Goal: Task Accomplishment & Management: Use online tool/utility

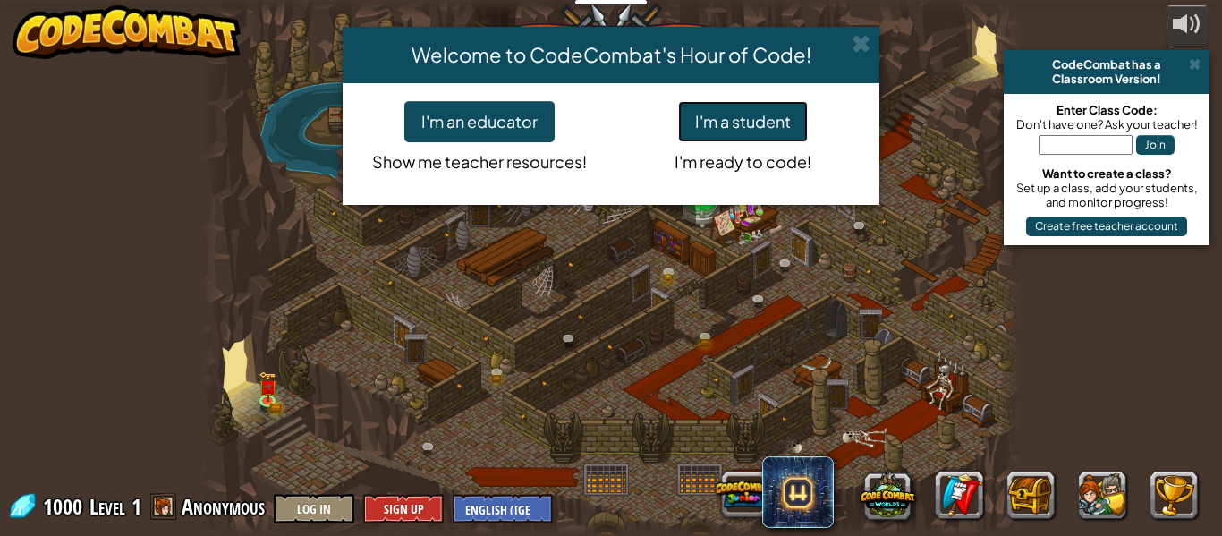
click at [776, 130] on button "I'm a student" at bounding box center [743, 121] width 130 height 41
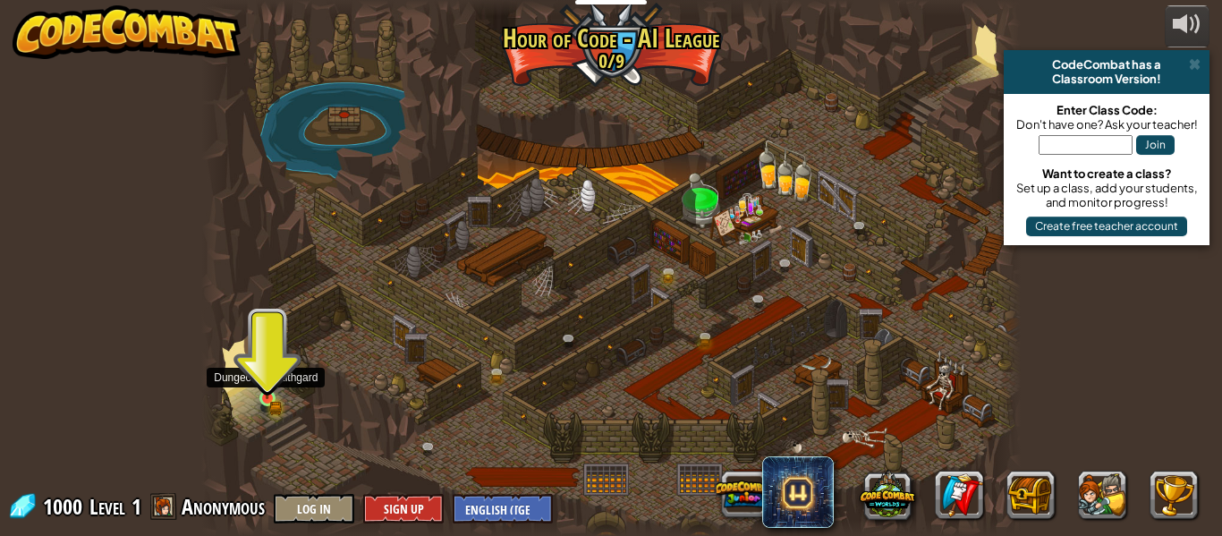
click at [271, 391] on img at bounding box center [267, 378] width 19 height 41
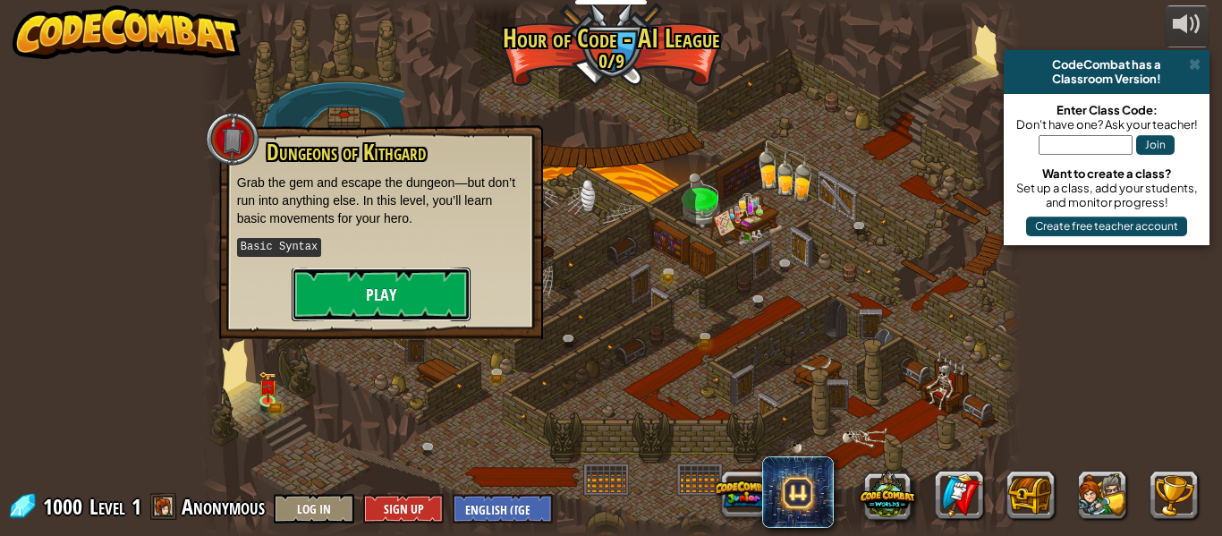
click at [361, 305] on button "Play" at bounding box center [381, 294] width 179 height 54
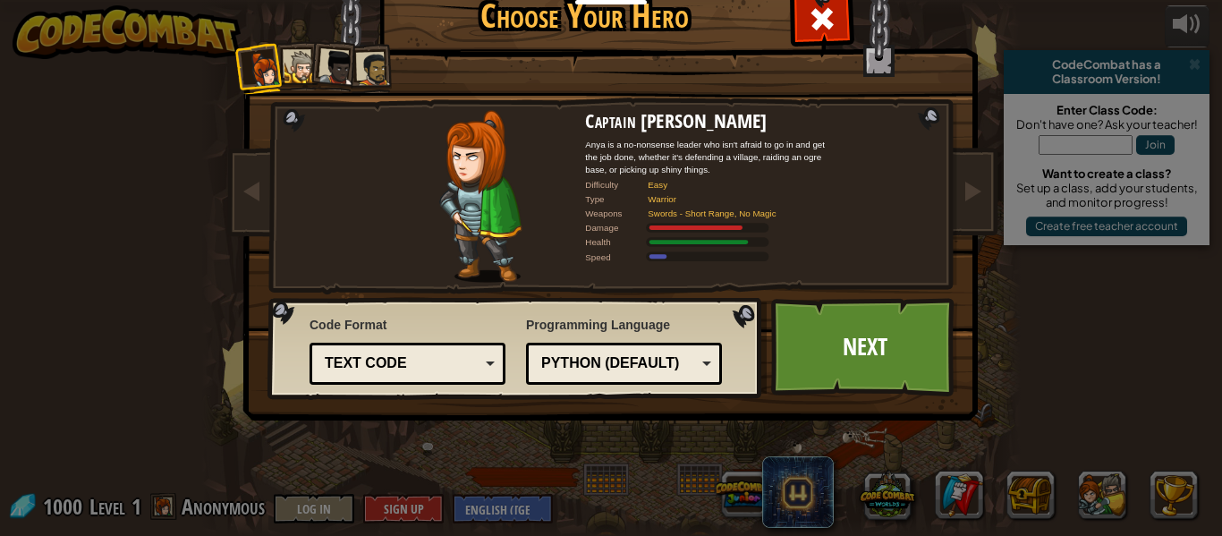
click at [442, 348] on div "Text code Blocks and code Blocks Blocks (Icons) Text code" at bounding box center [407, 363] width 196 height 42
click at [499, 498] on div "Choose Your Hero 1000 Captain [PERSON_NAME] Anya is a no-nonsense leader who is…" at bounding box center [610, 268] width 733 height 588
click at [613, 369] on div "Python (Default)" at bounding box center [618, 363] width 155 height 21
click at [640, 351] on div "JavaScript" at bounding box center [623, 364] width 173 height 28
click at [496, 220] on img at bounding box center [480, 196] width 82 height 173
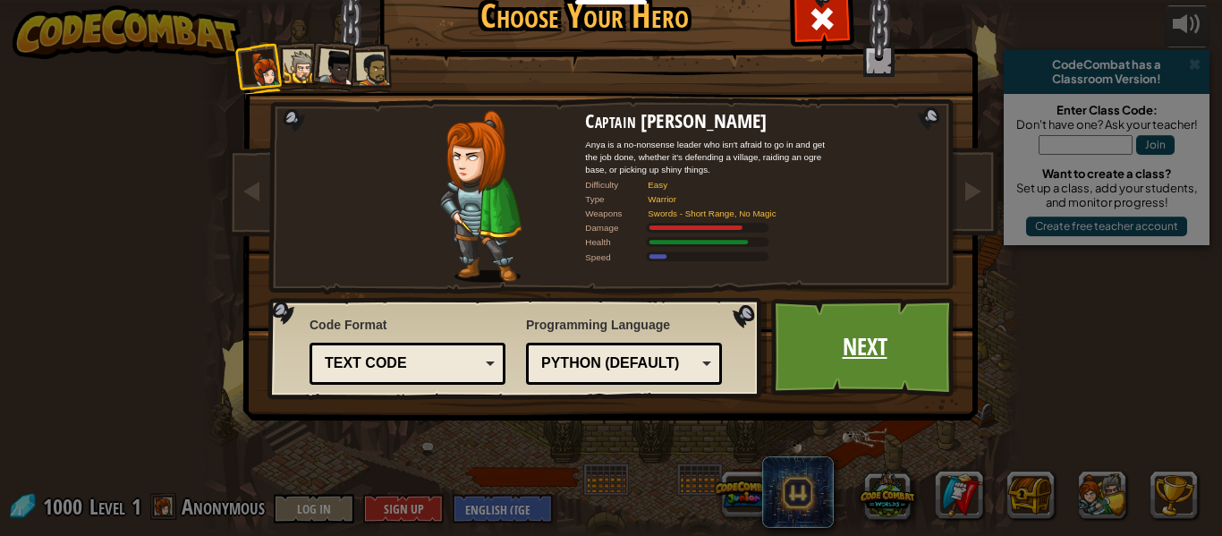
click at [875, 350] on link "Next" at bounding box center [864, 347] width 187 height 98
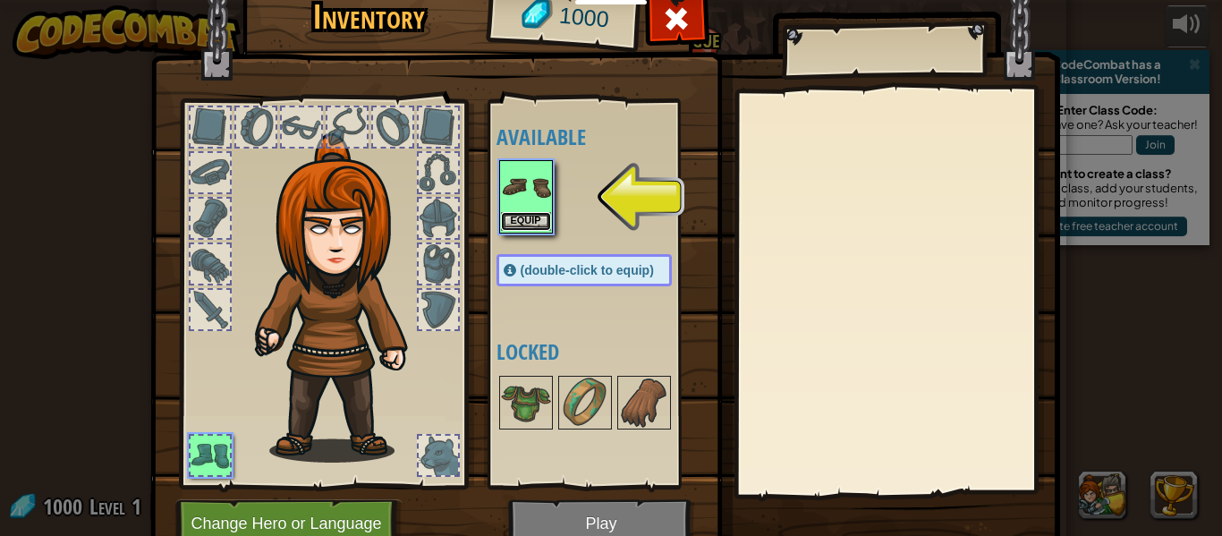
click at [521, 216] on button "Equip" at bounding box center [526, 221] width 50 height 19
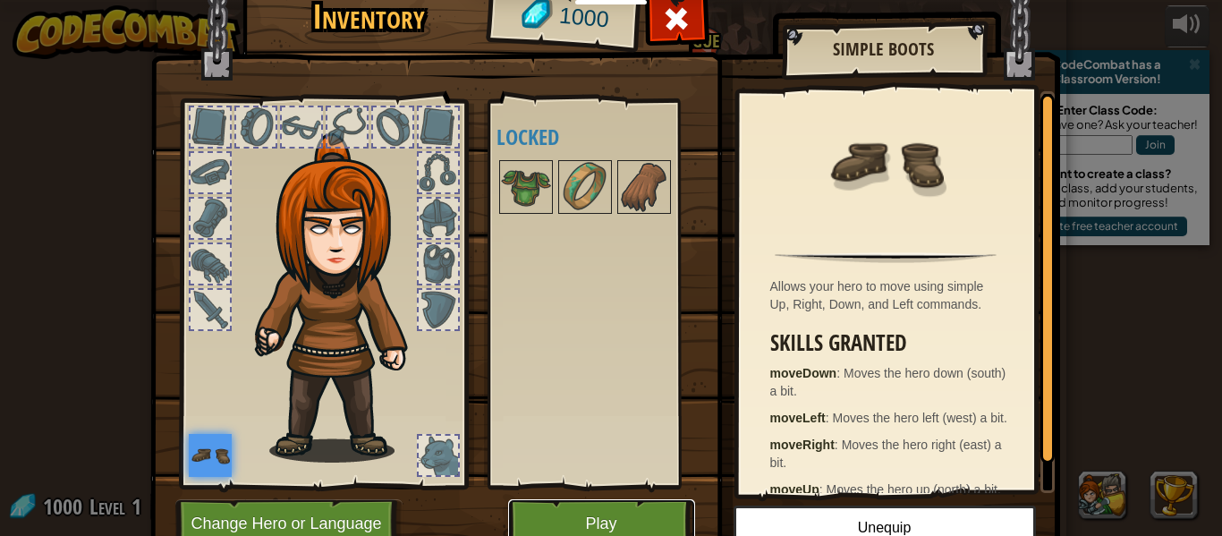
click at [614, 522] on button "Play" at bounding box center [601, 523] width 187 height 49
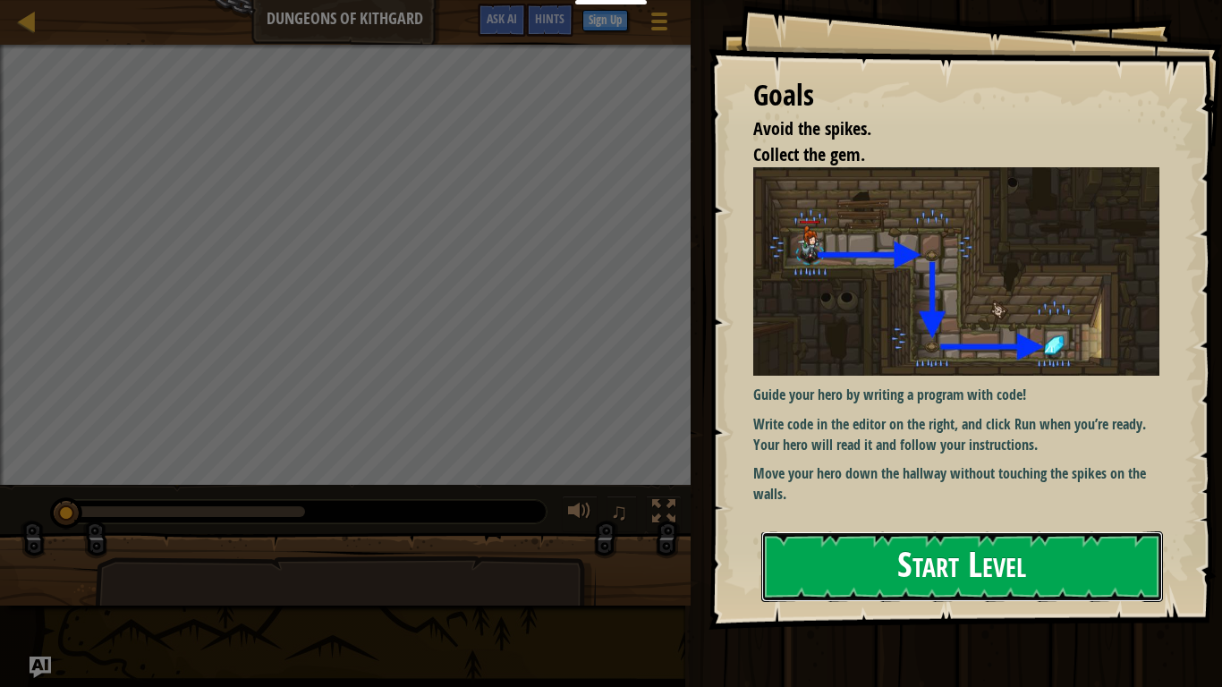
click at [850, 535] on button "Start Level" at bounding box center [962, 566] width 402 height 71
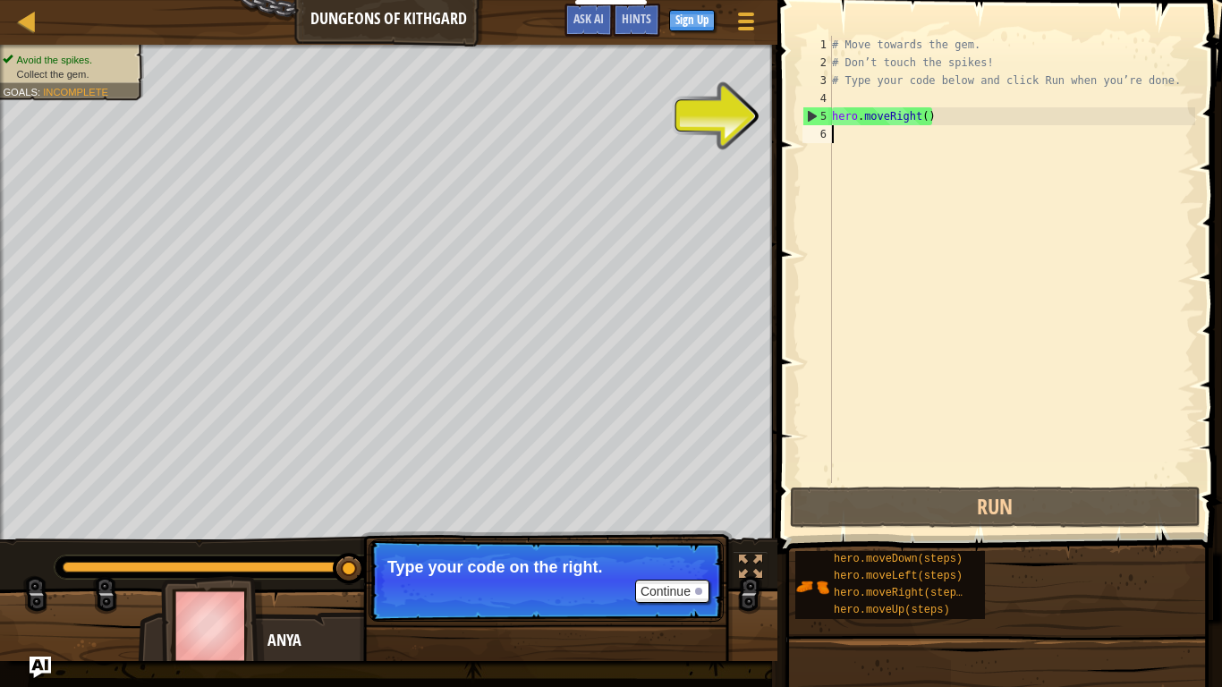
click at [808, 115] on div "5" at bounding box center [817, 116] width 29 height 18
click at [813, 114] on div "5" at bounding box center [817, 116] width 29 height 18
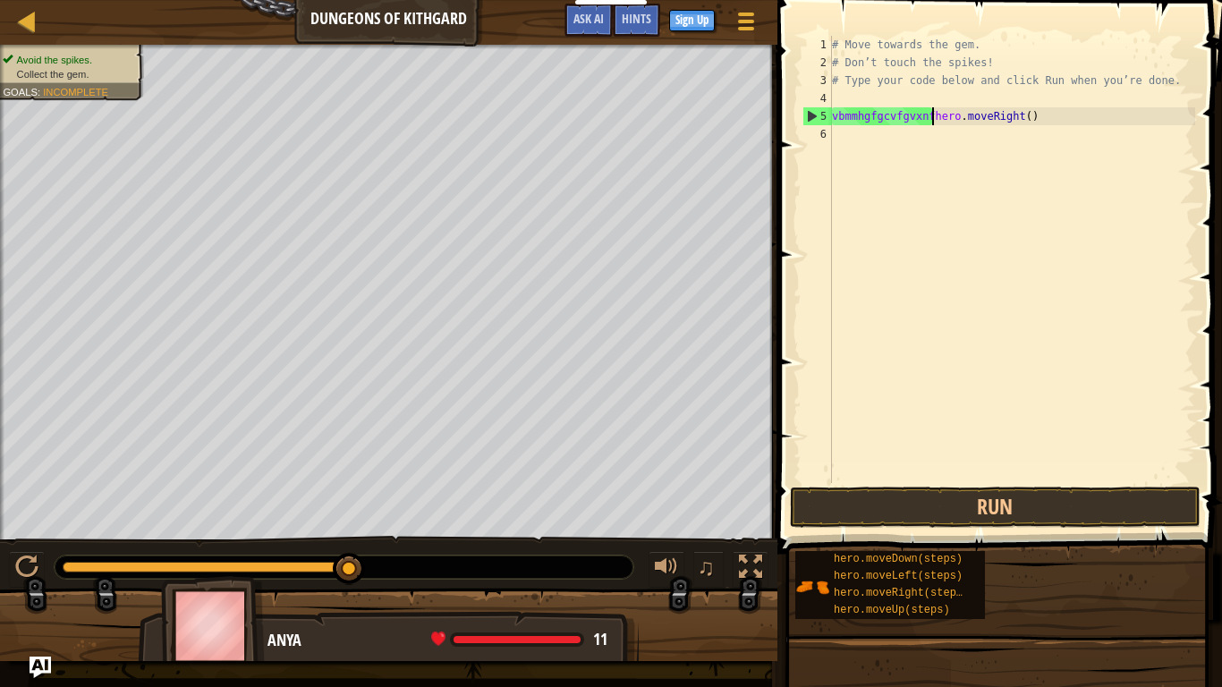
scroll to position [8, 18]
type textarea "vbmmhgfgcvfgvxnfvcgxhero.moveRight()"
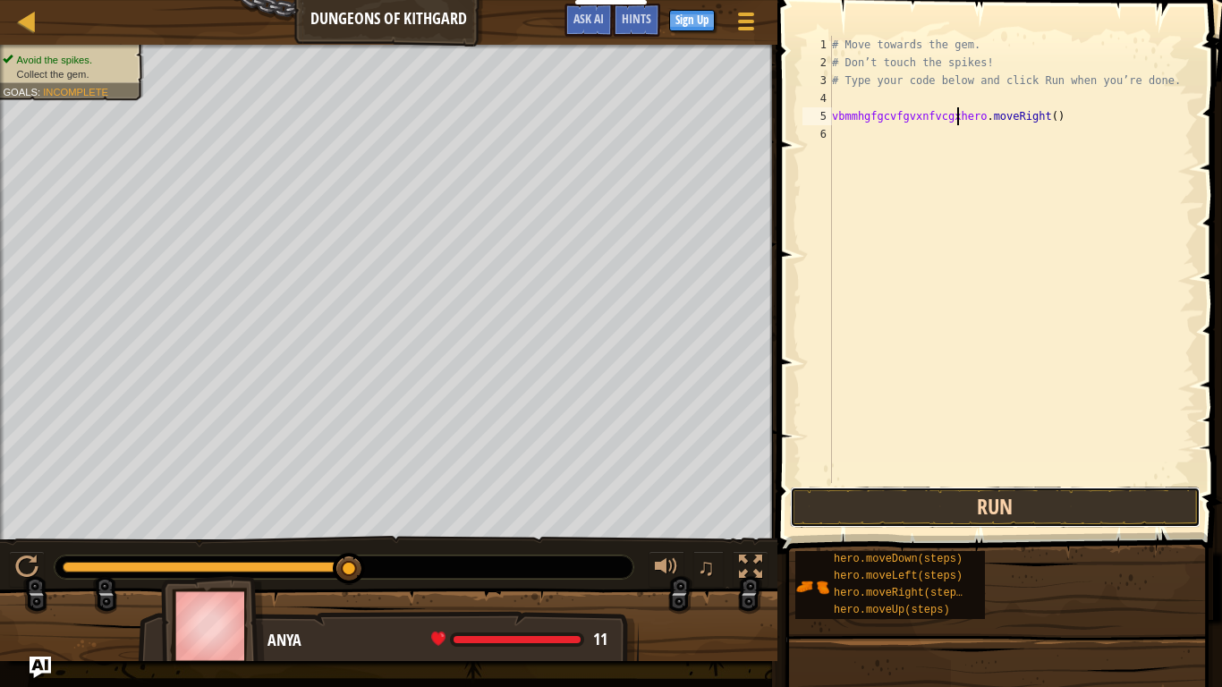
click at [1028, 502] on button "Run" at bounding box center [995, 506] width 410 height 41
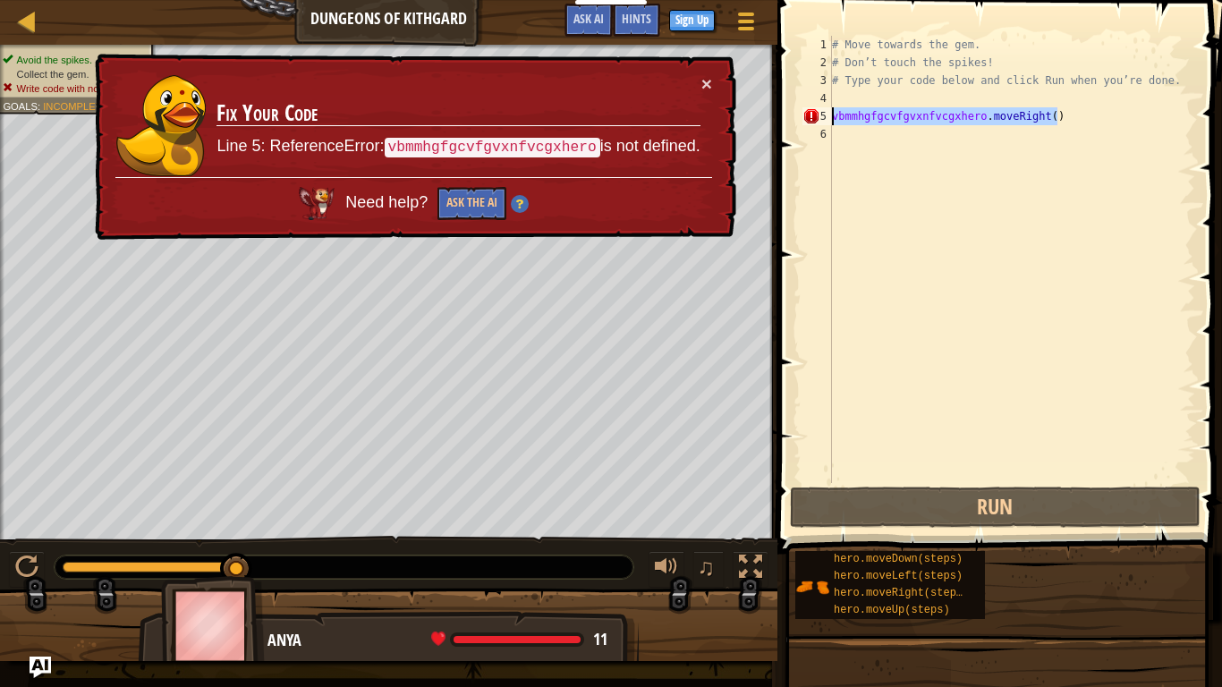
drag, startPoint x: 1078, startPoint y: 116, endPoint x: 833, endPoint y: 116, distance: 245.9
click at [833, 116] on div "# Move towards the gem. # Don’t touch the spikes! # Type your code below and cl…" at bounding box center [1011, 277] width 367 height 483
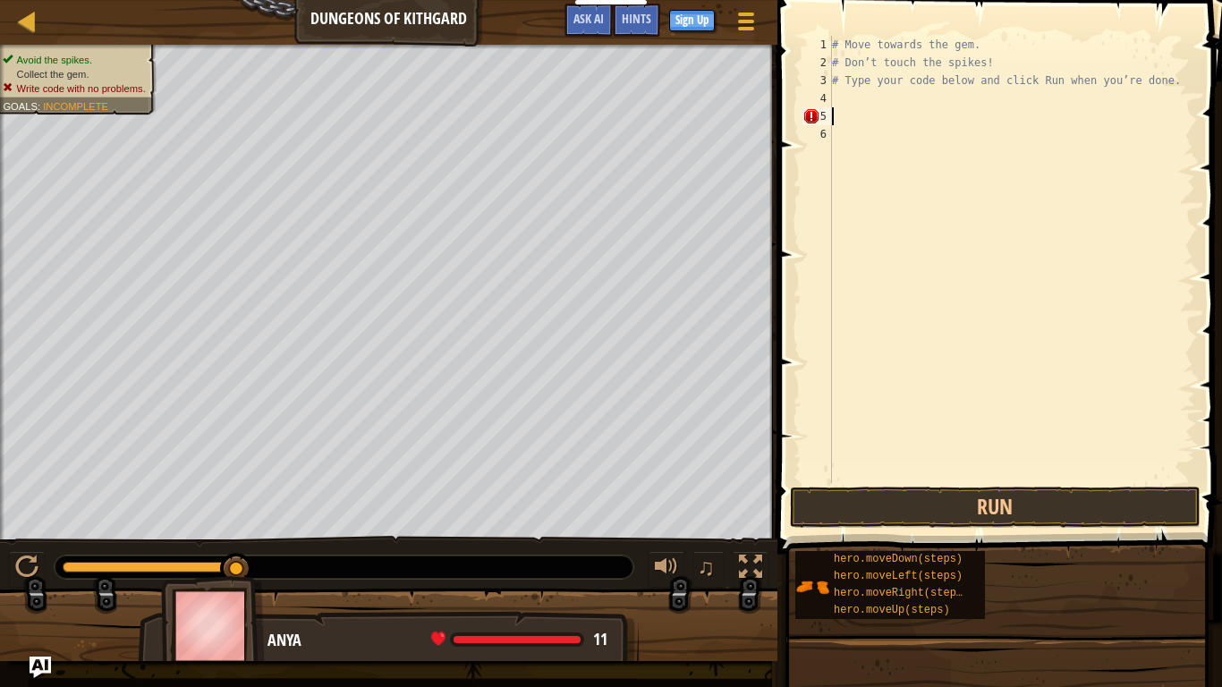
scroll to position [8, 0]
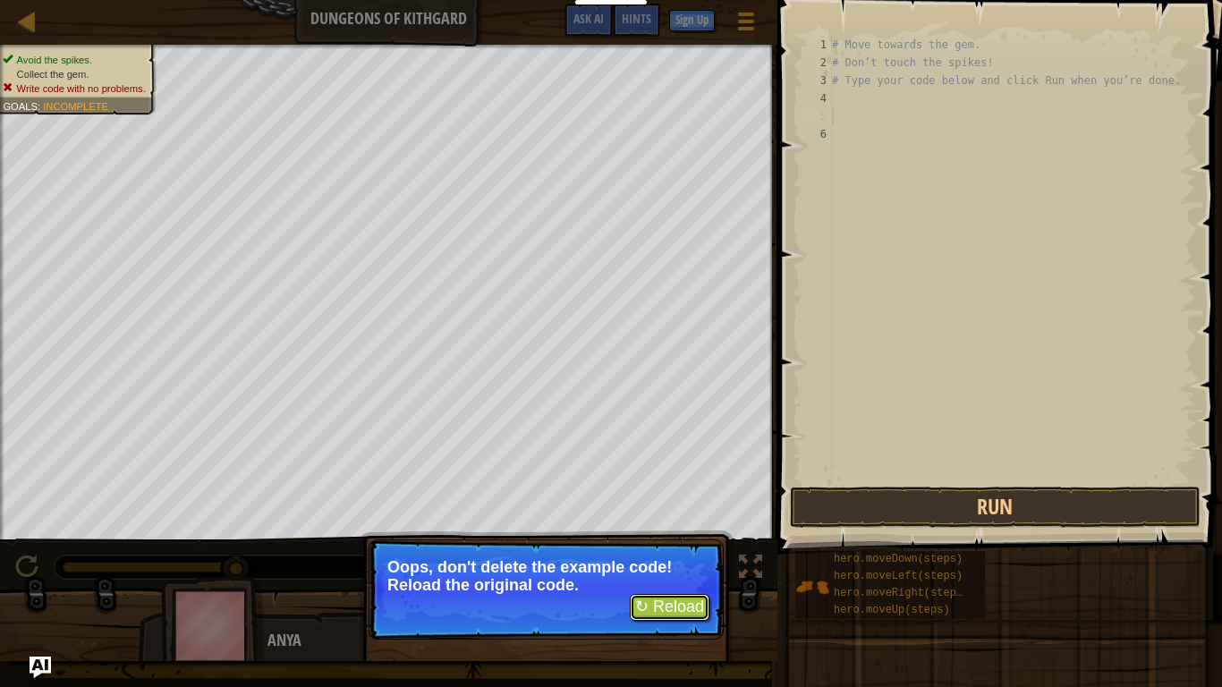
click at [689, 535] on button "↻ Reload" at bounding box center [670, 607] width 80 height 27
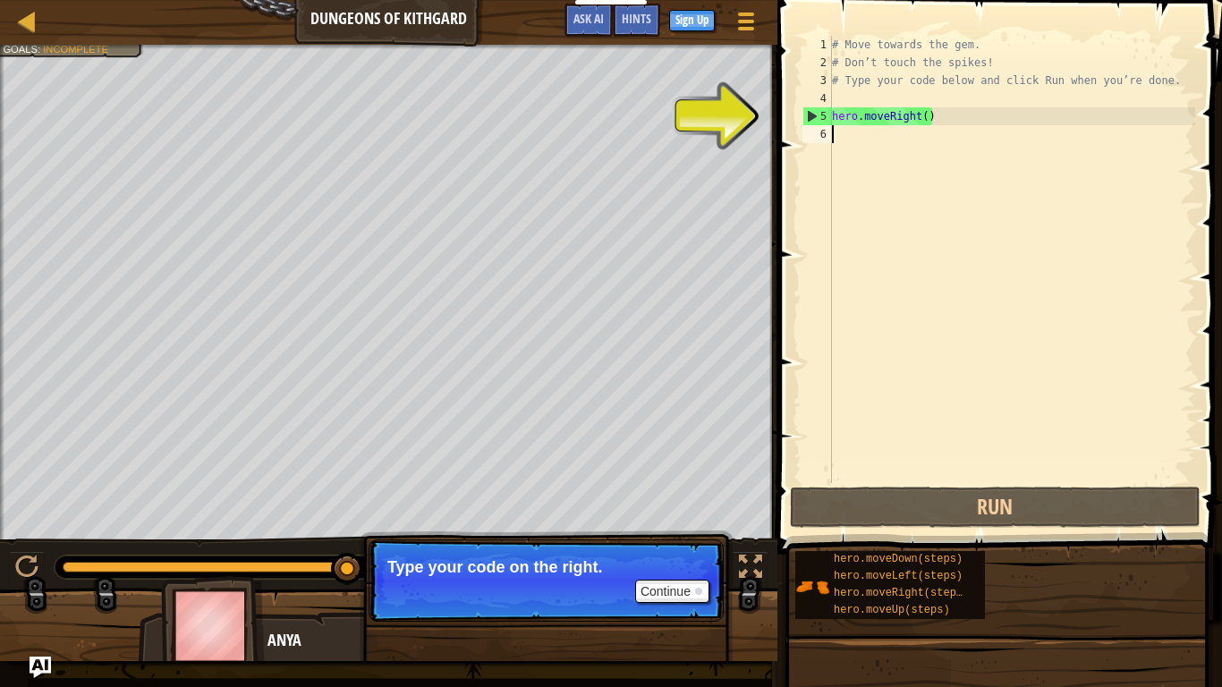
click at [918, 116] on div "# Move towards the gem. # Don’t touch the spikes! # Type your code below and cl…" at bounding box center [1011, 277] width 367 height 483
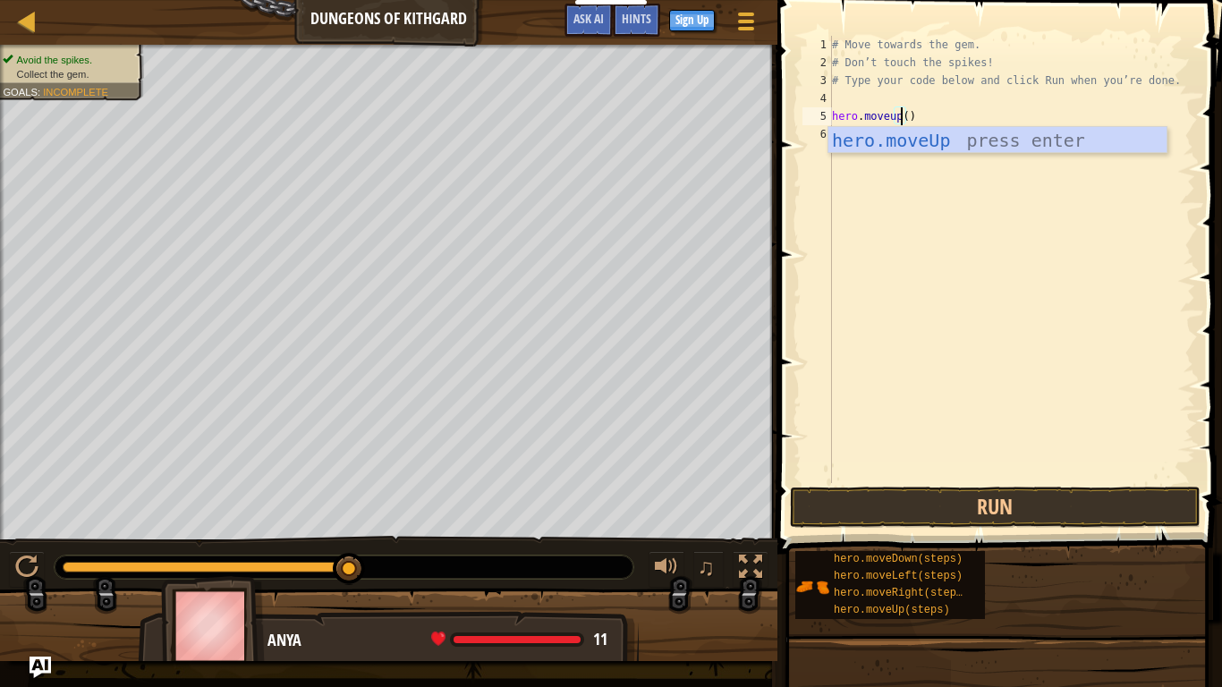
scroll to position [8, 10]
click at [908, 117] on div "# Move towards the gem. # Don’t touch the spikes! # Type your code below and cl…" at bounding box center [1011, 277] width 367 height 483
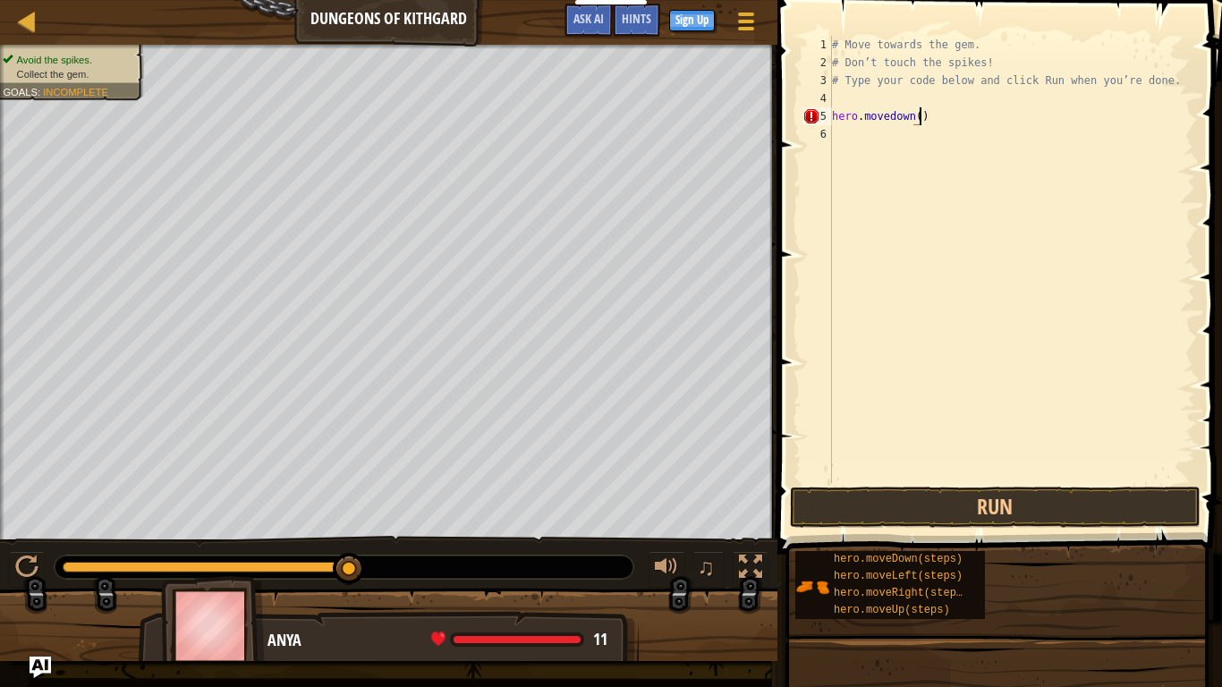
scroll to position [8, 13]
click at [1077, 501] on button "Run" at bounding box center [995, 506] width 410 height 41
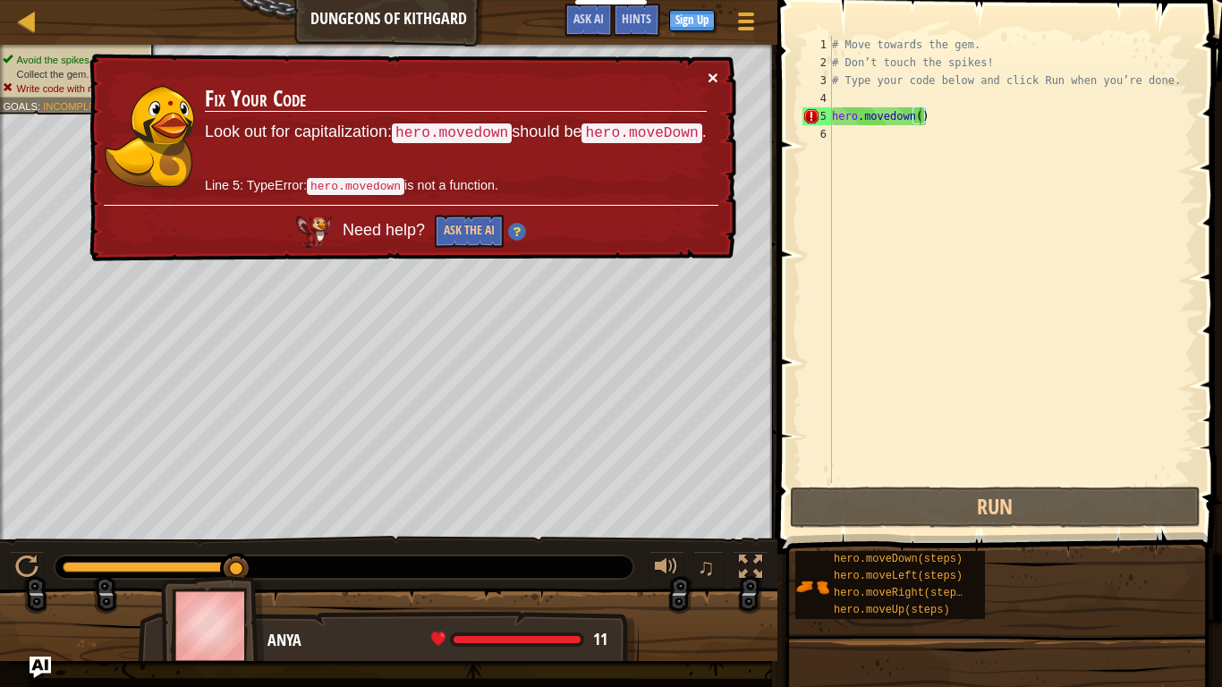
click at [714, 72] on button "×" at bounding box center [712, 77] width 11 height 19
click at [471, 231] on button "Ask the AI" at bounding box center [469, 231] width 69 height 33
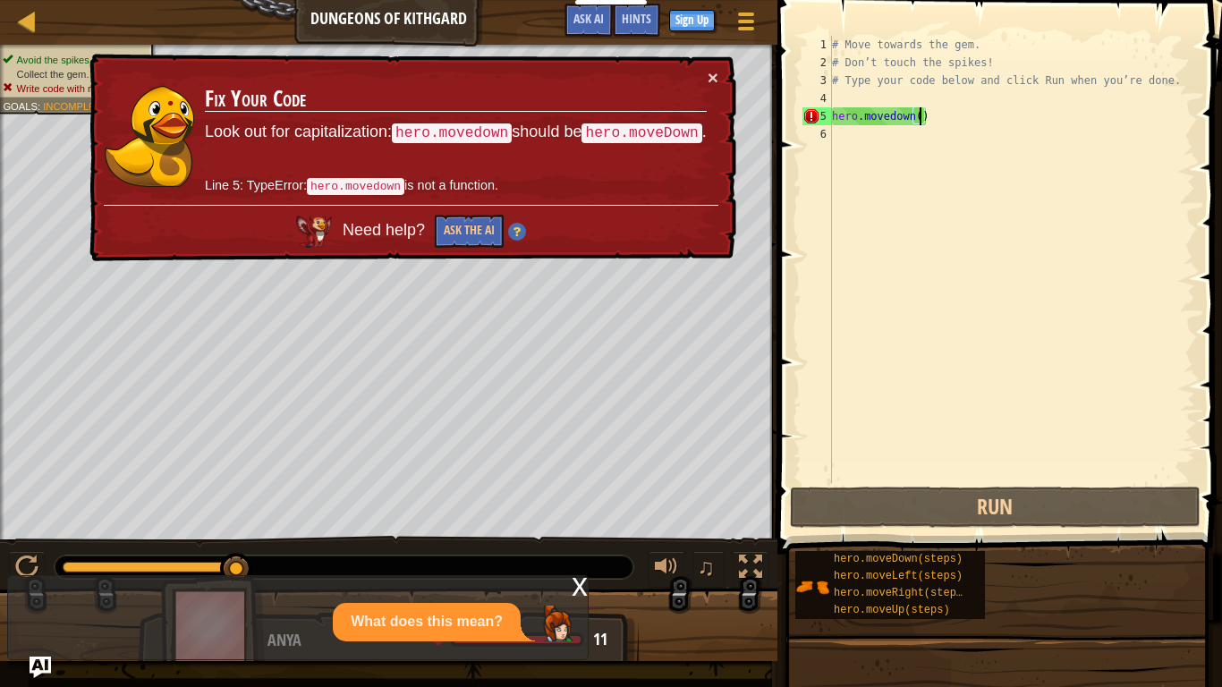
click at [570, 535] on div "x What does this mean?" at bounding box center [297, 617] width 581 height 85
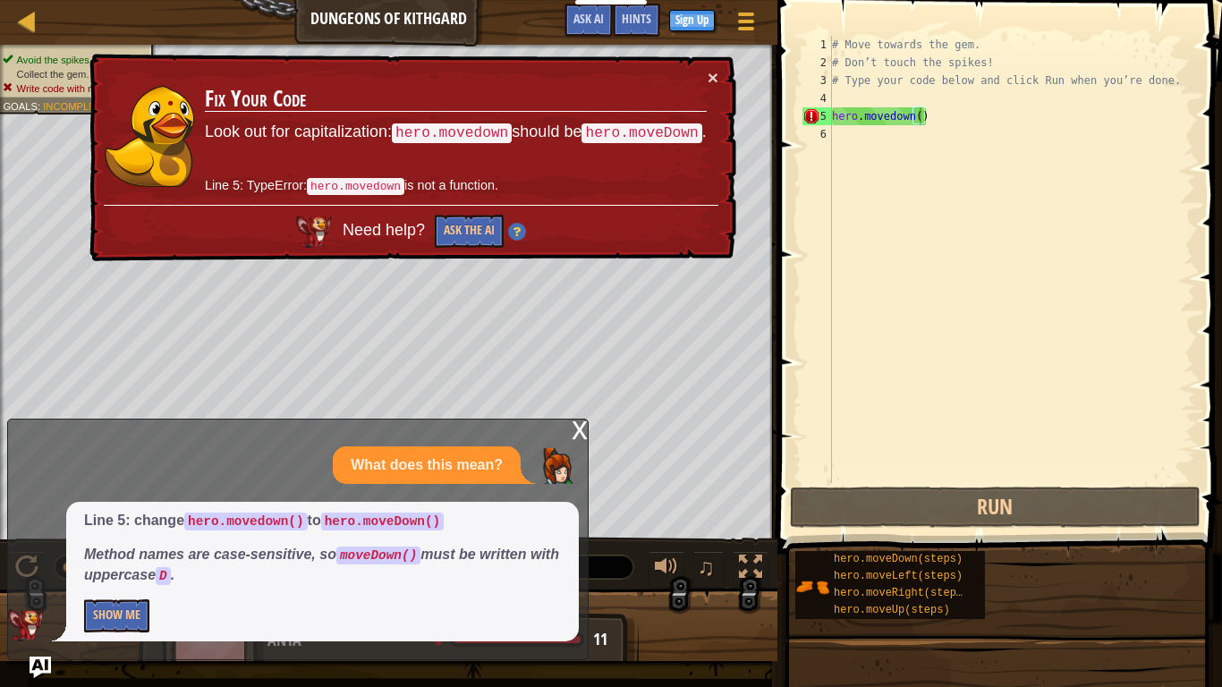
click at [564, 535] on div "Line 5: change hero.movedown() to hero.moveDown() Method names are case-sensiti…" at bounding box center [322, 572] width 512 height 140
click at [579, 430] on div "x" at bounding box center [579, 428] width 16 height 18
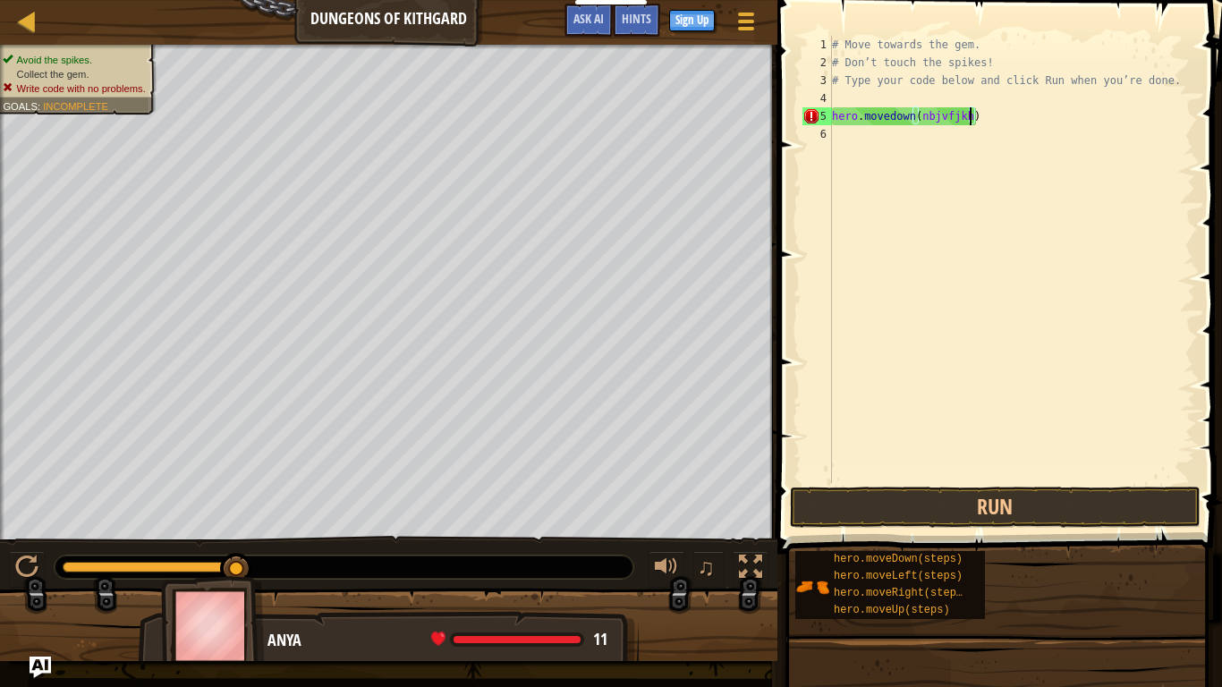
type textarea "hero.movedown(nbjvfjkhqjé)"
drag, startPoint x: 1009, startPoint y: 123, endPoint x: 866, endPoint y: 124, distance: 143.1
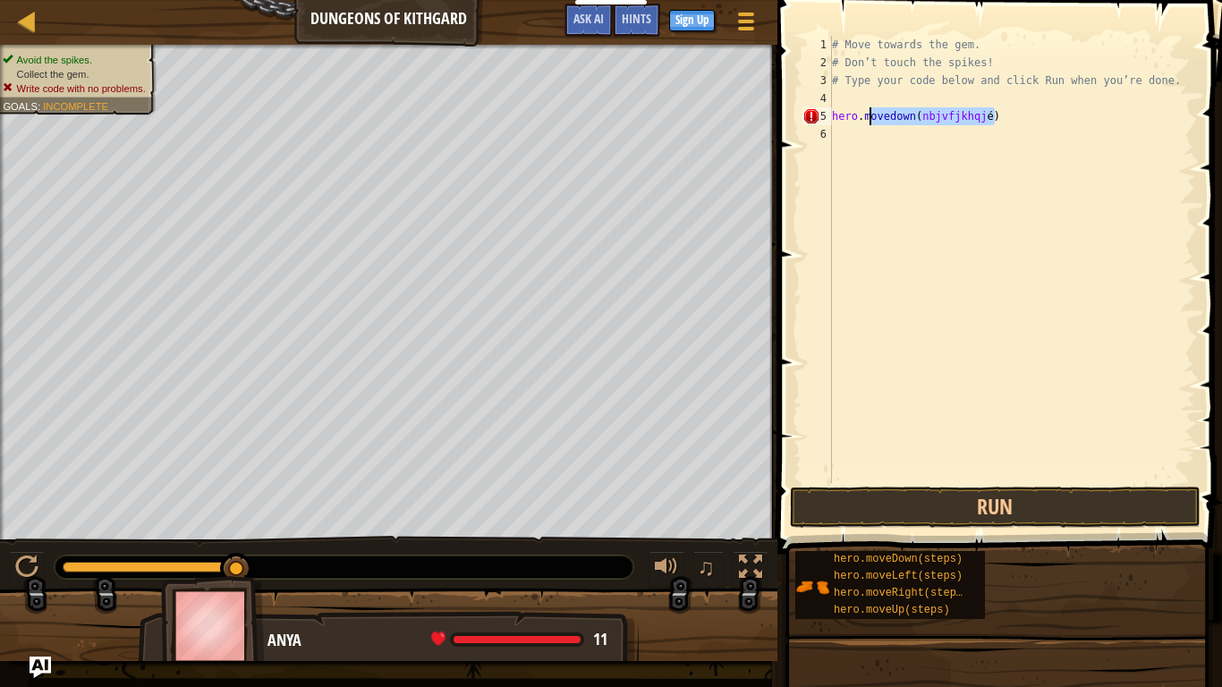
click at [866, 124] on div "# Move towards the gem. # Don’t touch the spikes! # Type your code below and cl…" at bounding box center [1011, 277] width 367 height 483
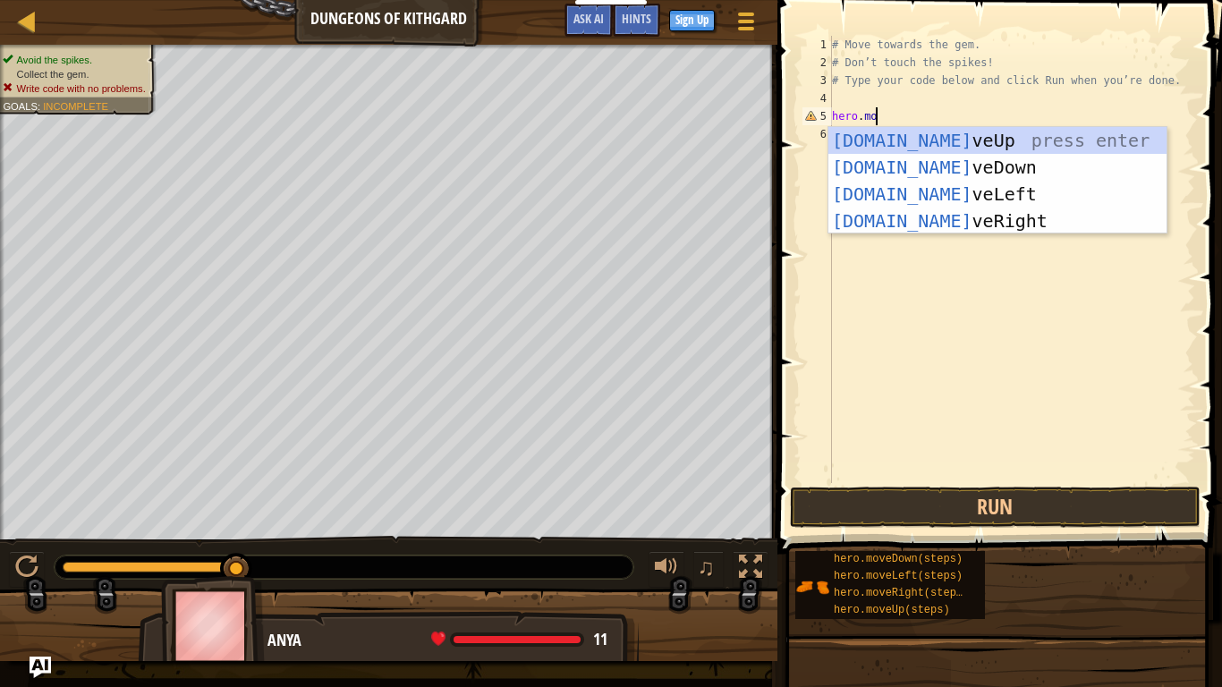
type textarea "hero.move"
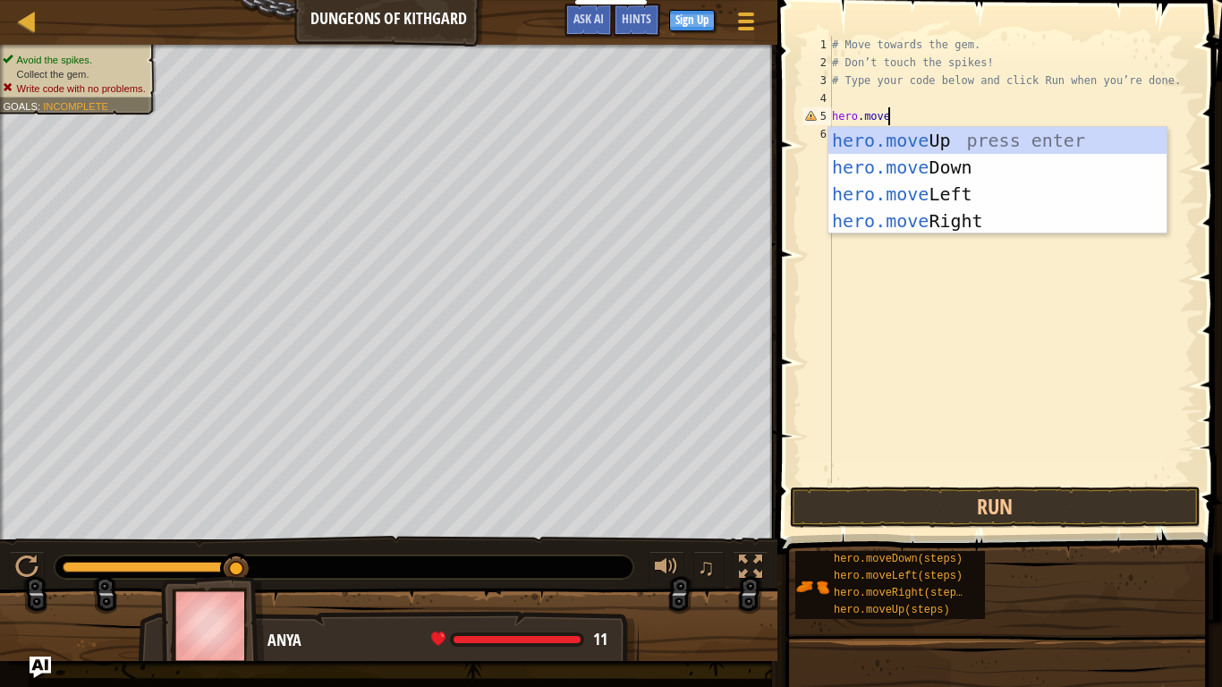
scroll to position [8, 7]
click at [982, 141] on div "hero.move Up press enter hero.move Down press enter hero.move Left press enter …" at bounding box center [997, 207] width 338 height 161
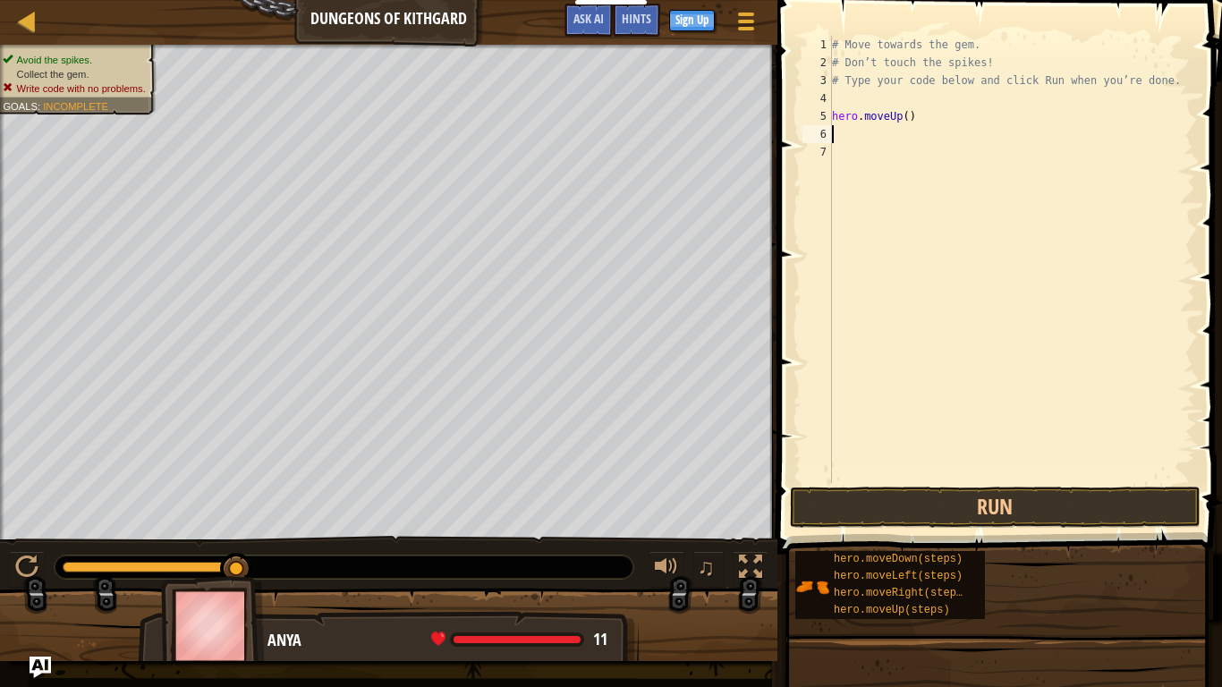
scroll to position [8, 0]
click at [1023, 499] on button "Run" at bounding box center [995, 506] width 410 height 41
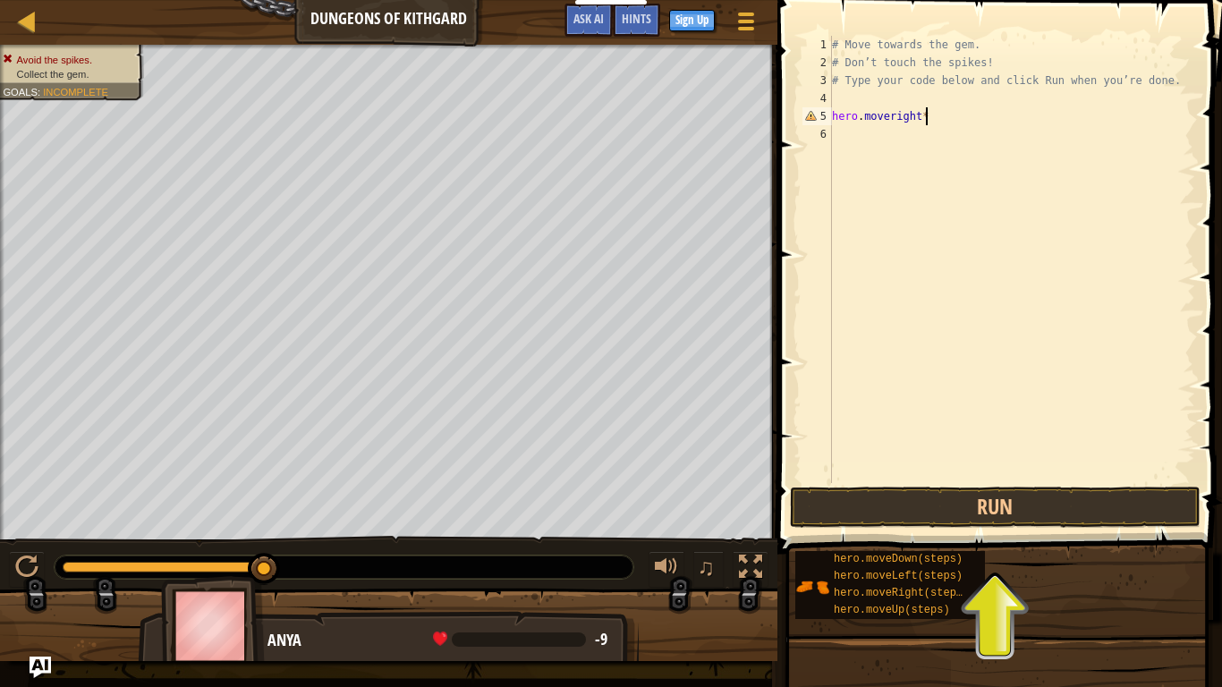
scroll to position [8, 13]
type textarea "hero.moveright()"
click at [1074, 505] on button "Run" at bounding box center [995, 506] width 410 height 41
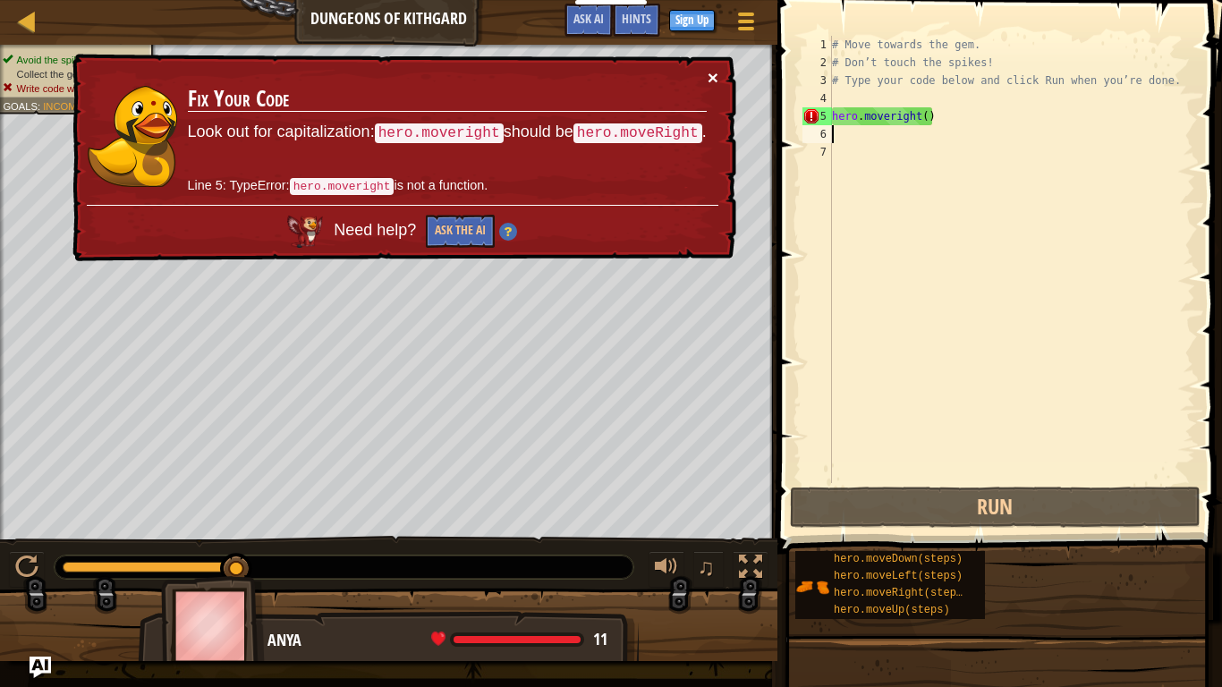
click at [710, 73] on button "×" at bounding box center [712, 77] width 11 height 19
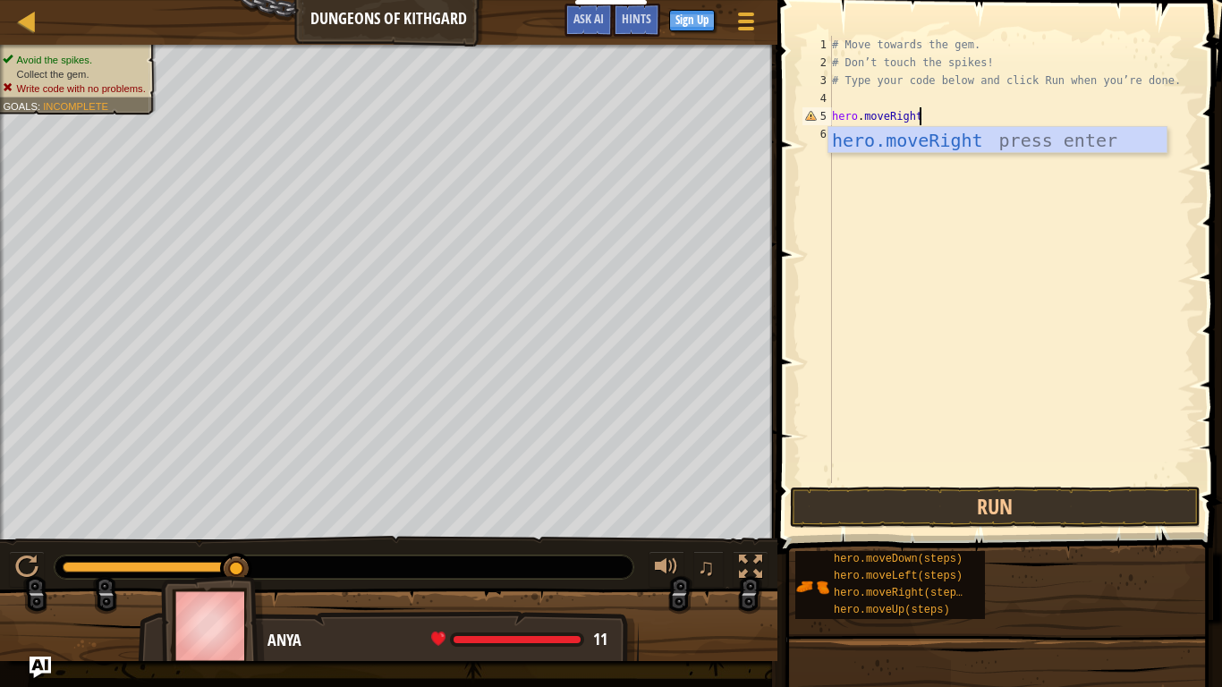
scroll to position [8, 12]
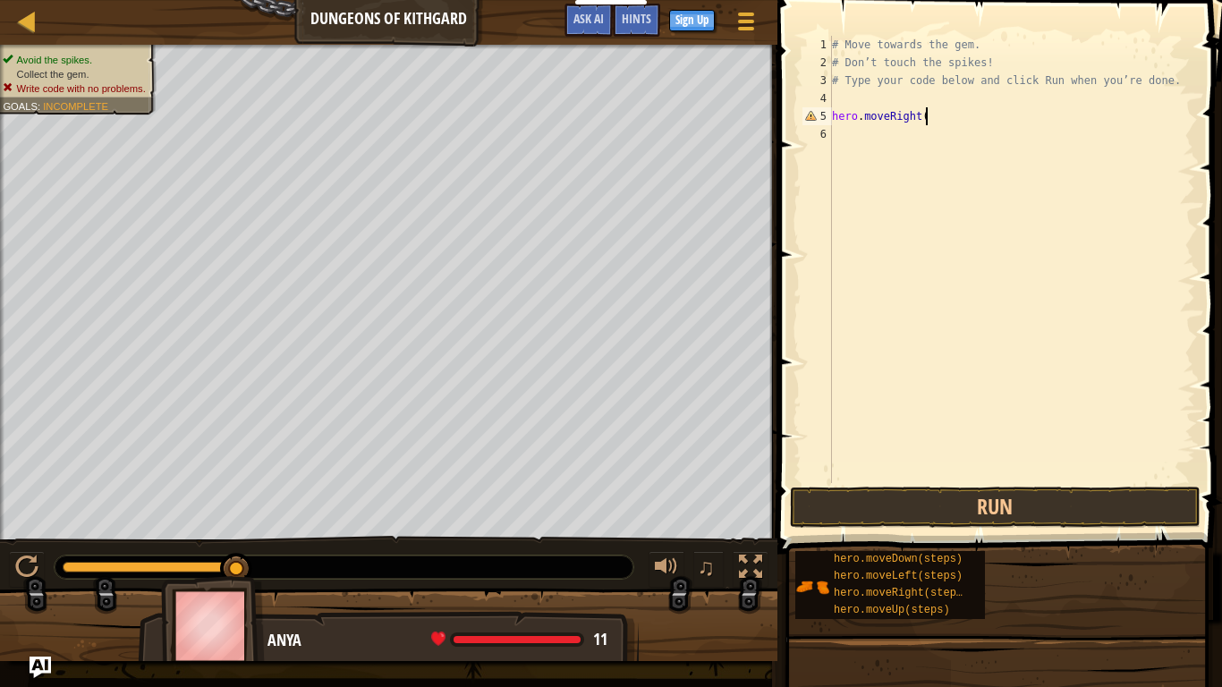
type textarea "hero.moveRight()"
click at [1014, 512] on button "Run" at bounding box center [995, 506] width 410 height 41
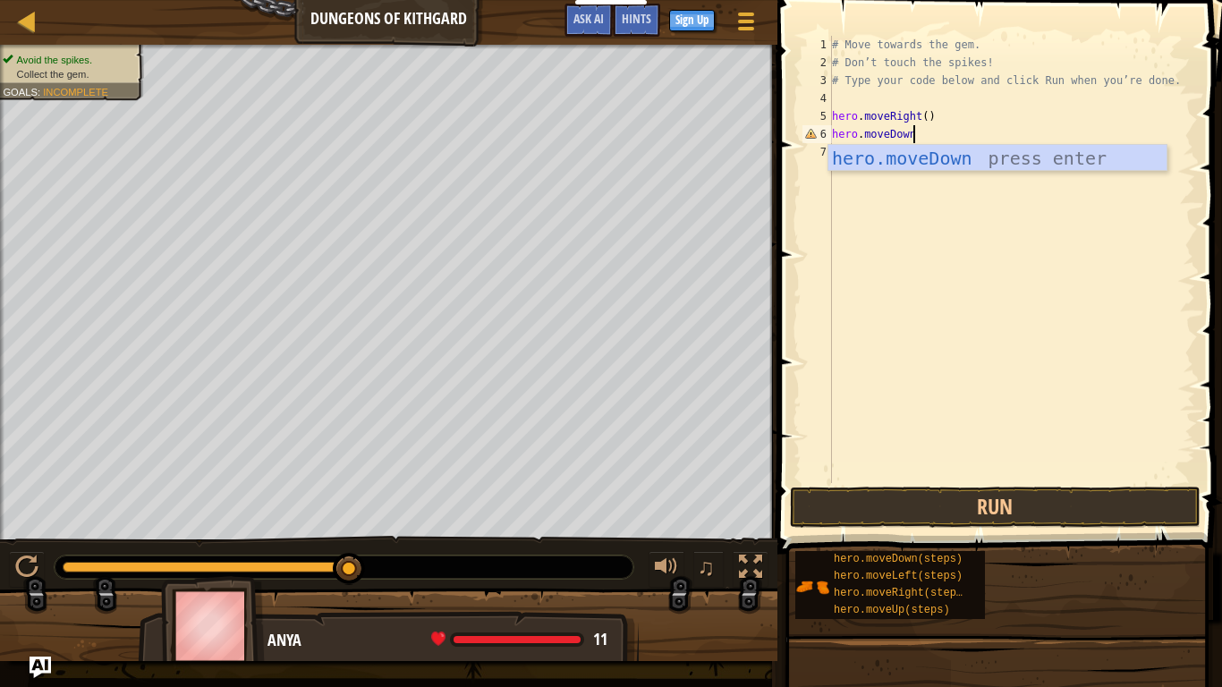
scroll to position [8, 11]
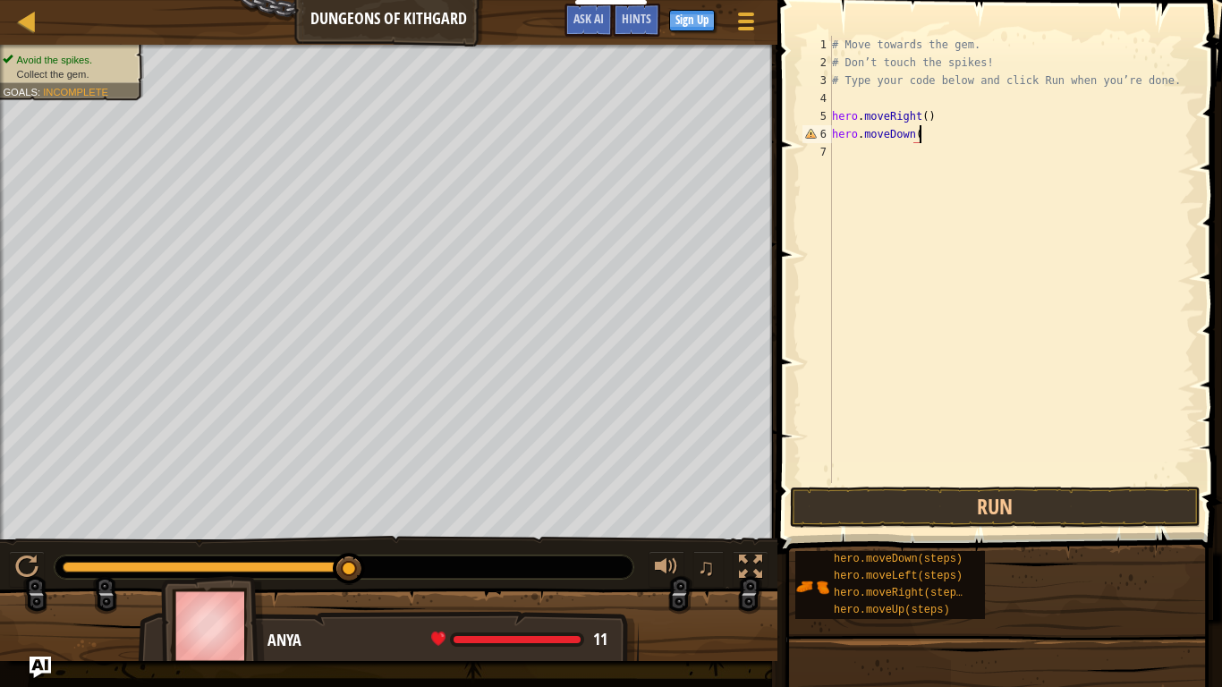
type textarea "hero.moveDown()"
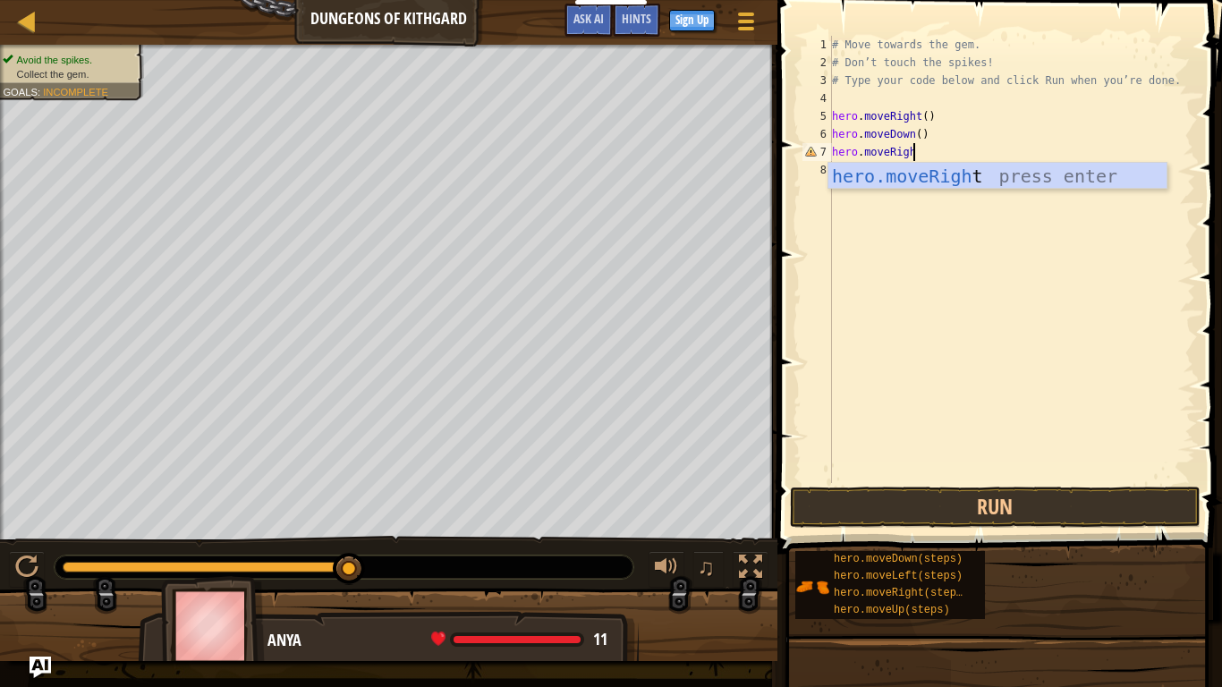
scroll to position [8, 12]
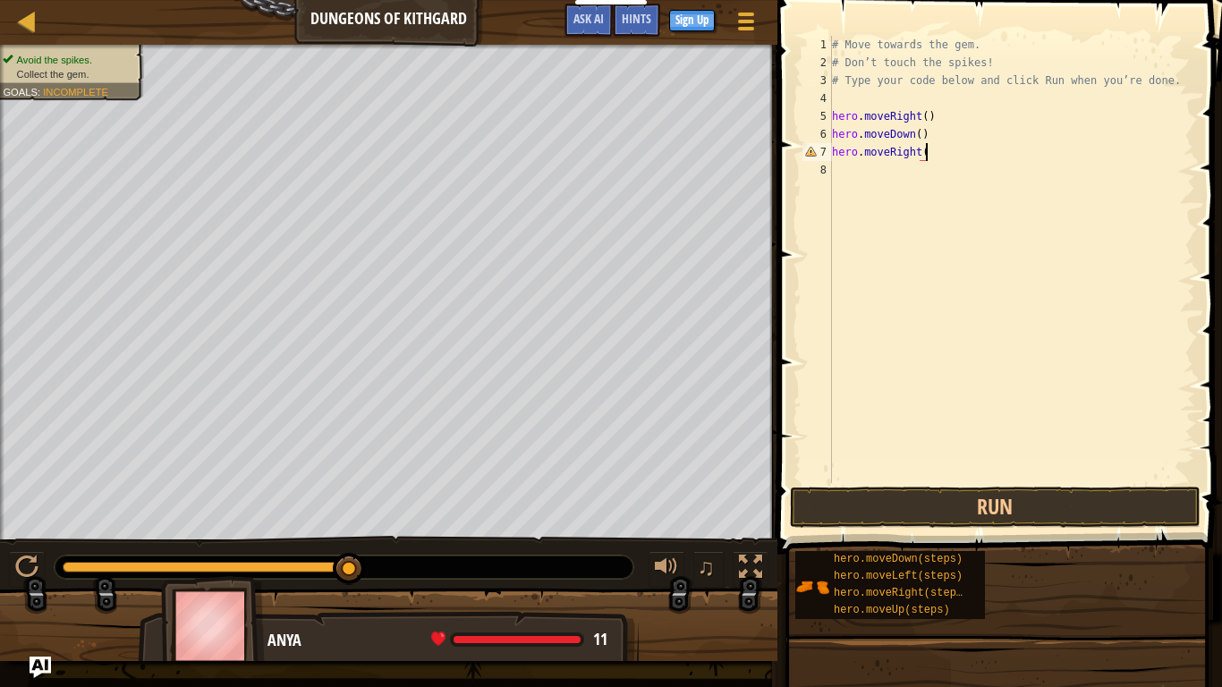
type textarea "hero.moveRight()"
click at [1050, 508] on button "Run" at bounding box center [995, 506] width 410 height 41
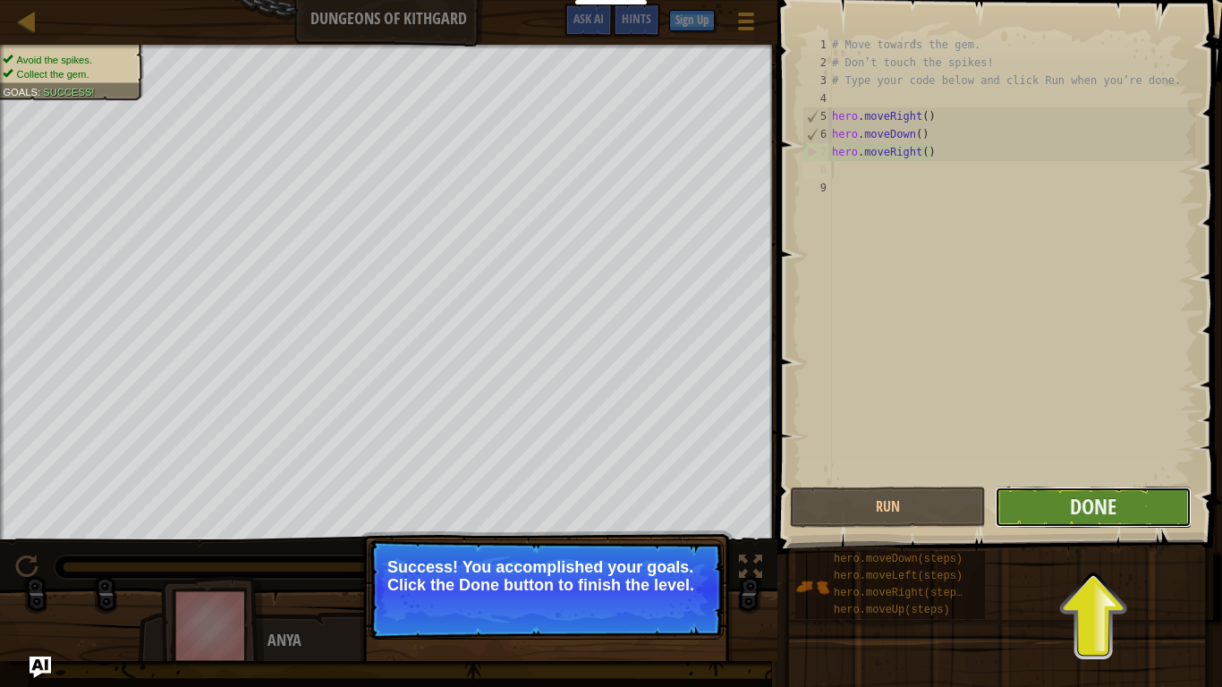
click at [1139, 504] on button "Done" at bounding box center [1092, 506] width 196 height 41
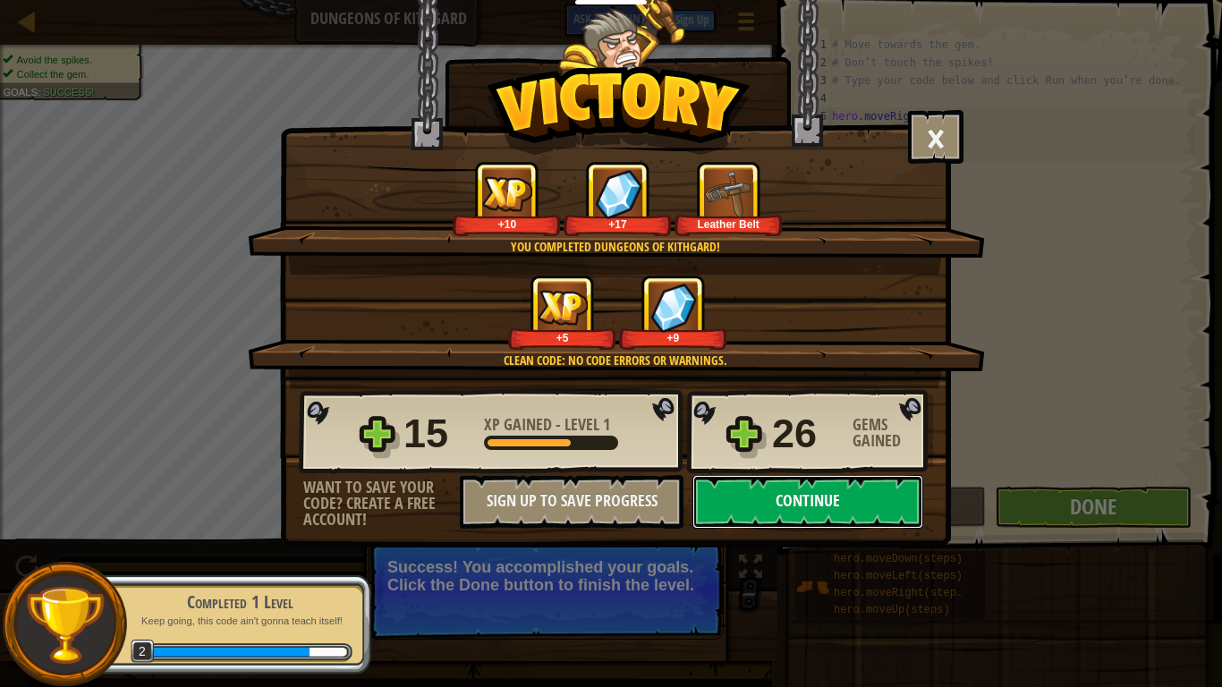
click at [857, 514] on button "Continue" at bounding box center [807, 502] width 231 height 54
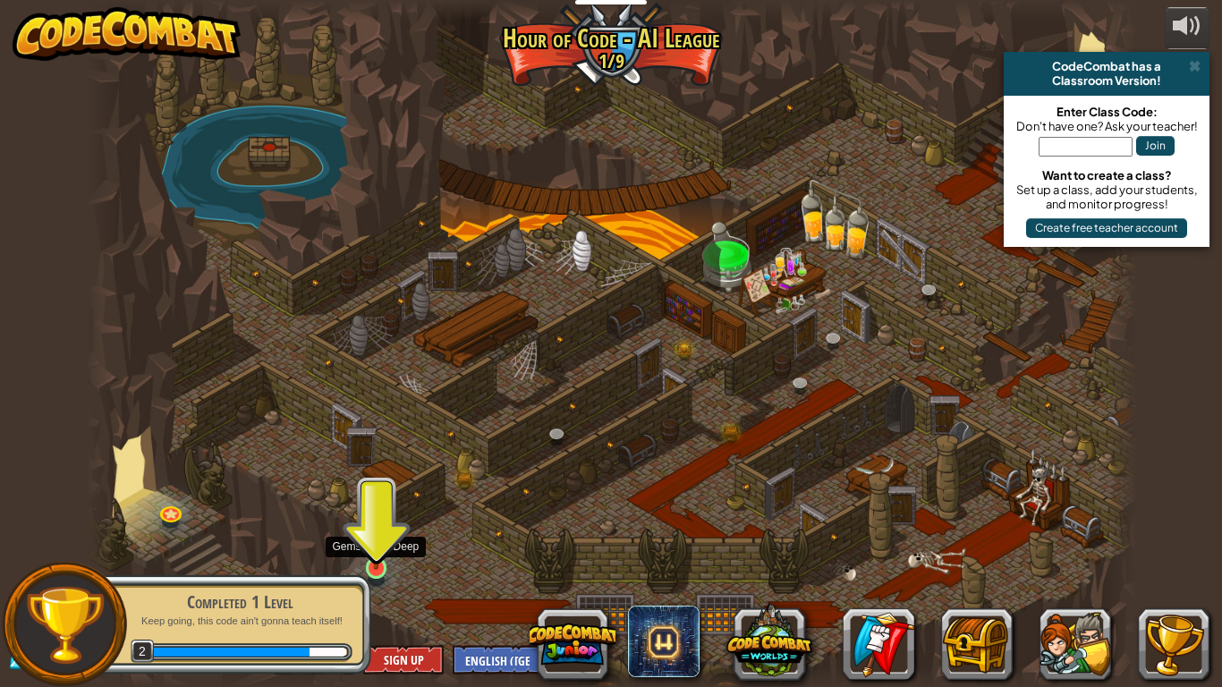
click at [365, 535] on img at bounding box center [376, 539] width 27 height 61
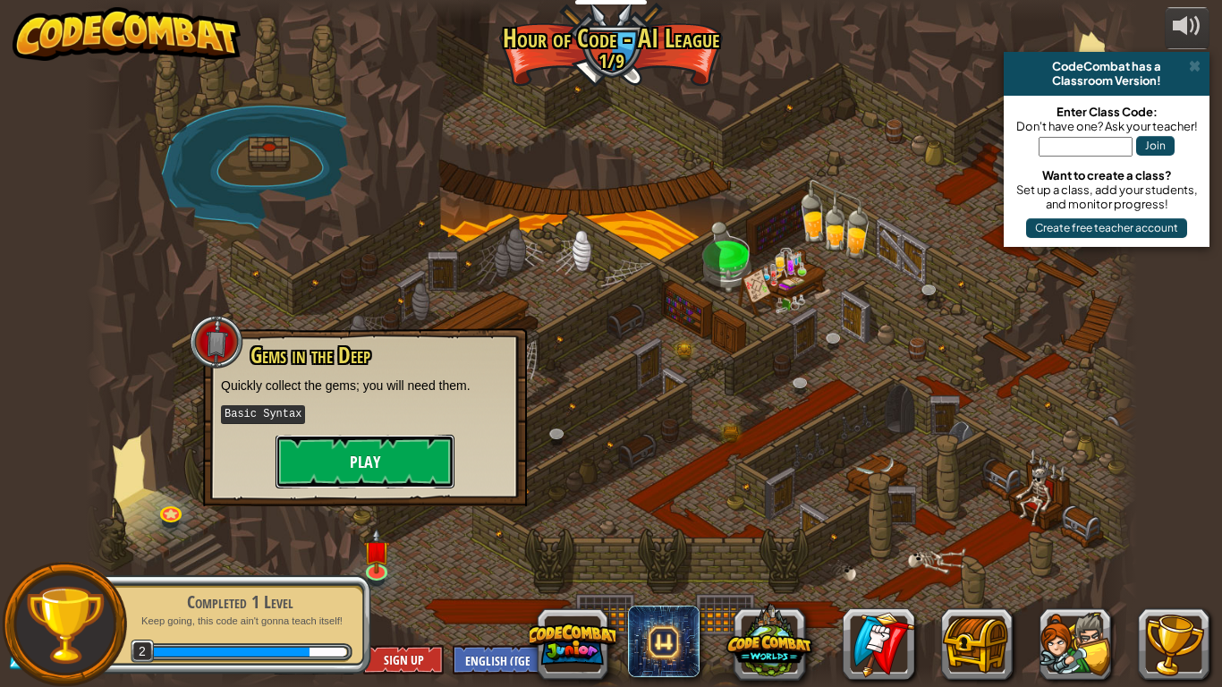
click at [403, 470] on button "Play" at bounding box center [364, 462] width 179 height 54
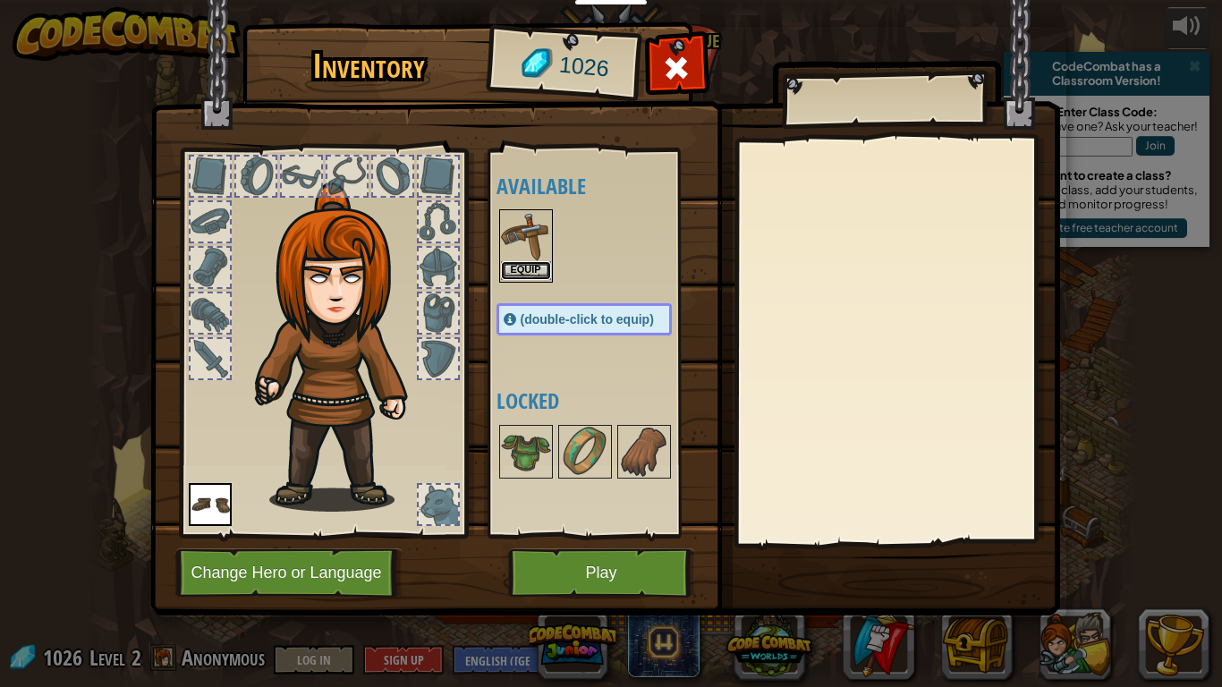
click at [523, 266] on button "Equip" at bounding box center [526, 270] width 50 height 19
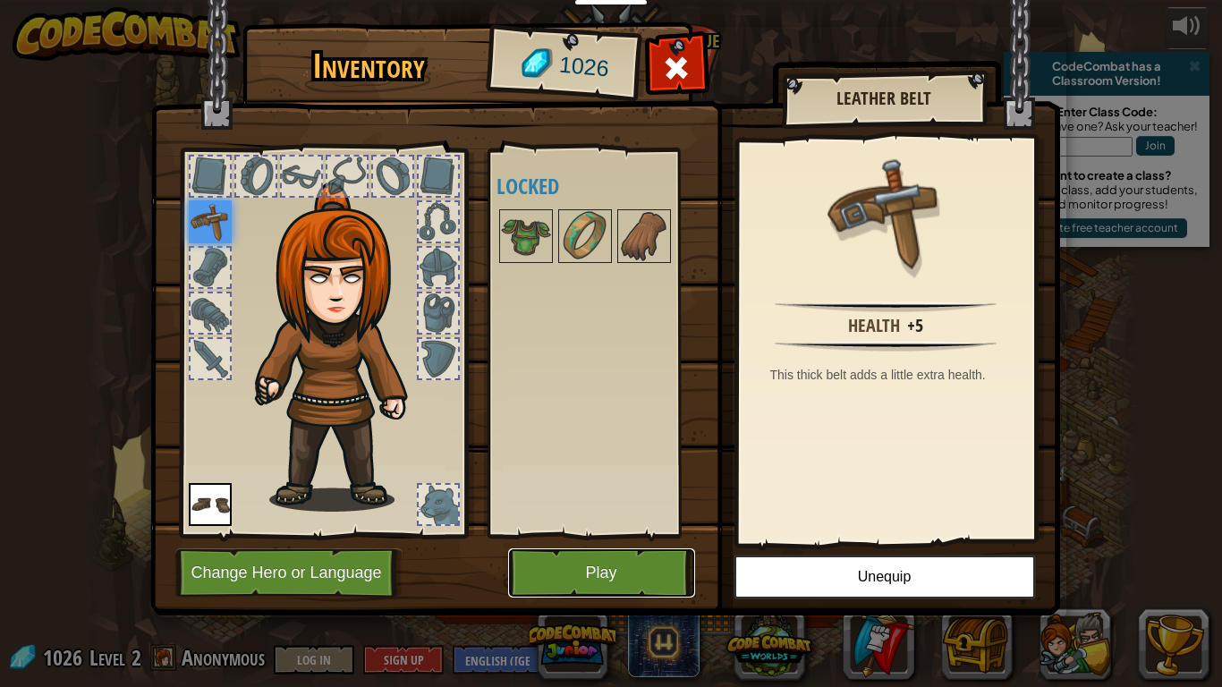
click at [656, 535] on button "Play" at bounding box center [601, 572] width 187 height 49
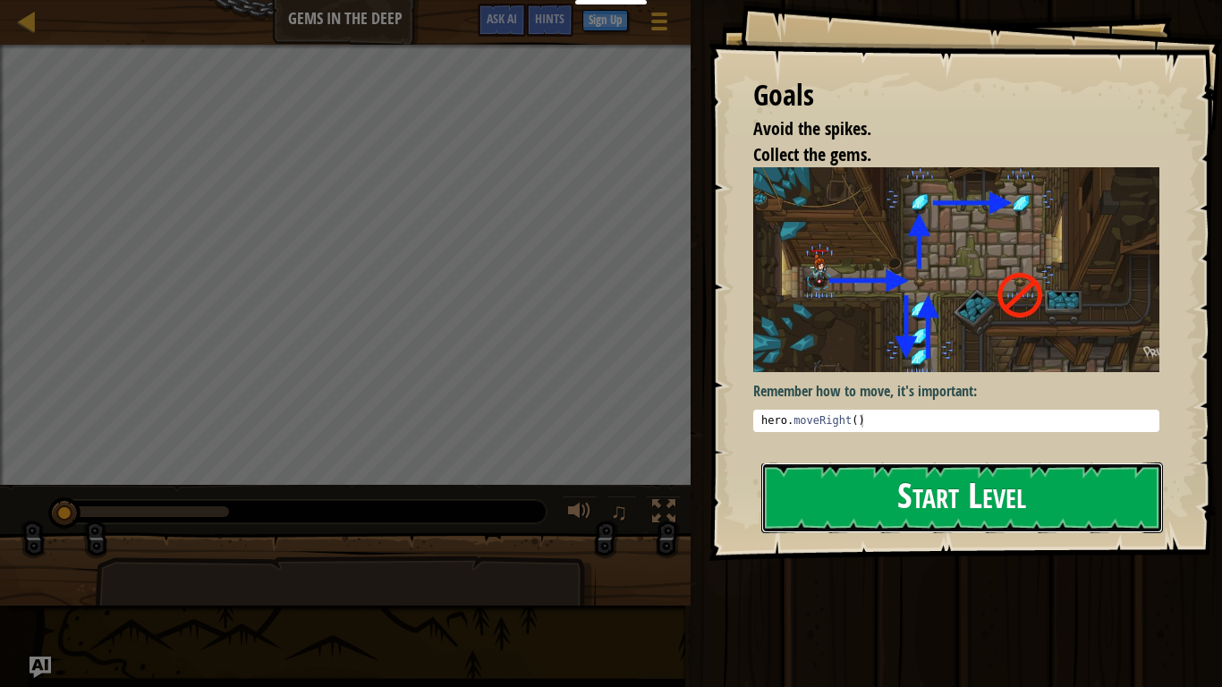
click at [884, 494] on button "Start Level" at bounding box center [962, 497] width 402 height 71
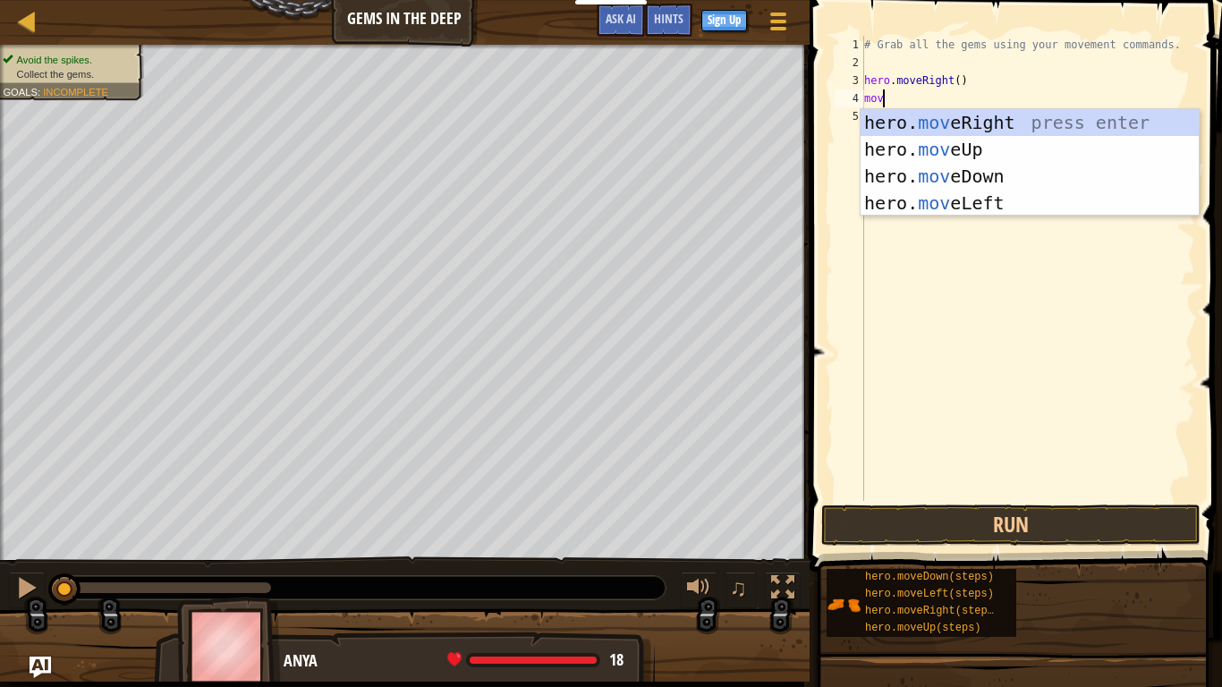
scroll to position [8, 1]
type textarea "m"
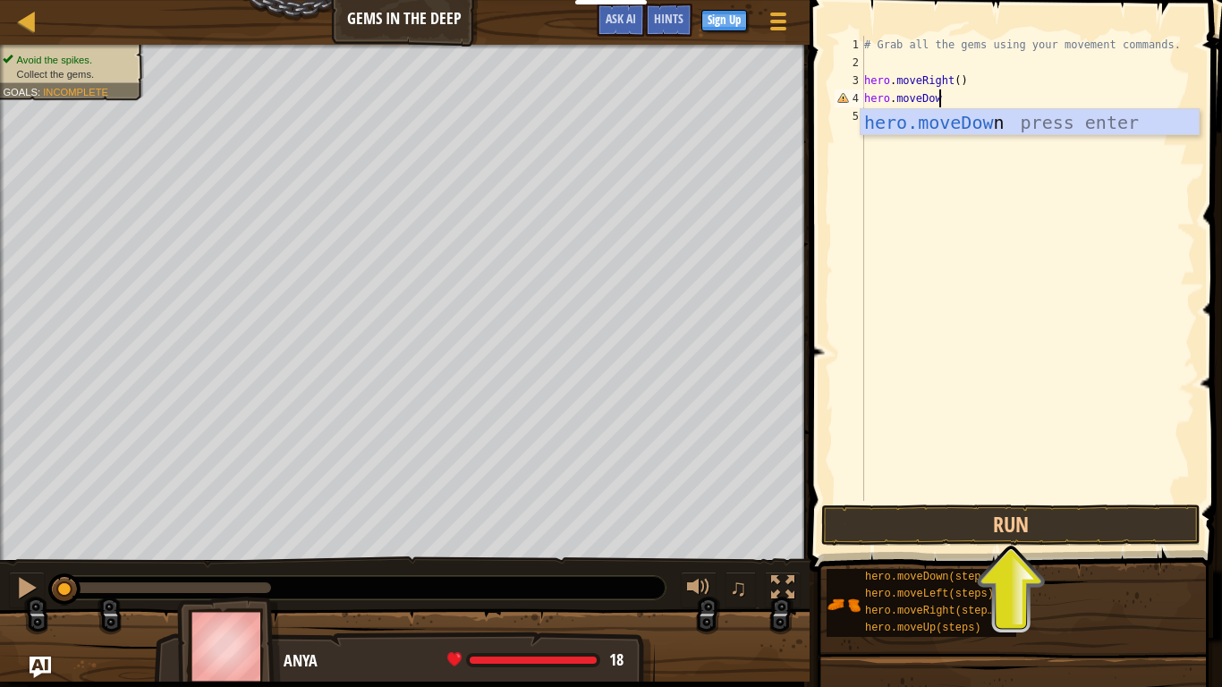
scroll to position [8, 11]
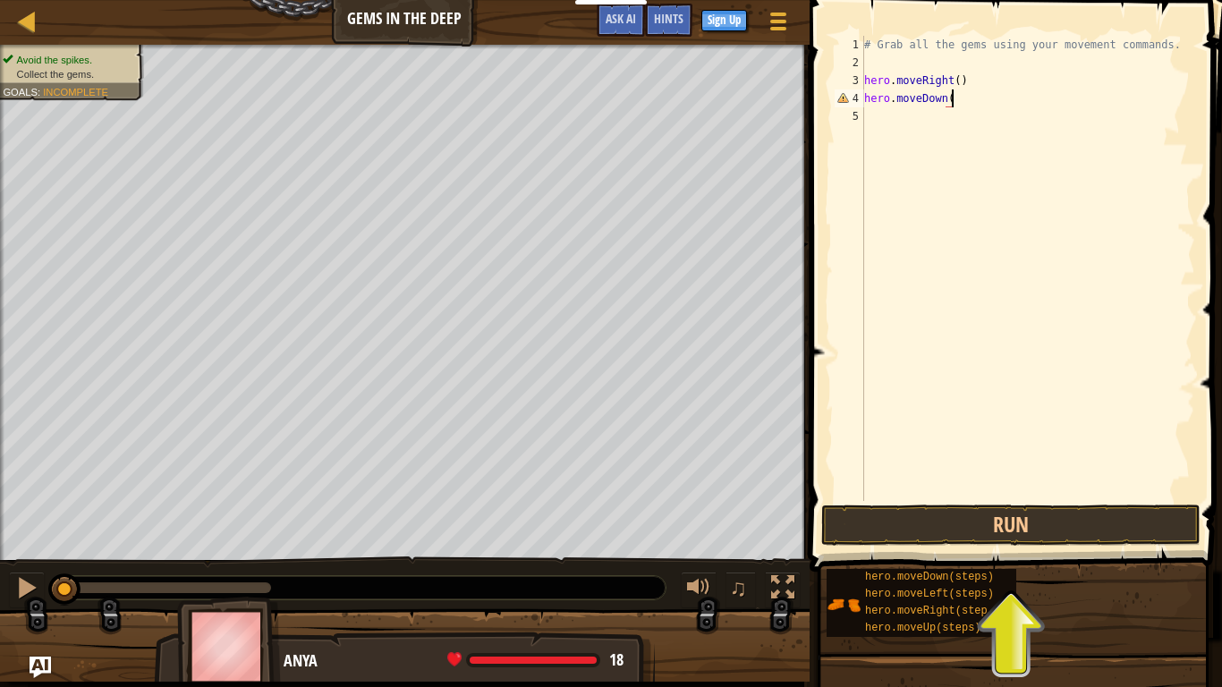
type textarea "hero.moveDown()"
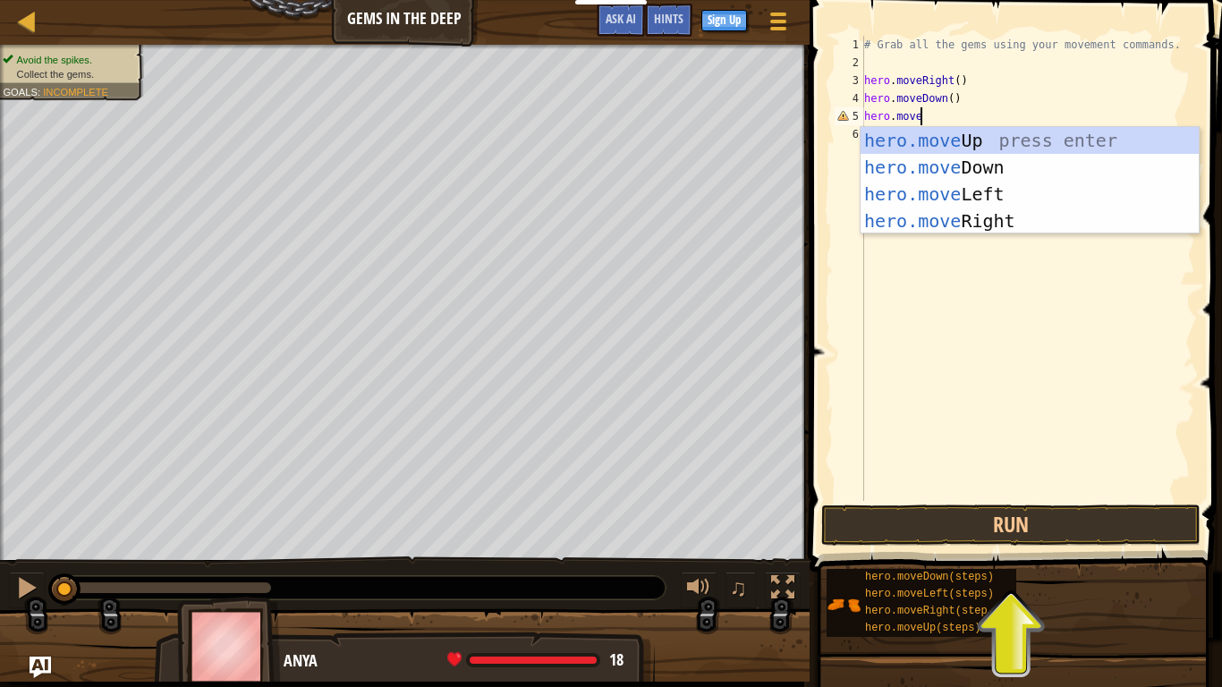
scroll to position [8, 8]
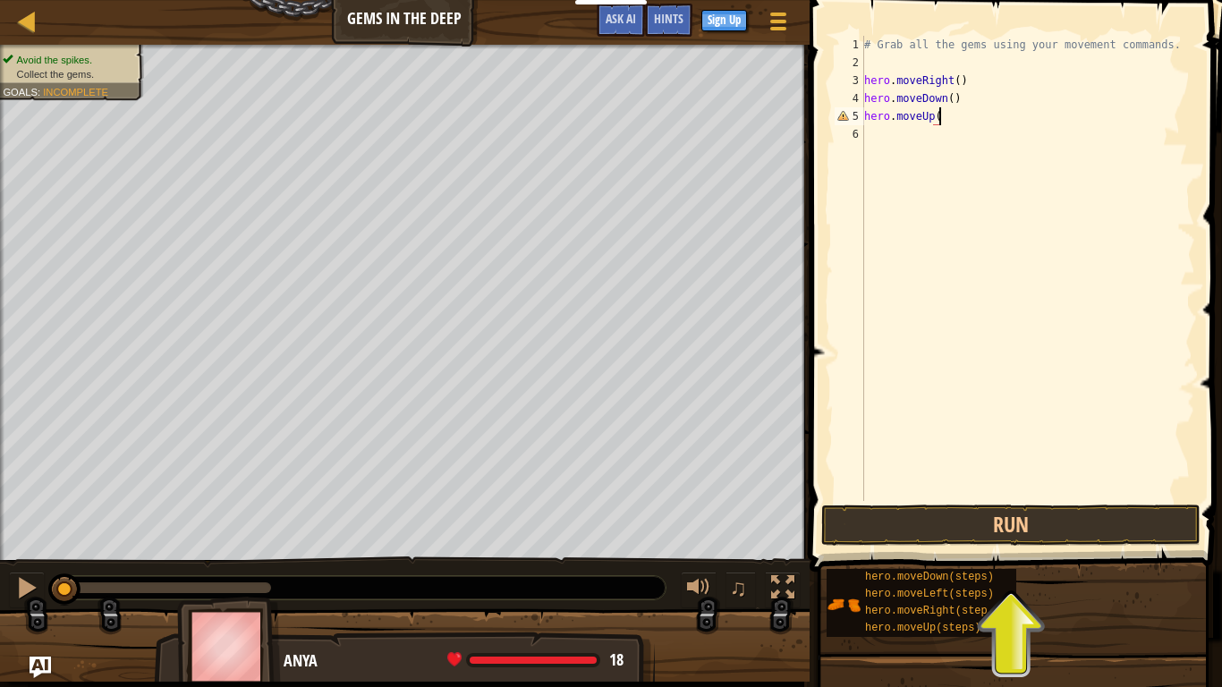
type textarea "hero.moveUp()"
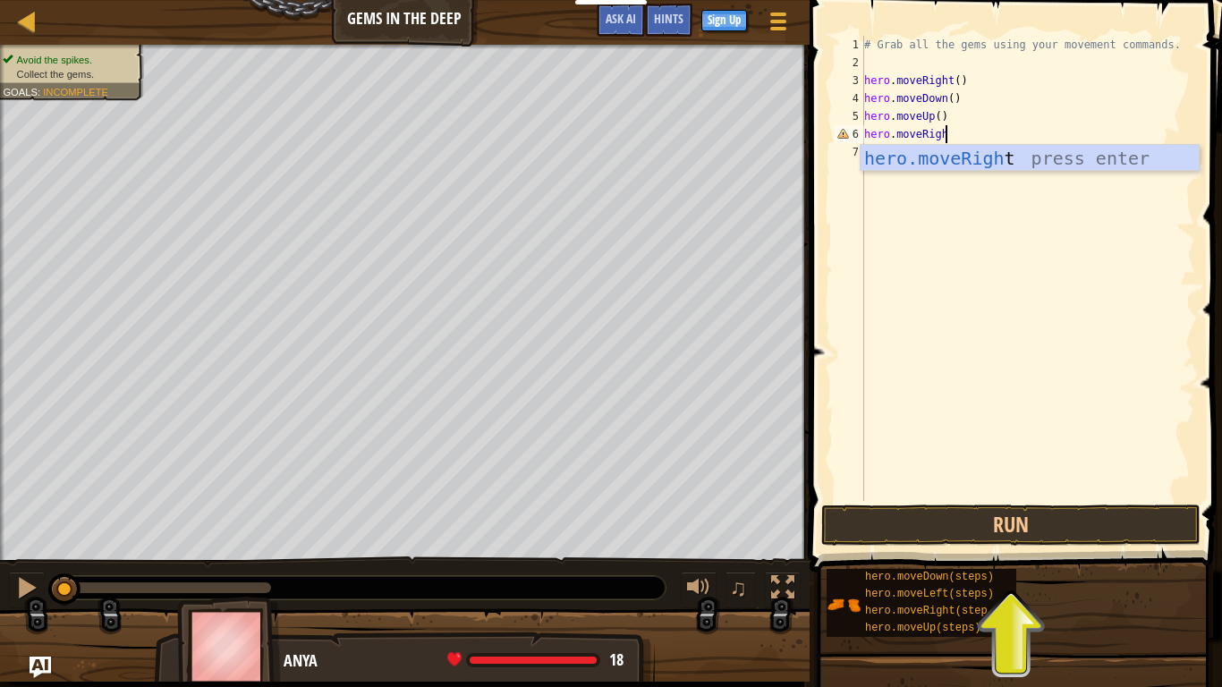
scroll to position [8, 12]
type textarea "hero.moveRight()"
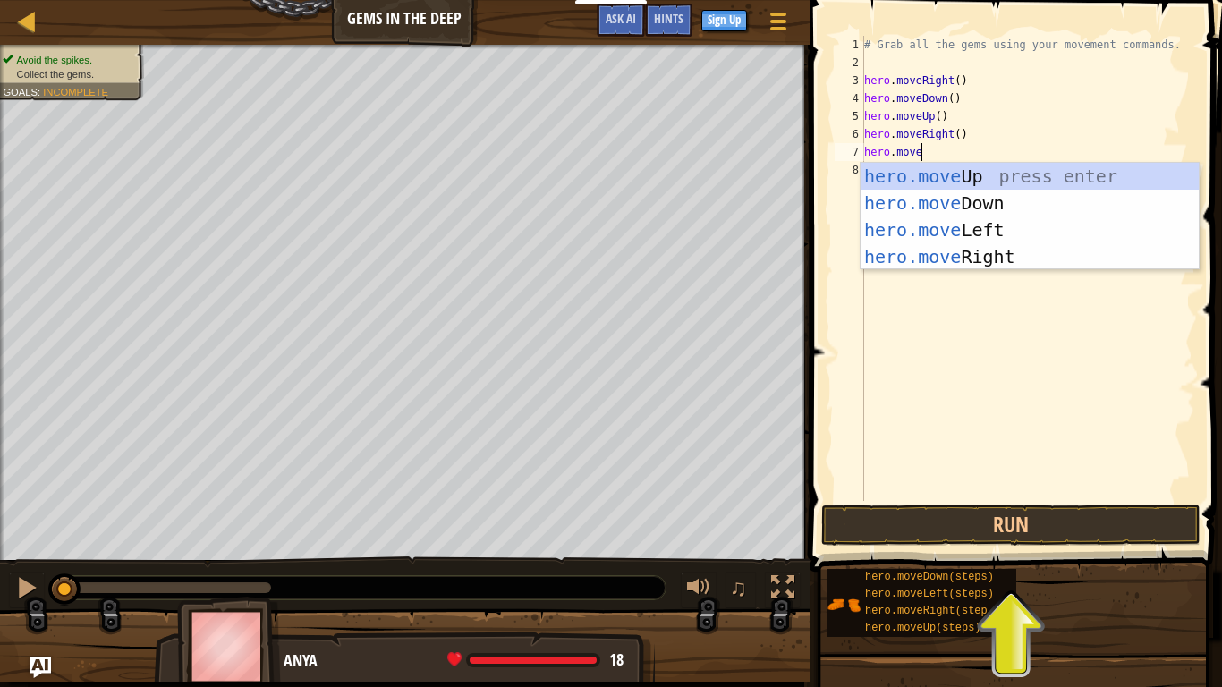
scroll to position [8, 7]
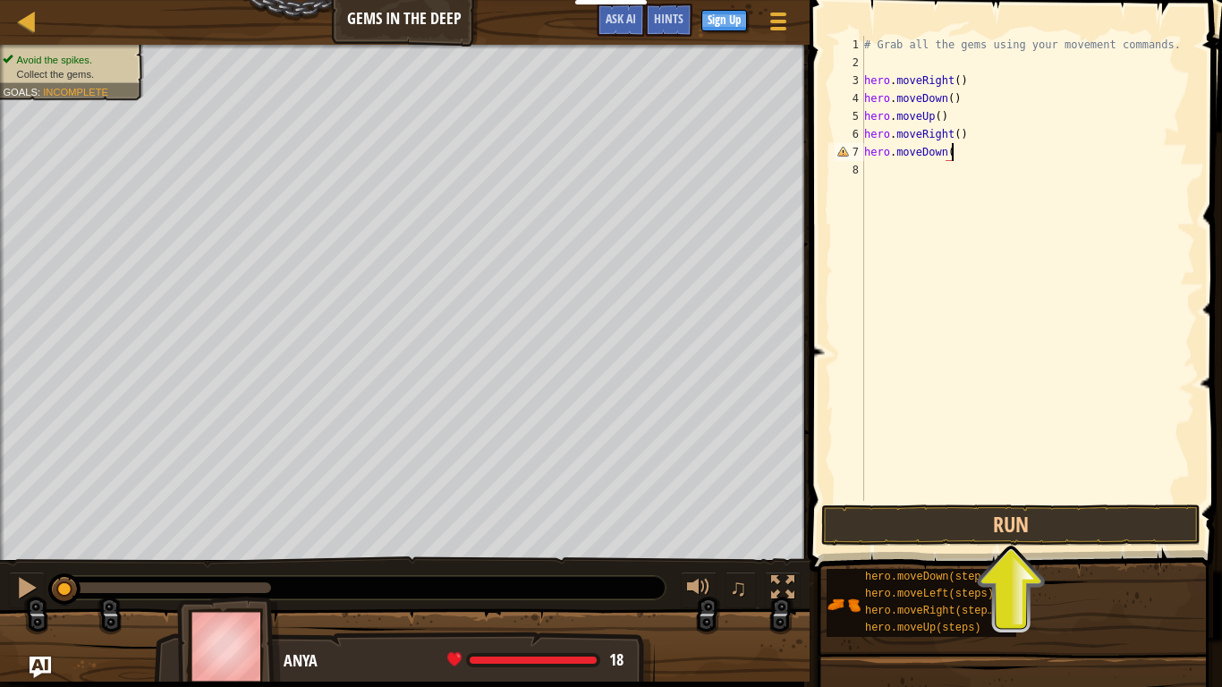
type textarea "hero.moveDown()"
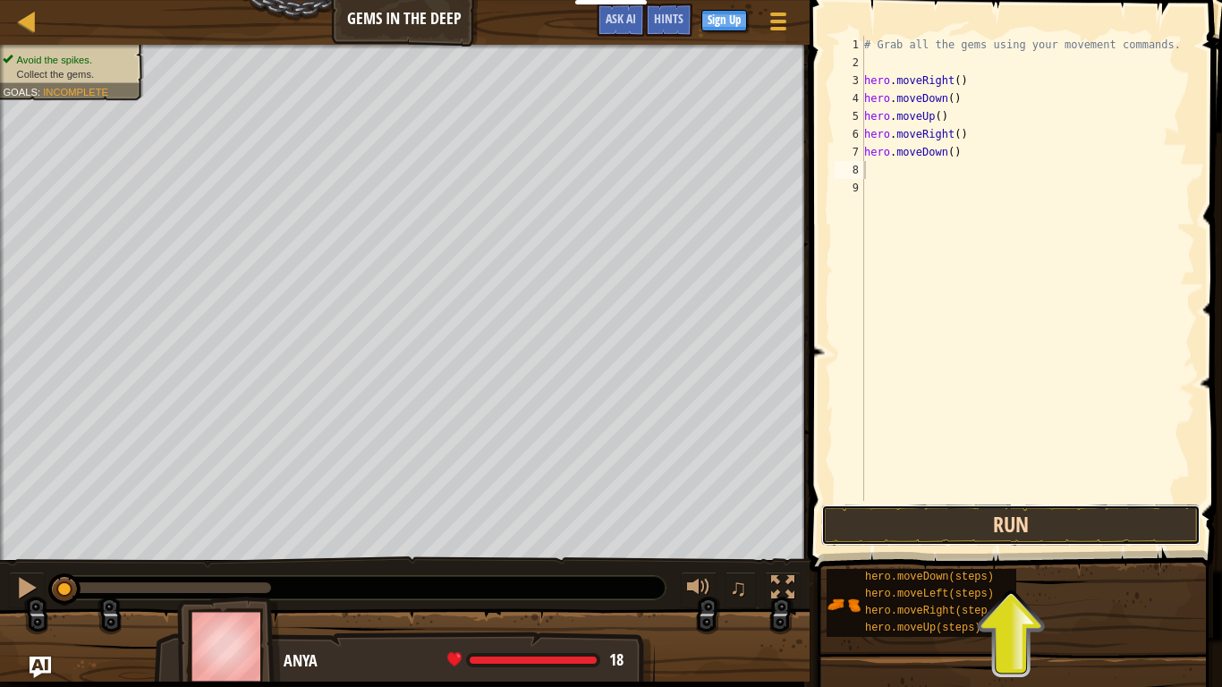
click at [1044, 522] on button "Run" at bounding box center [1010, 524] width 379 height 41
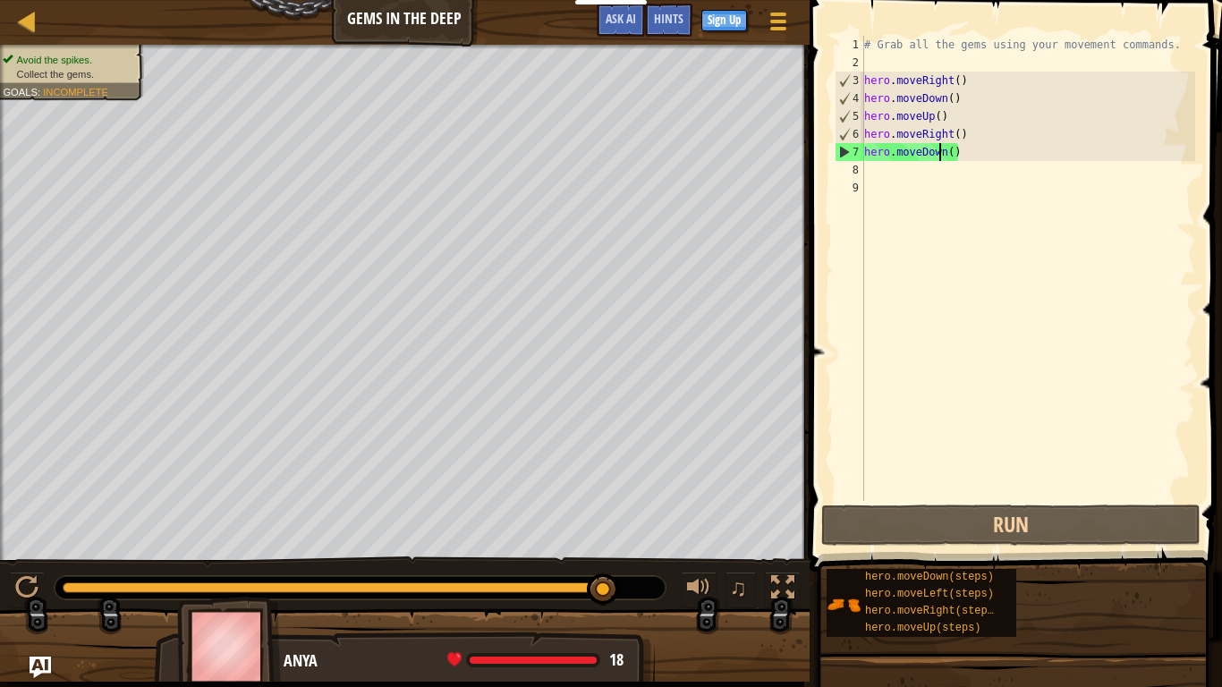
click at [941, 150] on div "# Grab all the gems using your movement commands. hero . moveRight ( ) hero . m…" at bounding box center [1027, 286] width 334 height 501
click at [943, 150] on div "# Grab all the gems using your movement commands. hero . moveRight ( ) hero . m…" at bounding box center [1027, 286] width 334 height 501
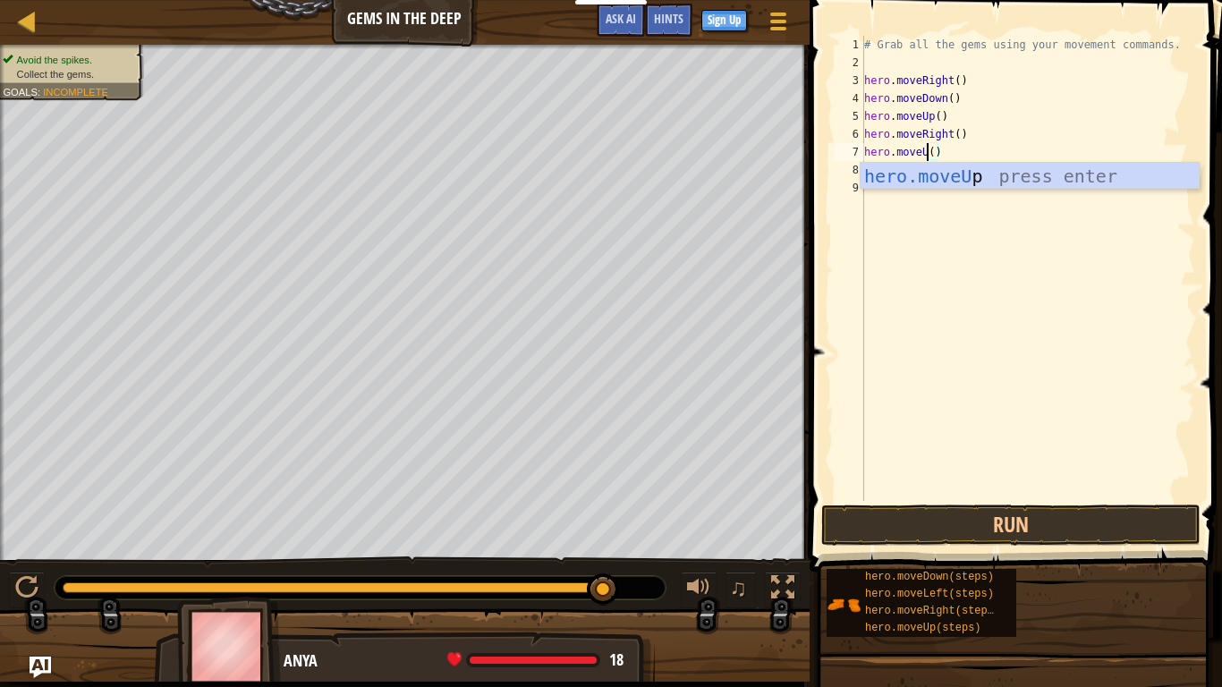
scroll to position [8, 10]
type textarea "hero.moveUp()"
click at [1002, 523] on button "Run" at bounding box center [1010, 524] width 379 height 41
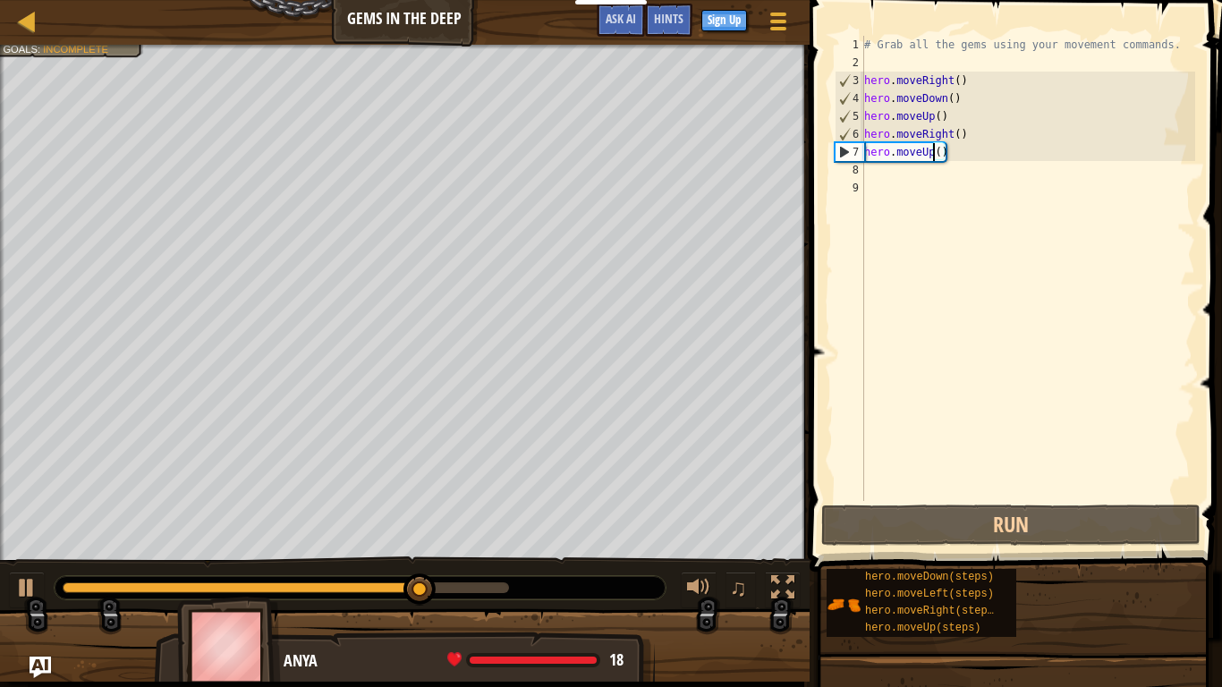
click at [883, 173] on div "# Grab all the gems using your movement commands. hero . moveRight ( ) hero . m…" at bounding box center [1027, 286] width 334 height 501
type textarea "m"
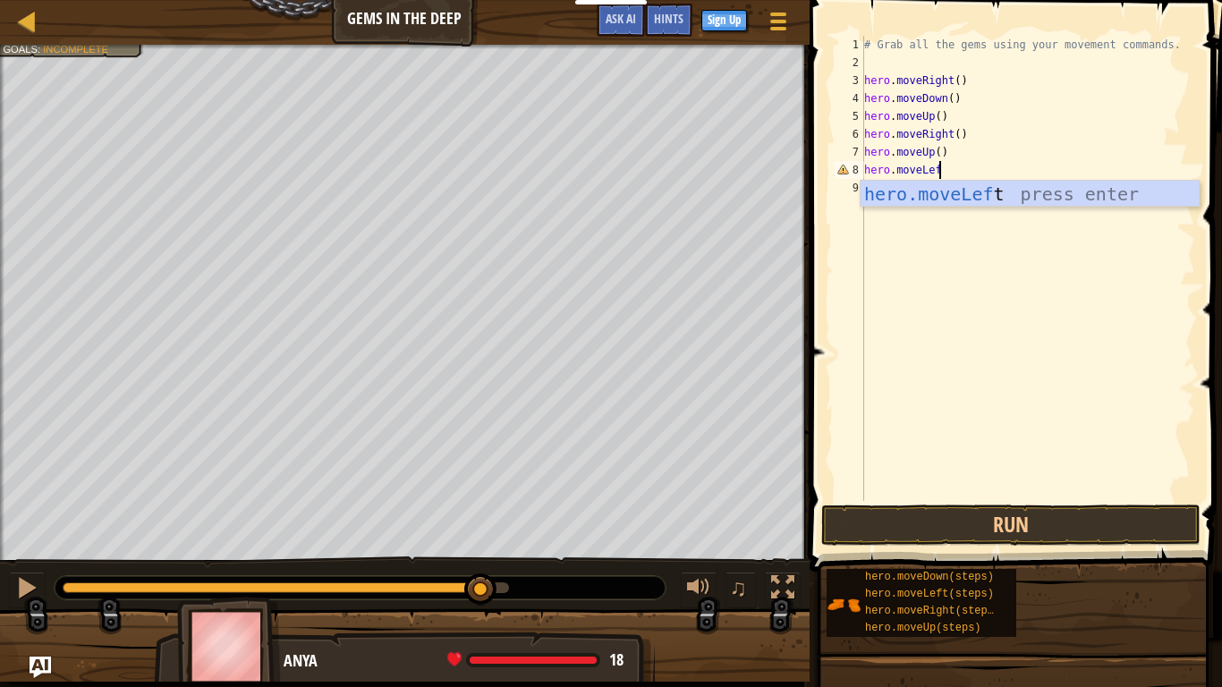
scroll to position [8, 11]
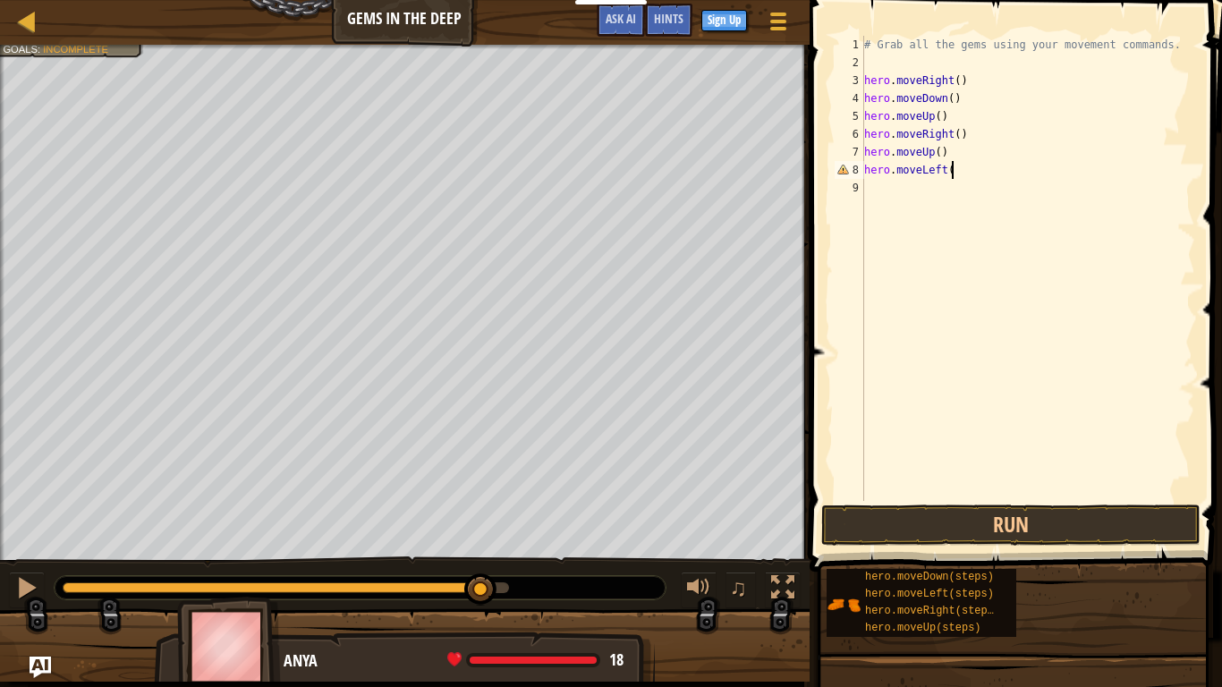
type textarea "hero.moveLeft()"
click at [1055, 520] on button "Run" at bounding box center [1010, 524] width 379 height 41
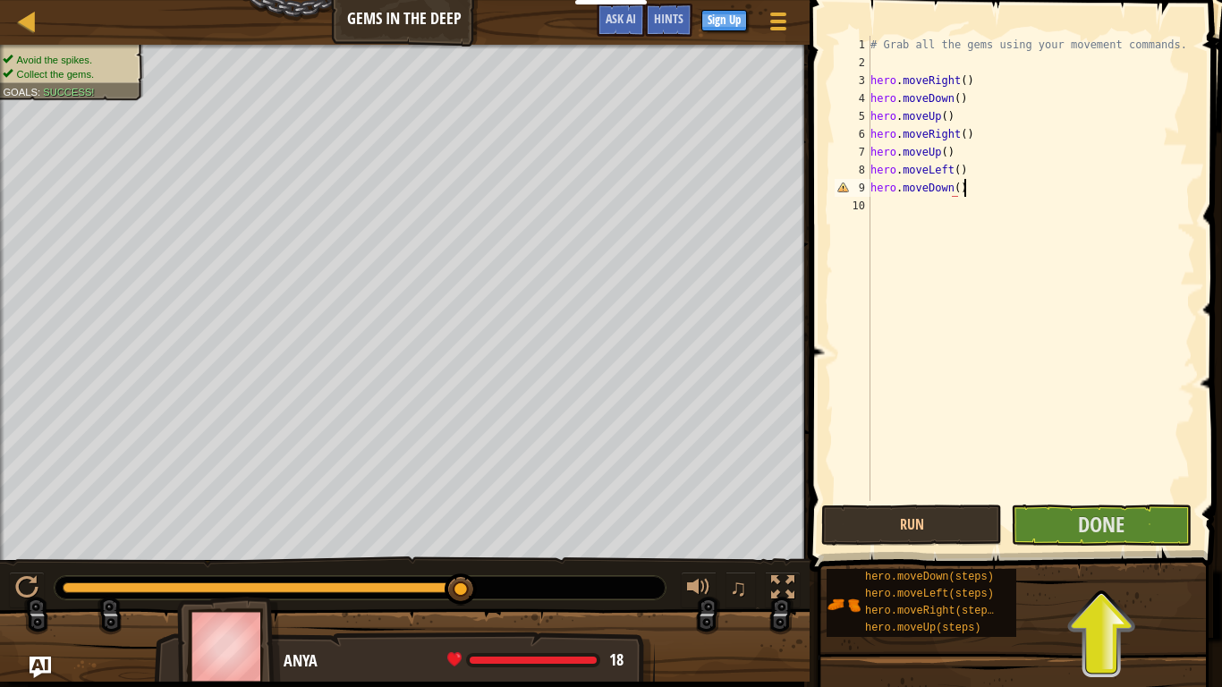
scroll to position [8, 13]
type textarea "hero.moveDown()"
click at [1063, 529] on button "Done" at bounding box center [1101, 524] width 181 height 41
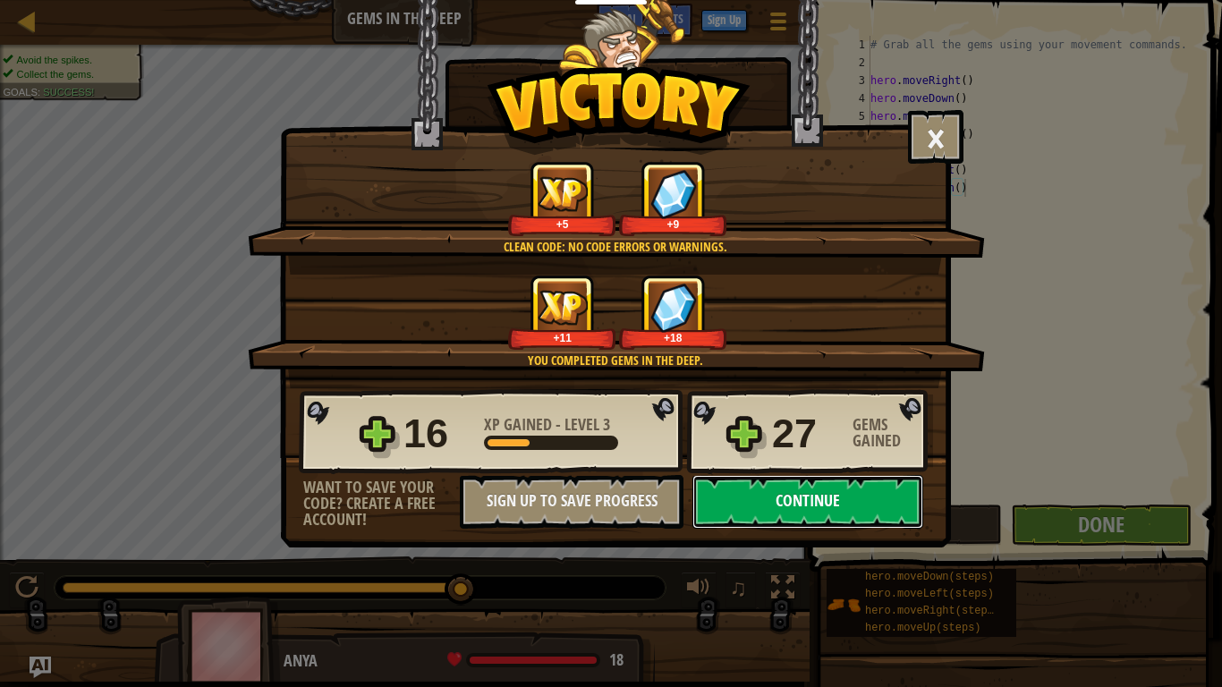
click at [858, 498] on button "Continue" at bounding box center [807, 502] width 231 height 54
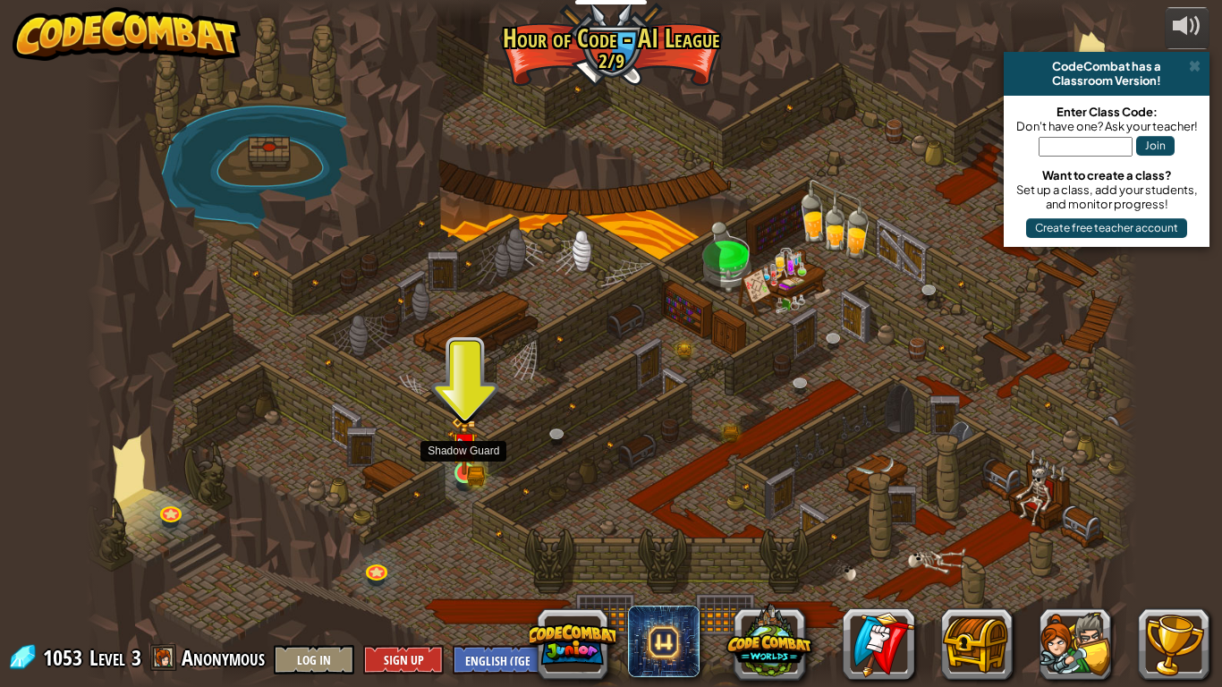
click at [463, 451] on img at bounding box center [465, 446] width 16 height 16
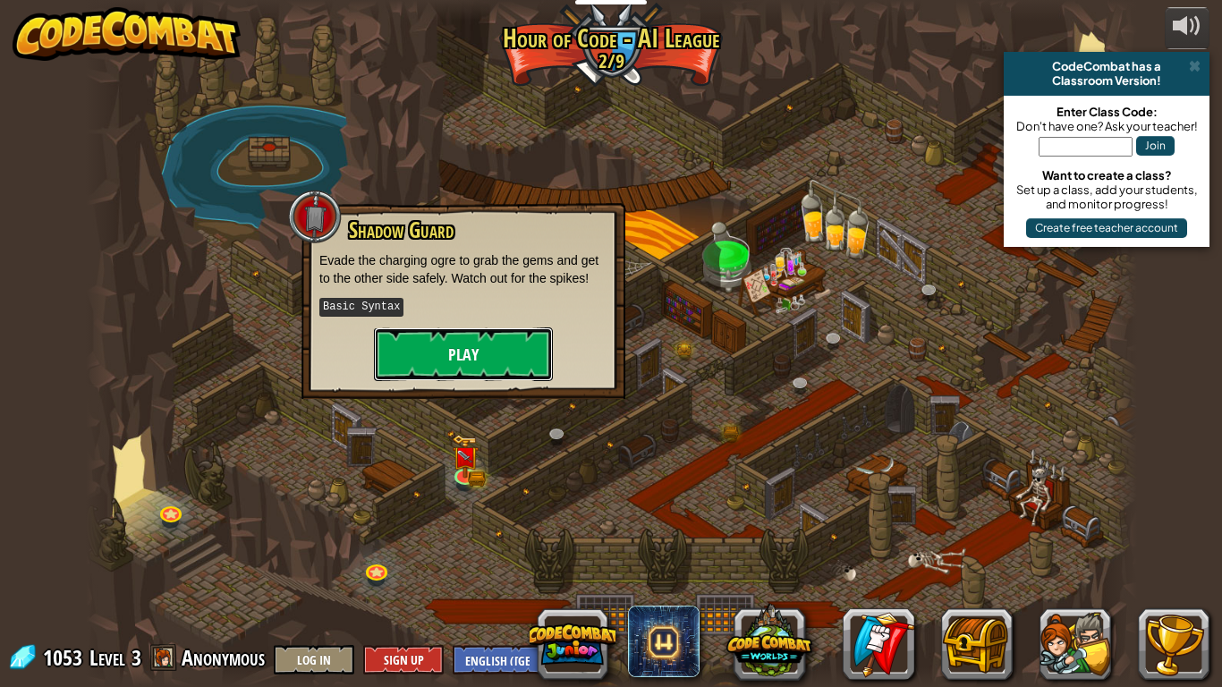
click at [445, 365] on button "Play" at bounding box center [463, 354] width 179 height 54
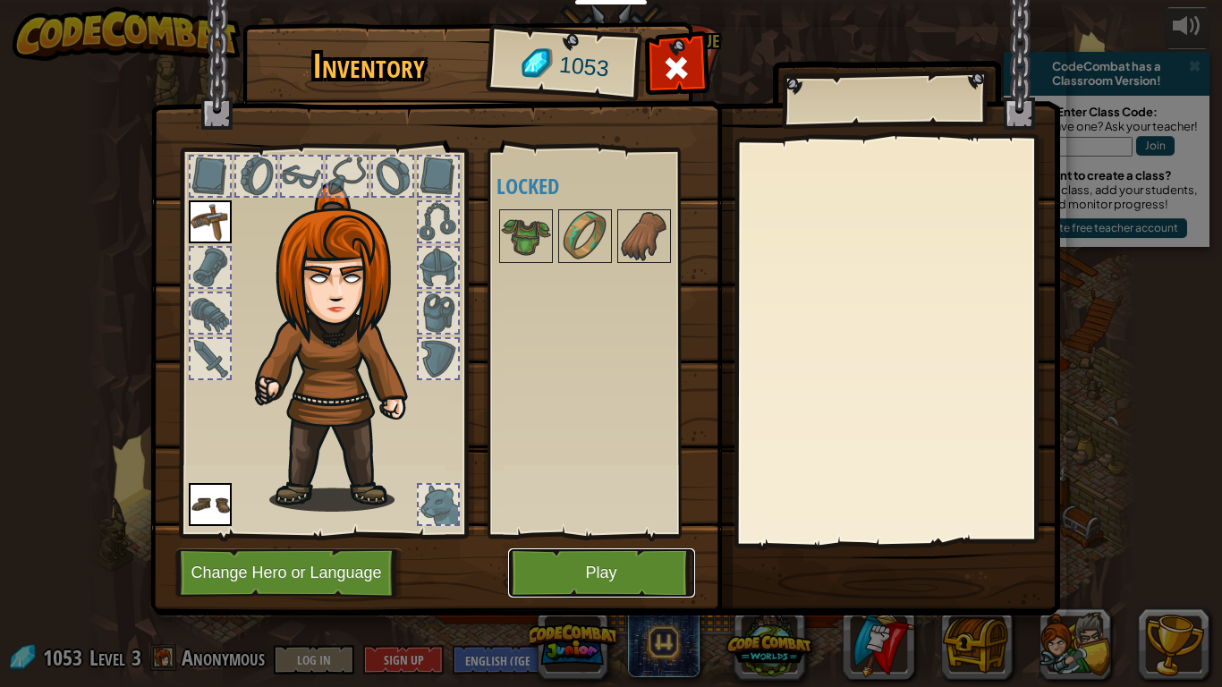
click at [604, 535] on button "Play" at bounding box center [601, 572] width 187 height 49
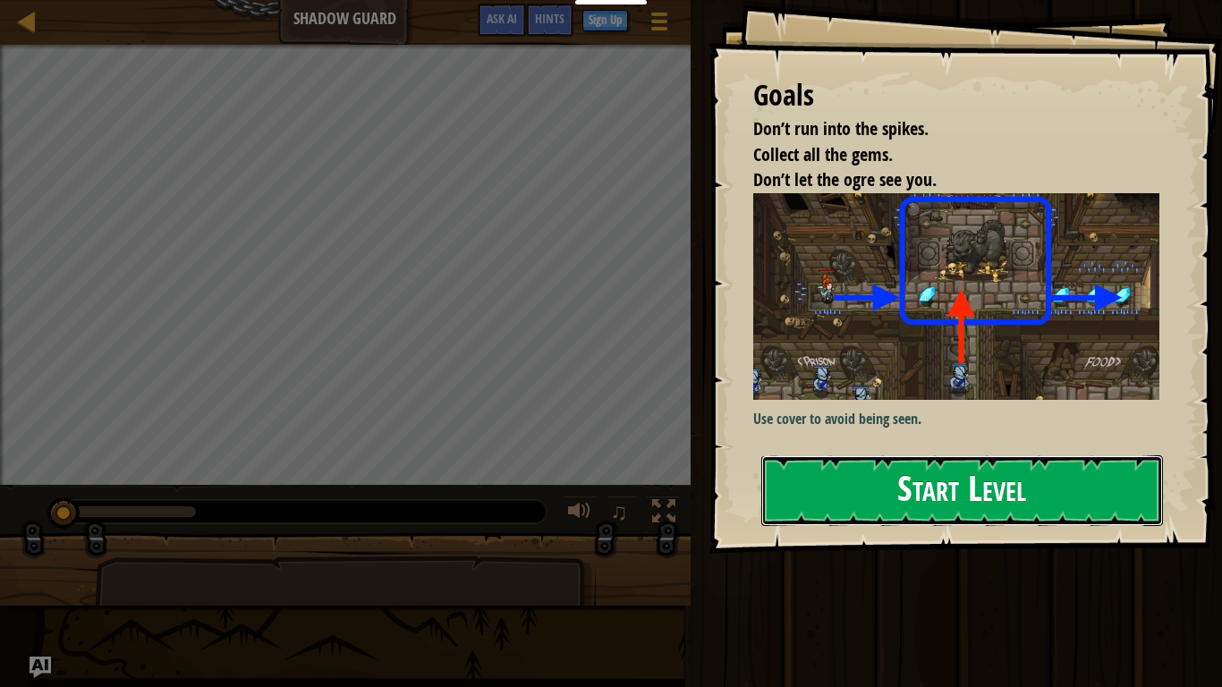
click at [837, 458] on button "Start Level" at bounding box center [962, 490] width 402 height 71
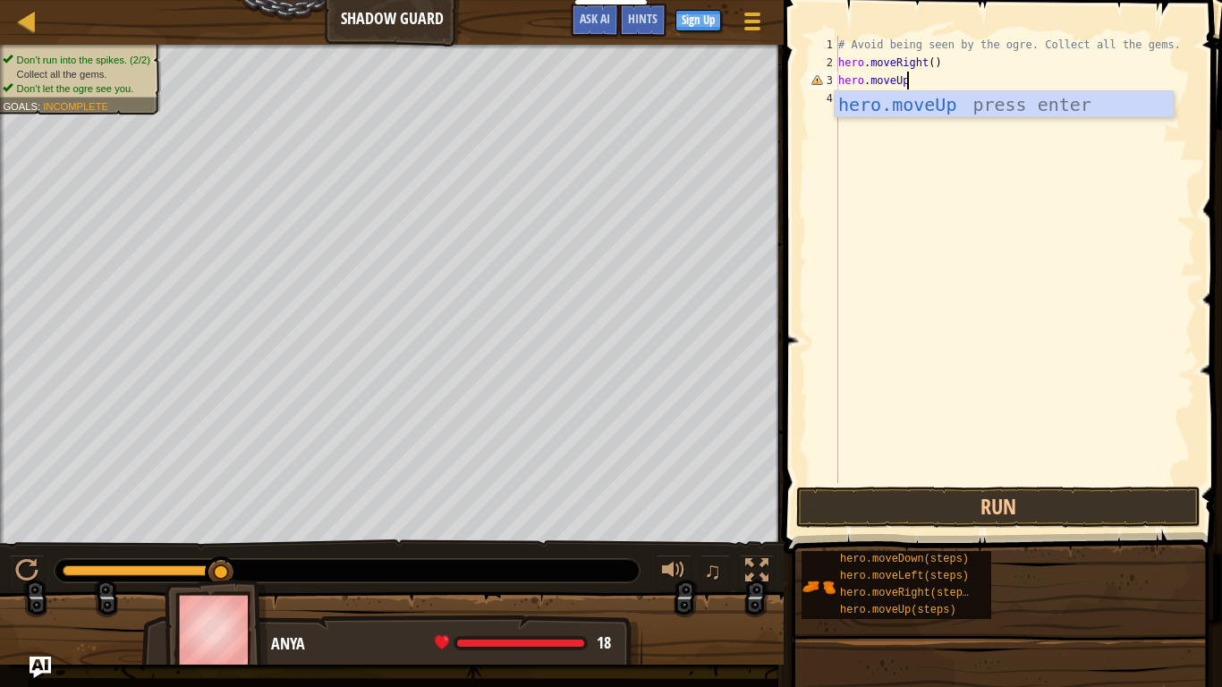
scroll to position [8, 9]
type textarea "hero.moveUp()"
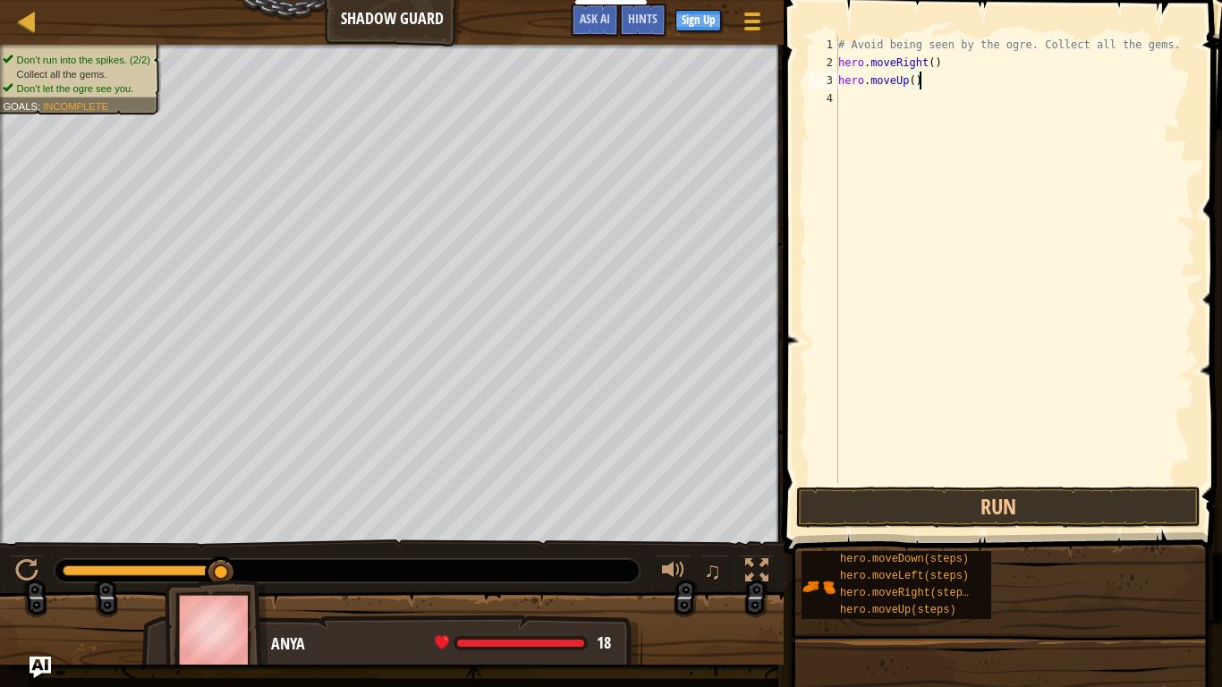
scroll to position [8, 0]
type textarea "m"
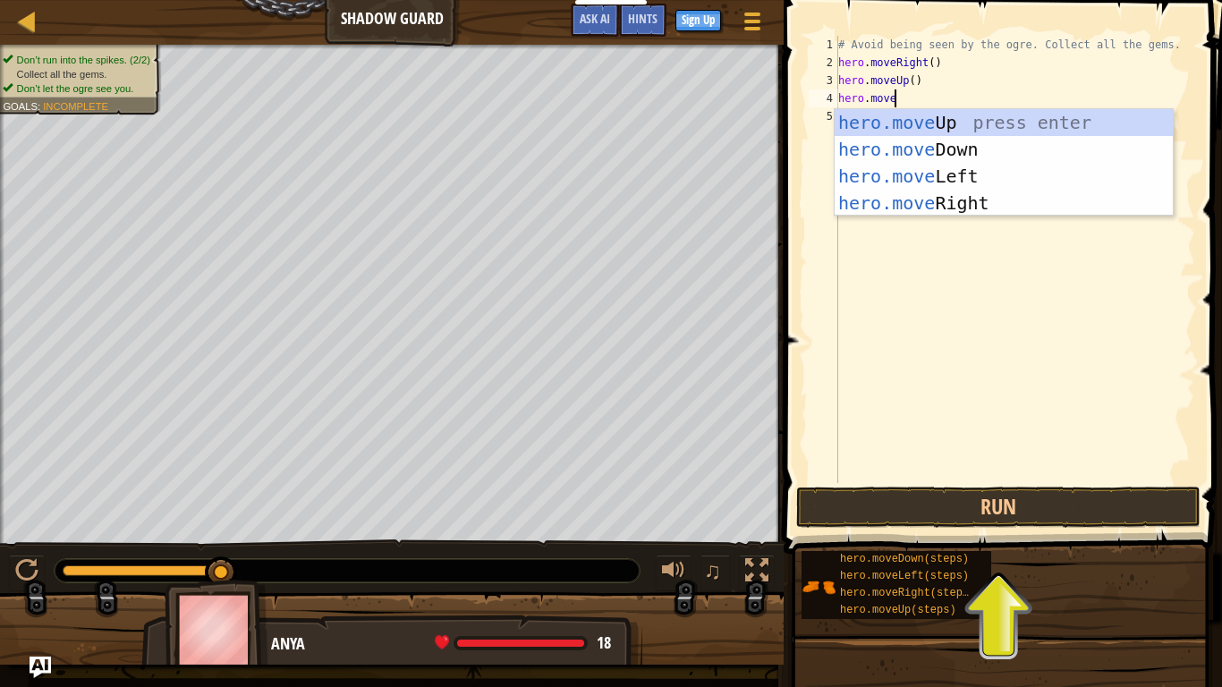
scroll to position [8, 7]
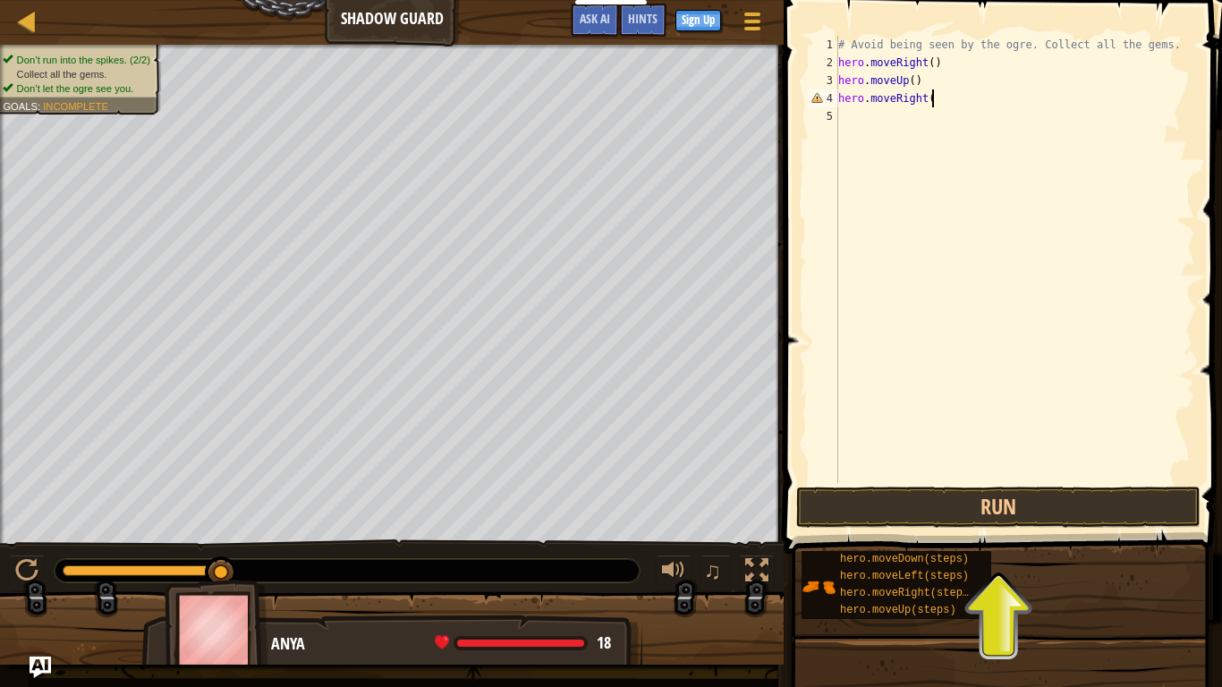
type textarea "hero.moveRight()"
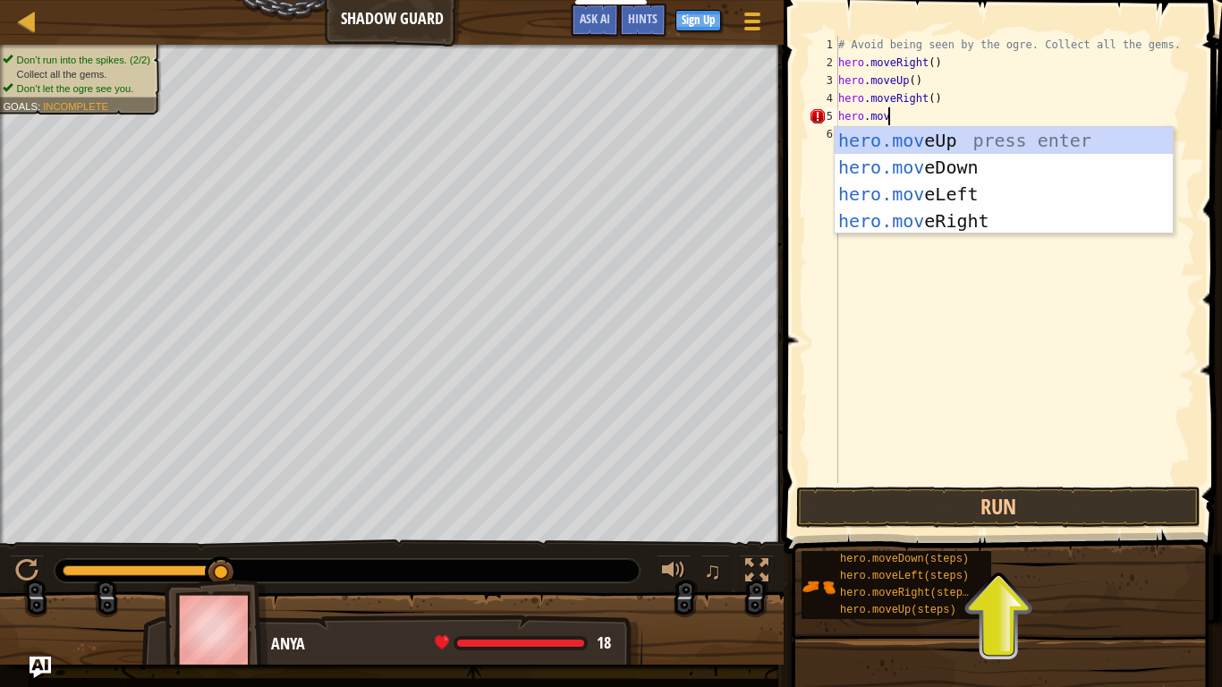
type textarea "hero.move"
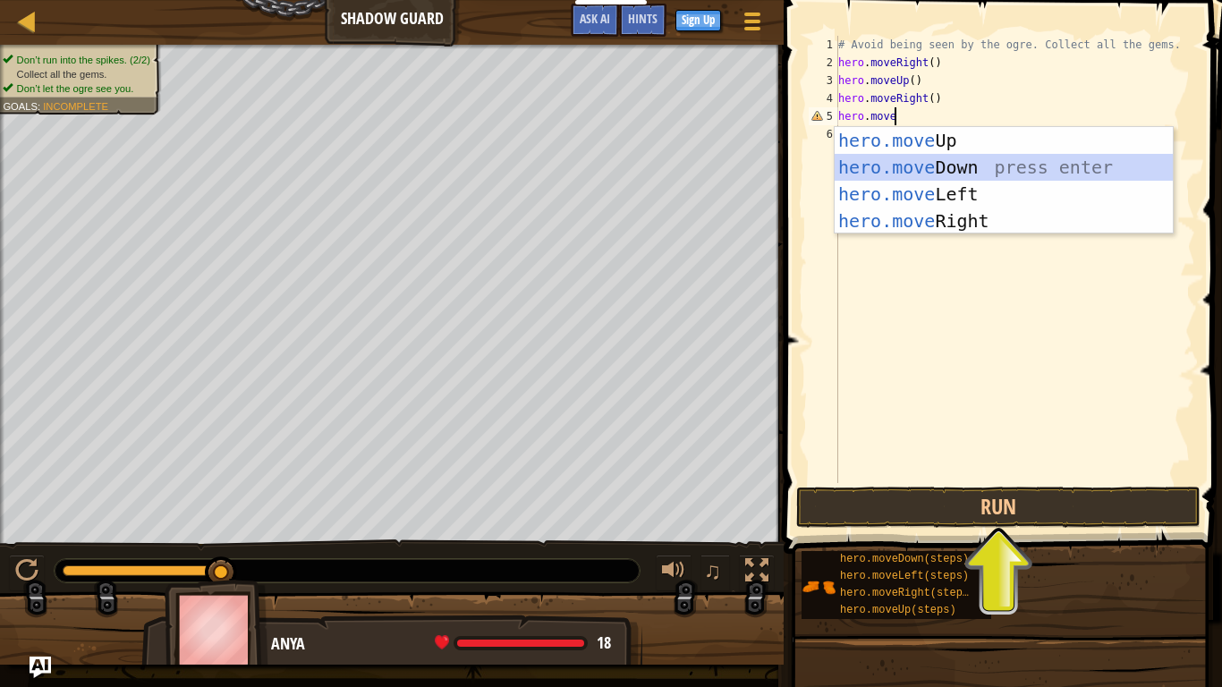
click at [956, 166] on div "hero.move Up press enter hero.move Down press enter hero.move Left press enter …" at bounding box center [1003, 207] width 338 height 161
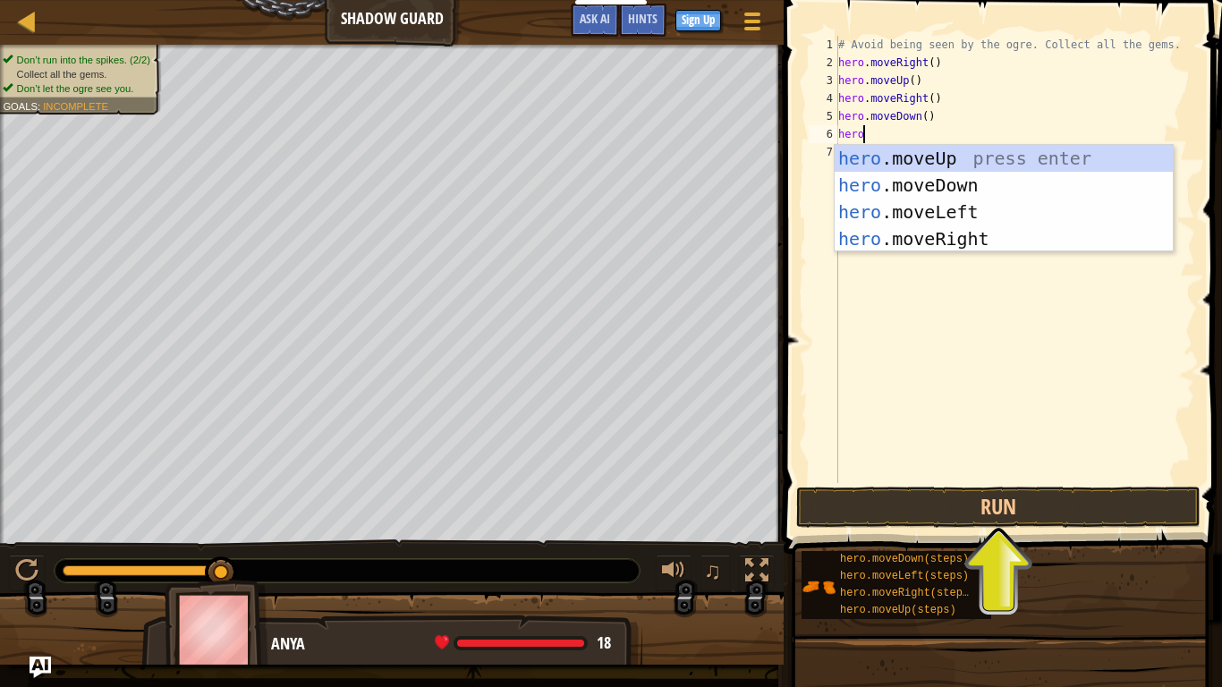
scroll to position [8, 3]
type textarea "hero.move"
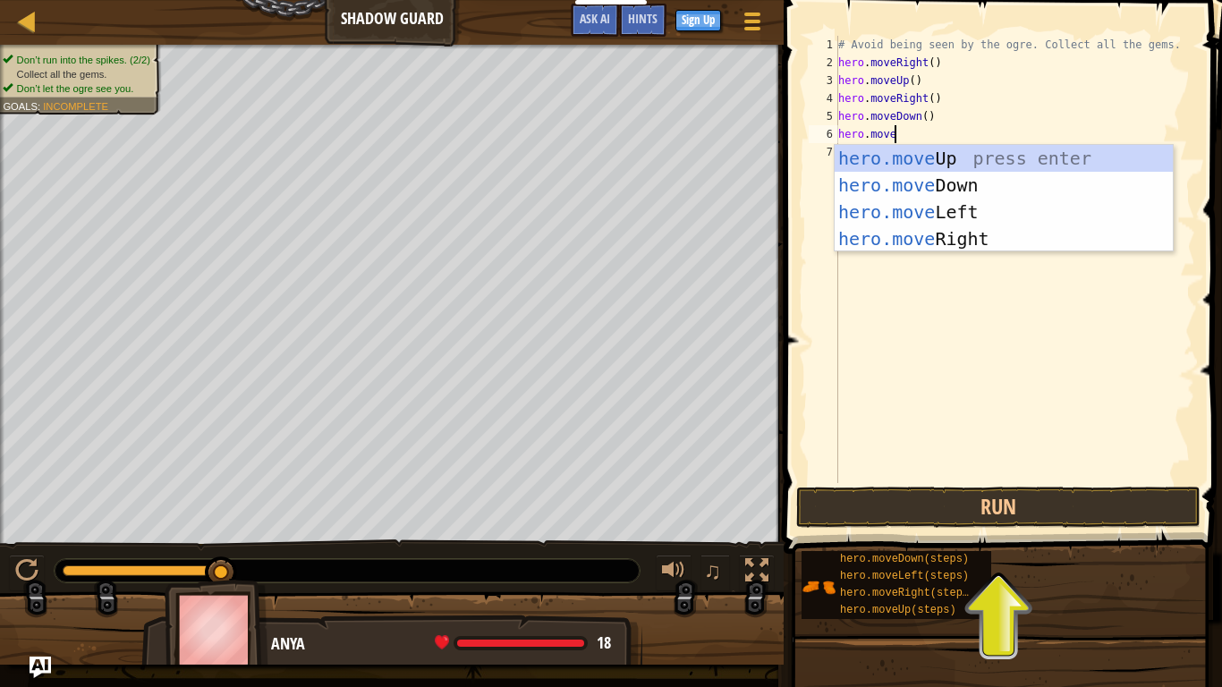
scroll to position [8, 7]
click at [953, 236] on div "hero.move Up press enter hero.move Down press enter hero.move Left press enter …" at bounding box center [1003, 225] width 338 height 161
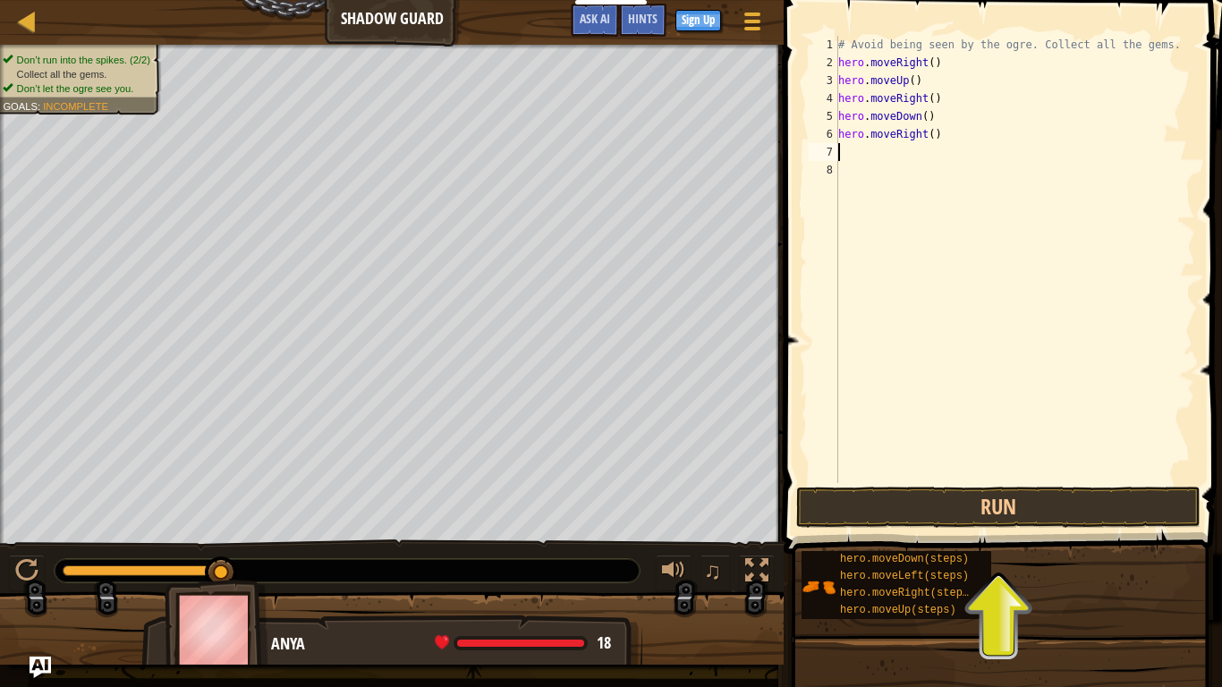
scroll to position [8, 0]
click at [971, 496] on button "Run" at bounding box center [998, 506] width 404 height 41
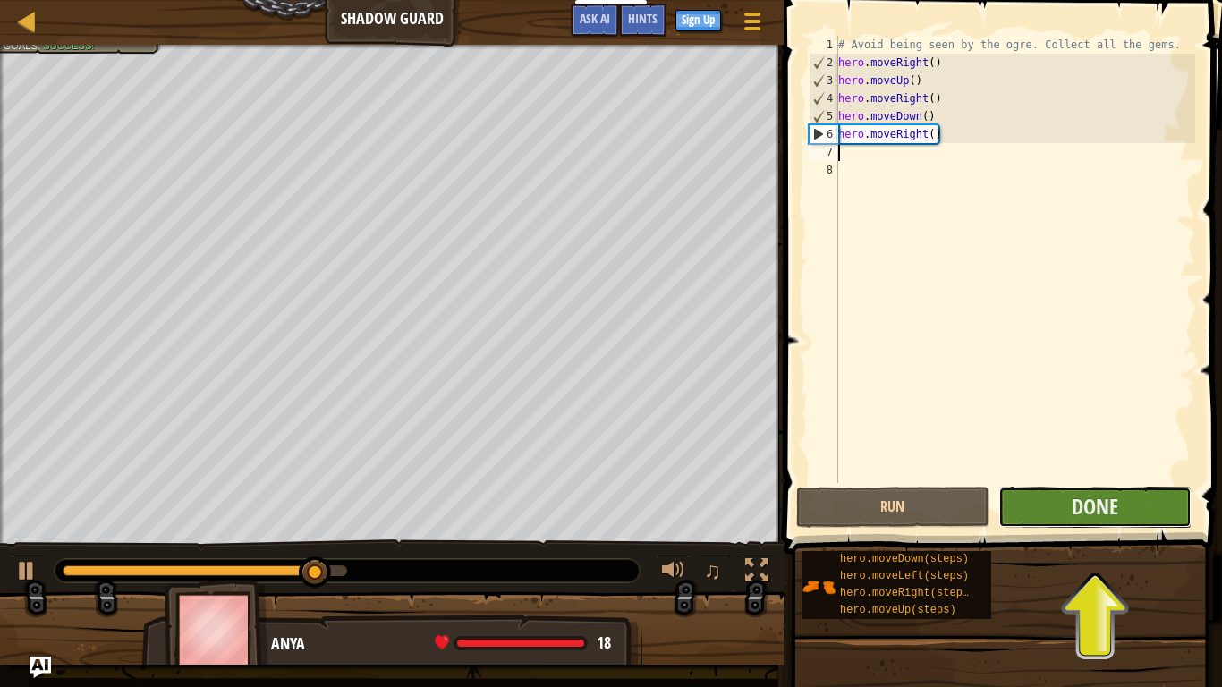
click at [1118, 506] on button "Done" at bounding box center [1094, 506] width 193 height 41
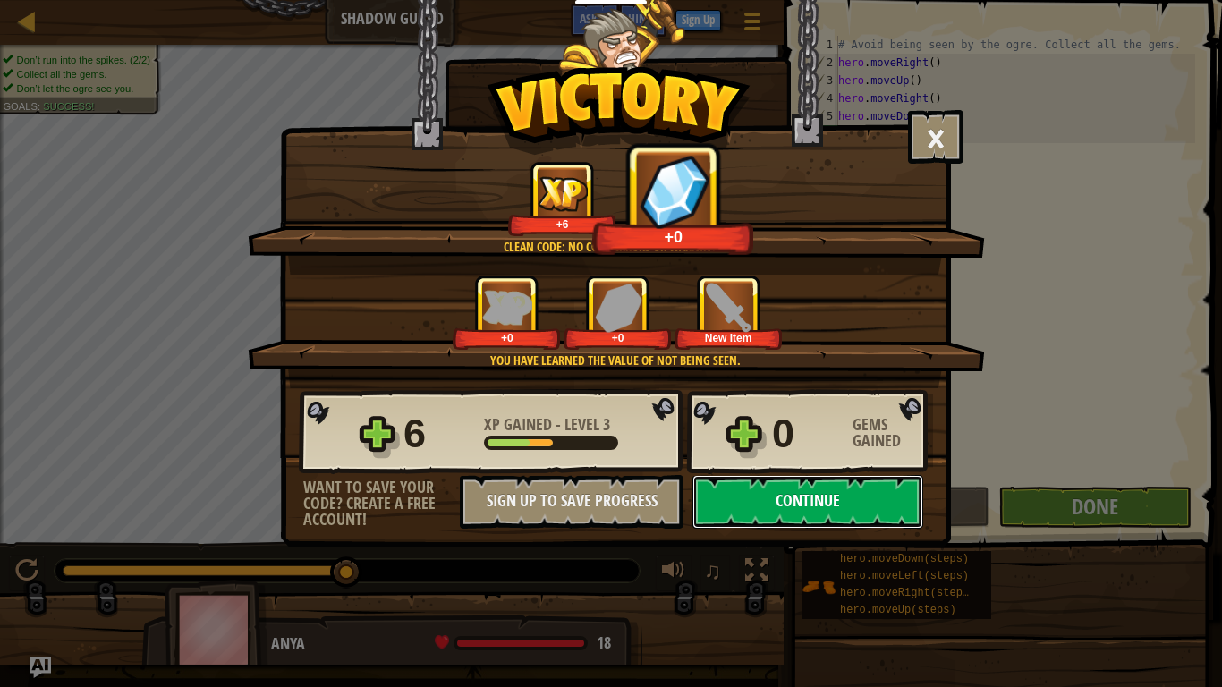
click at [857, 511] on button "Continue" at bounding box center [807, 502] width 231 height 54
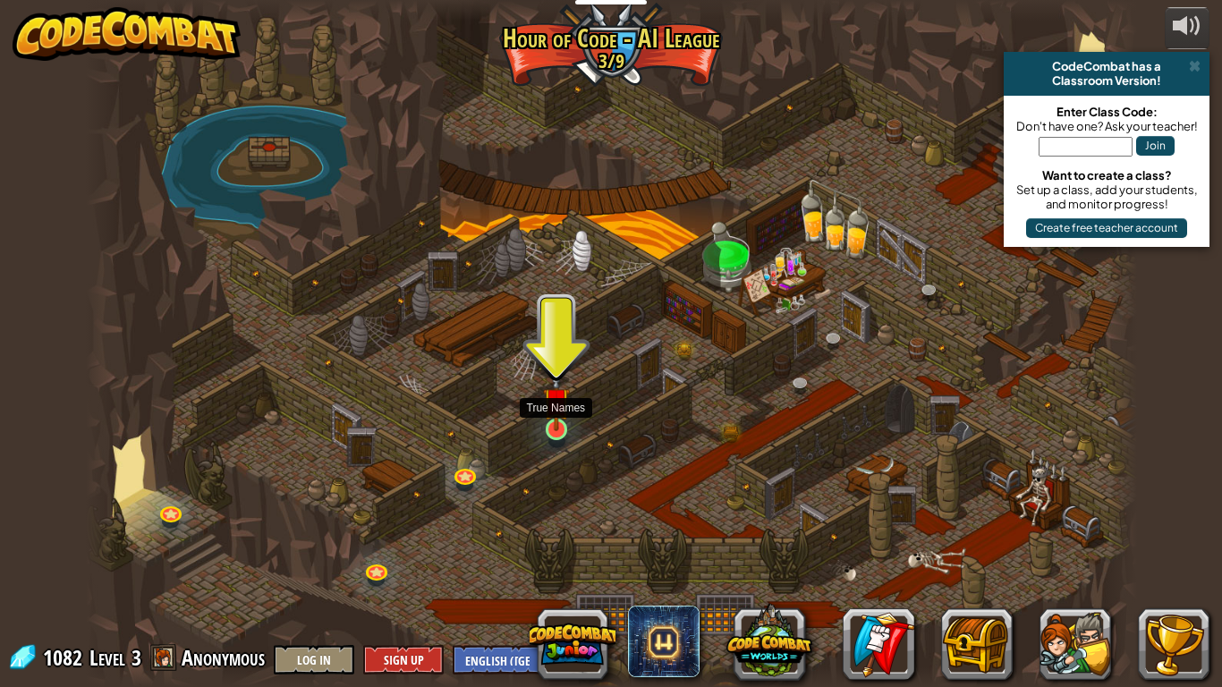
click at [554, 423] on img at bounding box center [556, 400] width 27 height 61
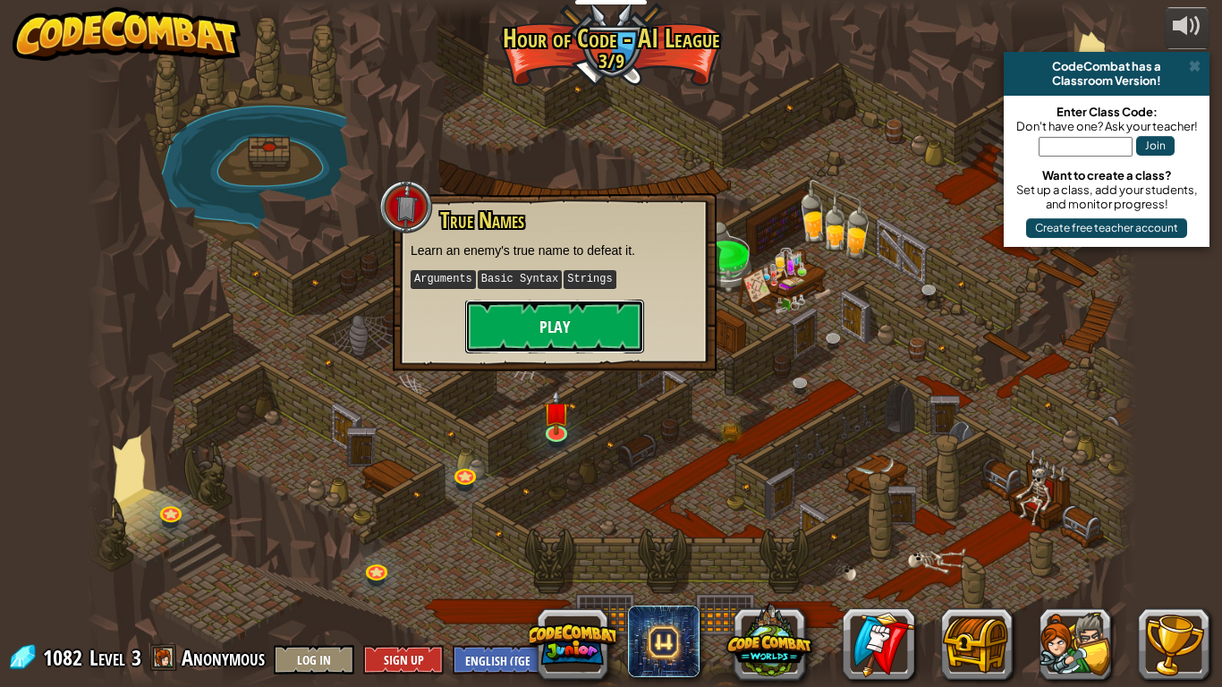
click at [513, 321] on button "Play" at bounding box center [554, 327] width 179 height 54
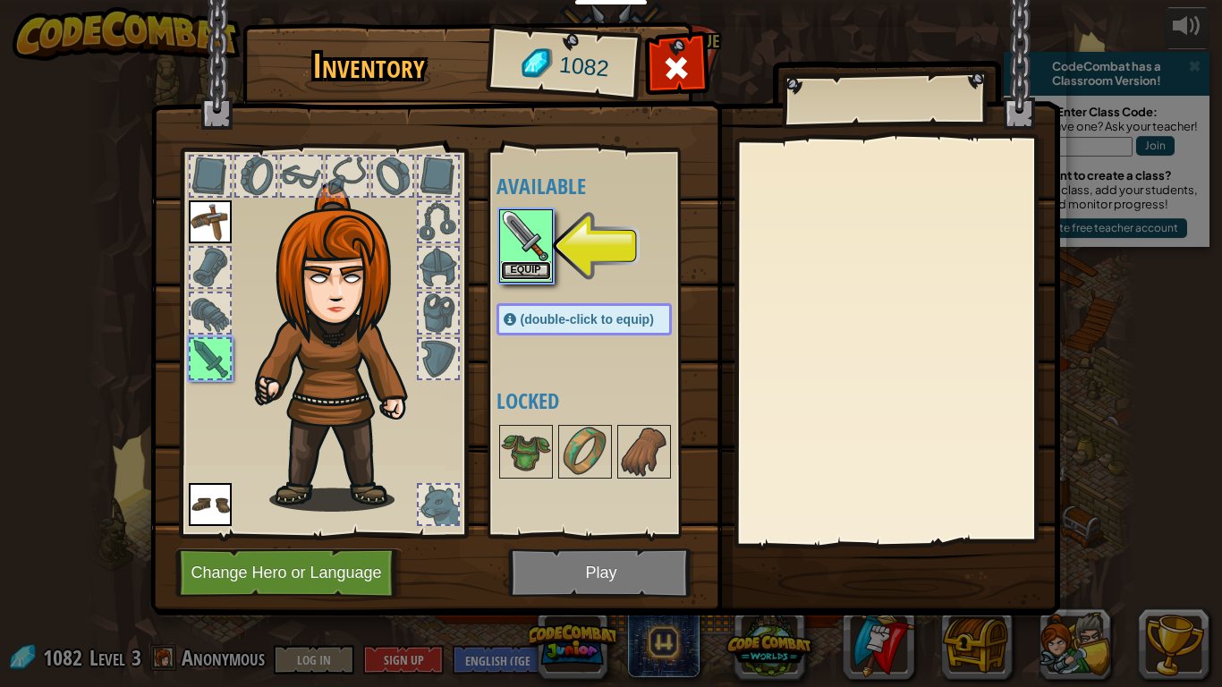
click at [529, 271] on button "Equip" at bounding box center [526, 270] width 50 height 19
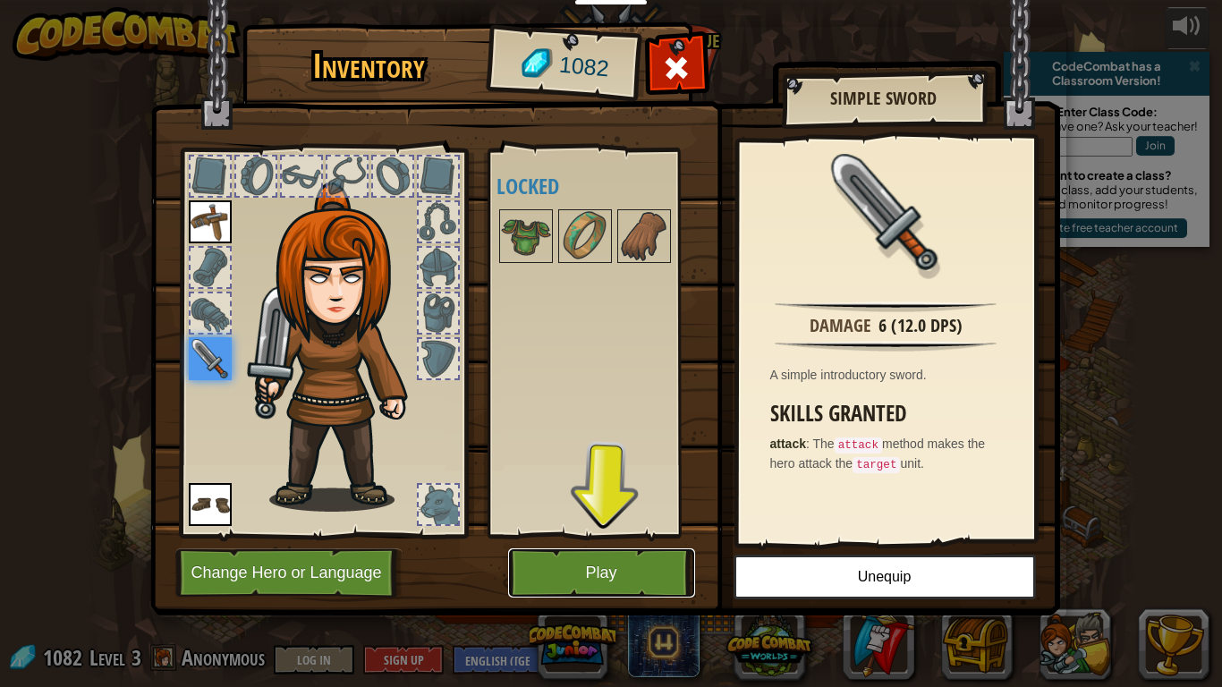
click at [619, 535] on button "Play" at bounding box center [601, 572] width 187 height 49
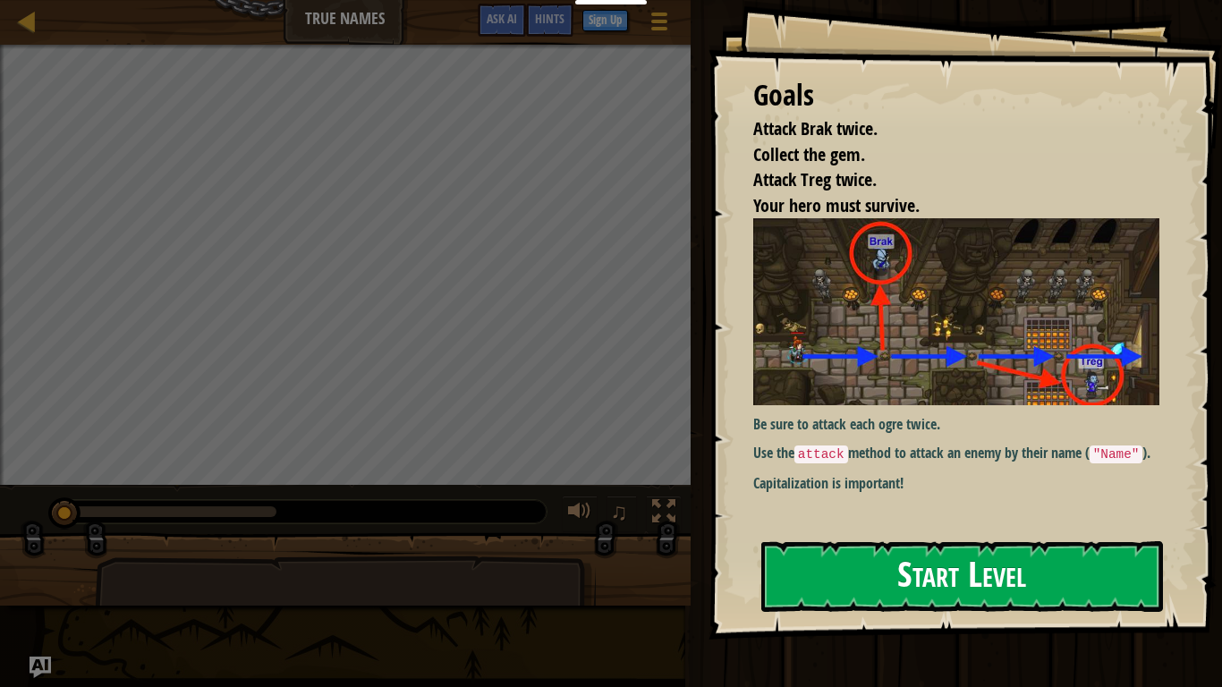
click at [859, 535] on button "Start Level" at bounding box center [962, 576] width 402 height 71
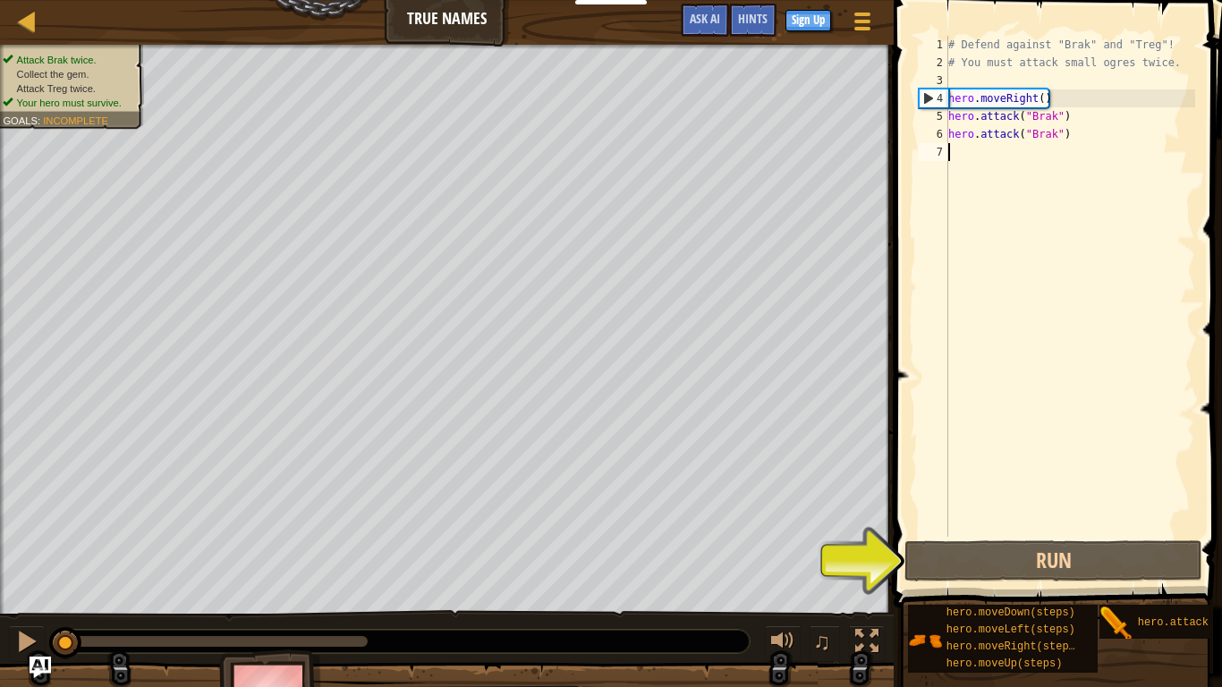
scroll to position [8, 0]
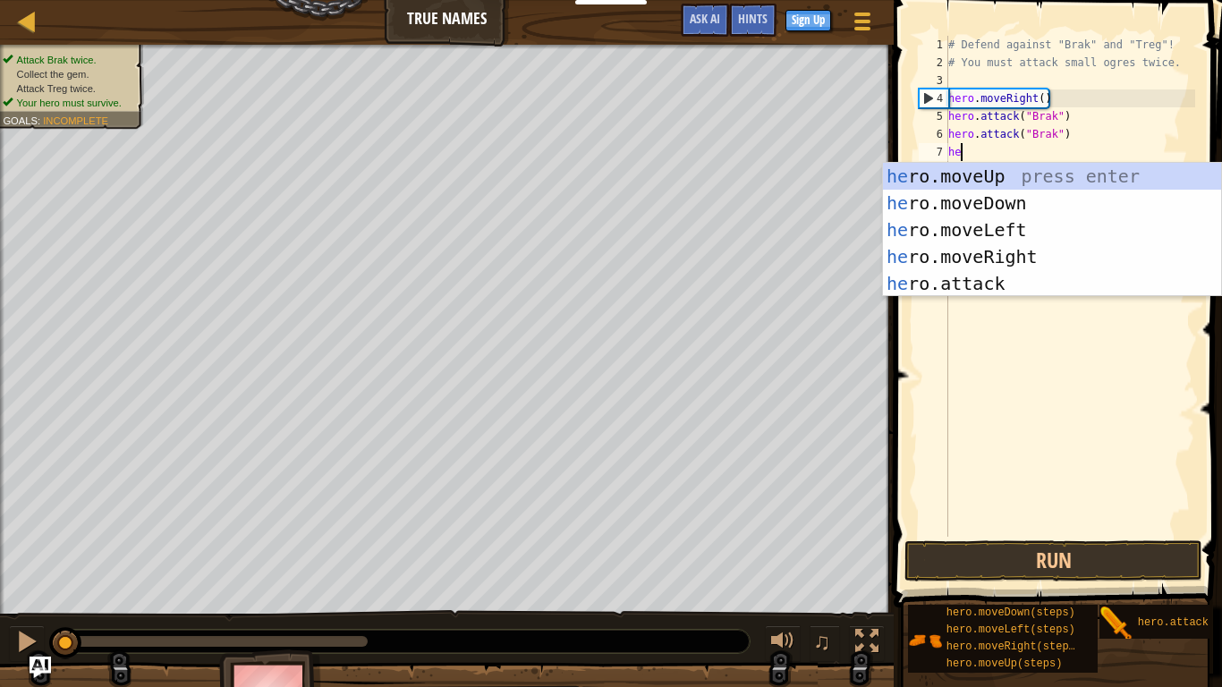
type textarea "hero"
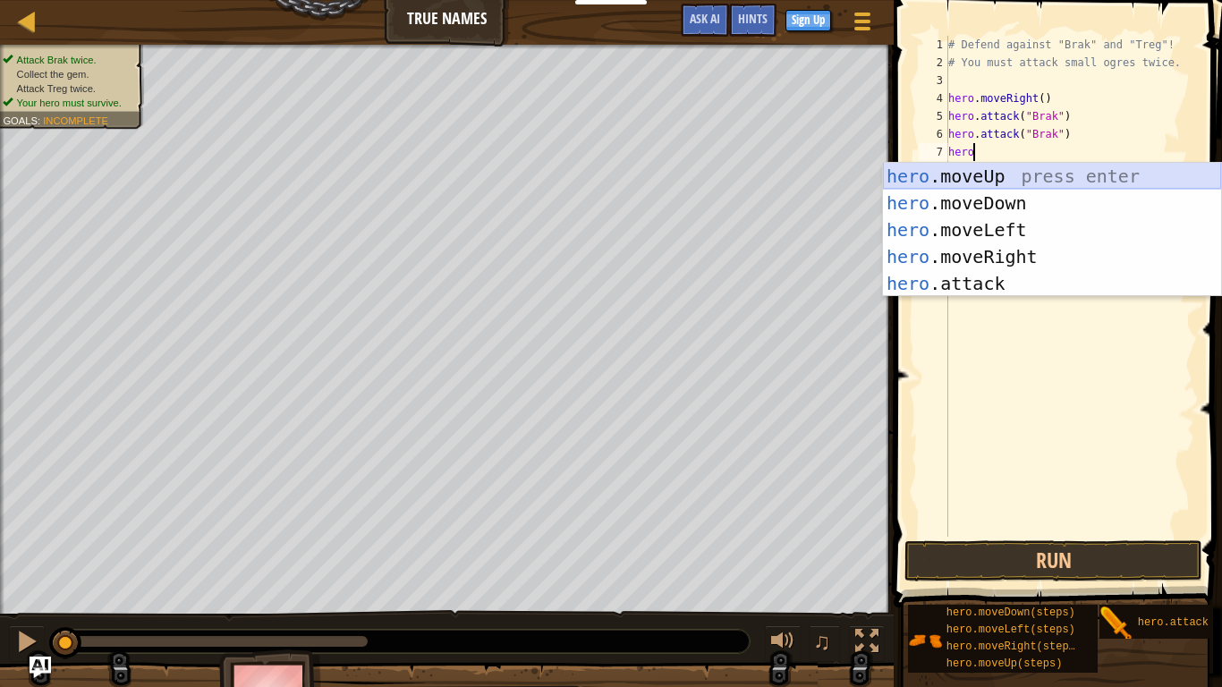
click at [1033, 169] on div "hero .moveUp press enter hero .moveDown press enter hero .moveLeft press enter …" at bounding box center [1052, 257] width 338 height 188
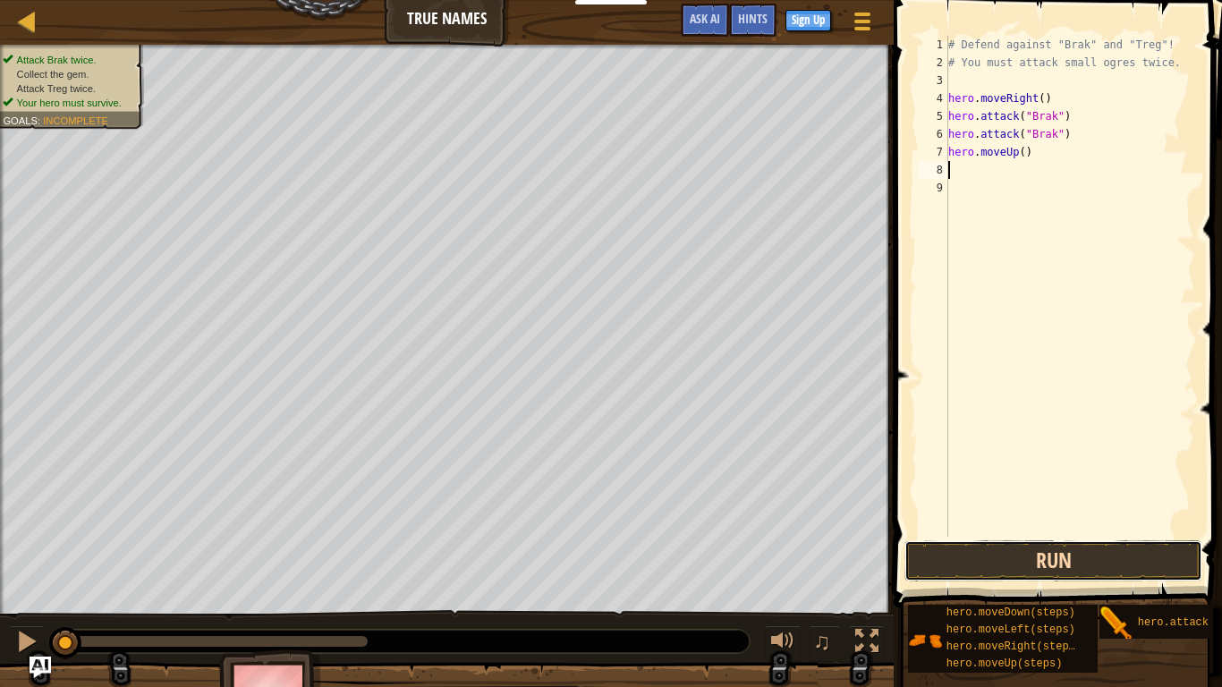
click at [1114, 535] on button "Run" at bounding box center [1053, 560] width 298 height 41
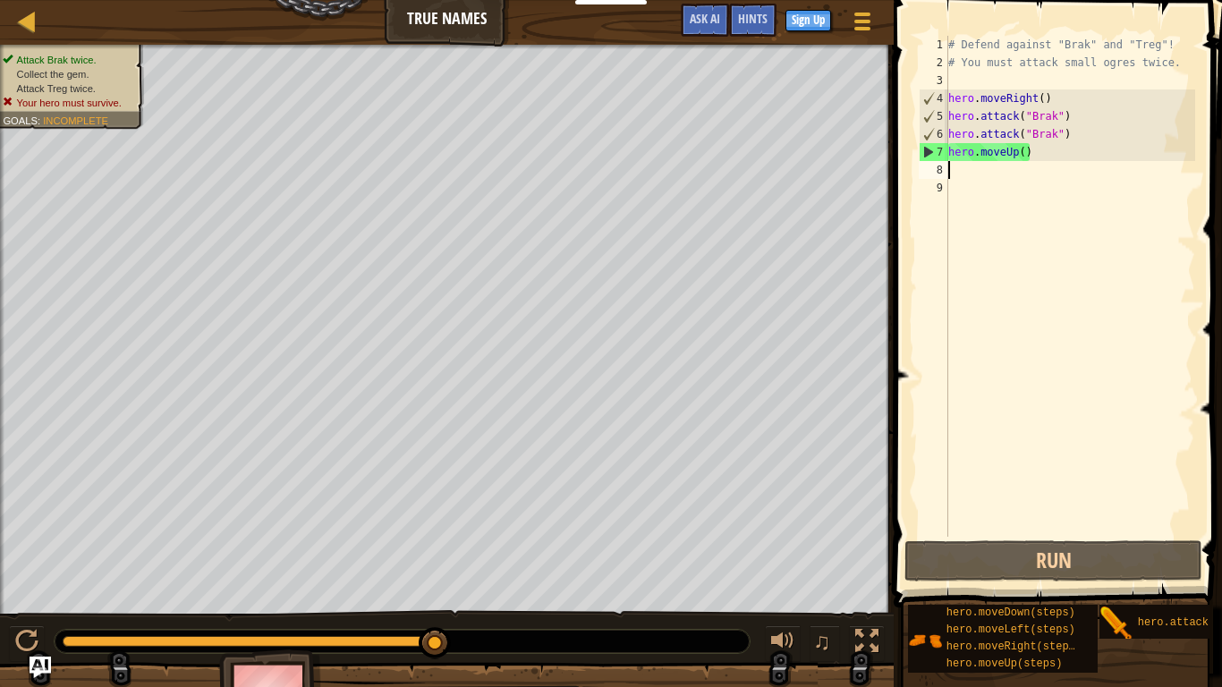
click at [1026, 158] on div "# Defend against "Brak" and "Treg"! # You must attack small ogres twice. hero .…" at bounding box center [1069, 304] width 250 height 537
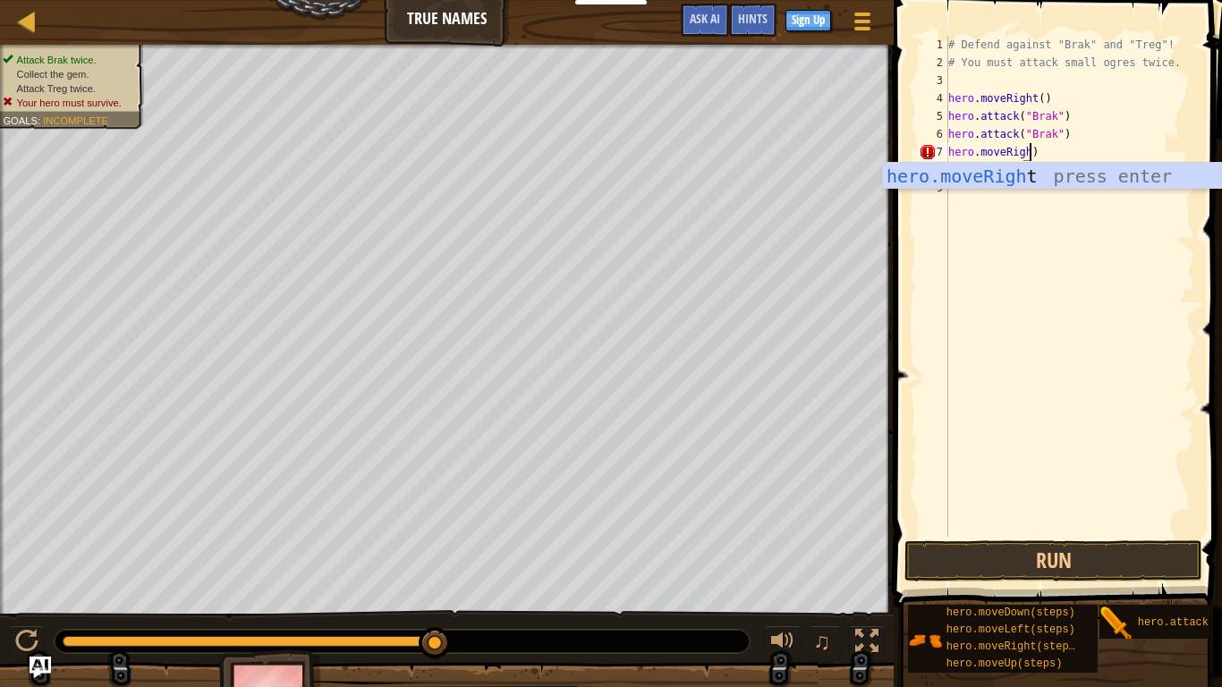
scroll to position [8, 13]
type textarea "hero.moveRight()"
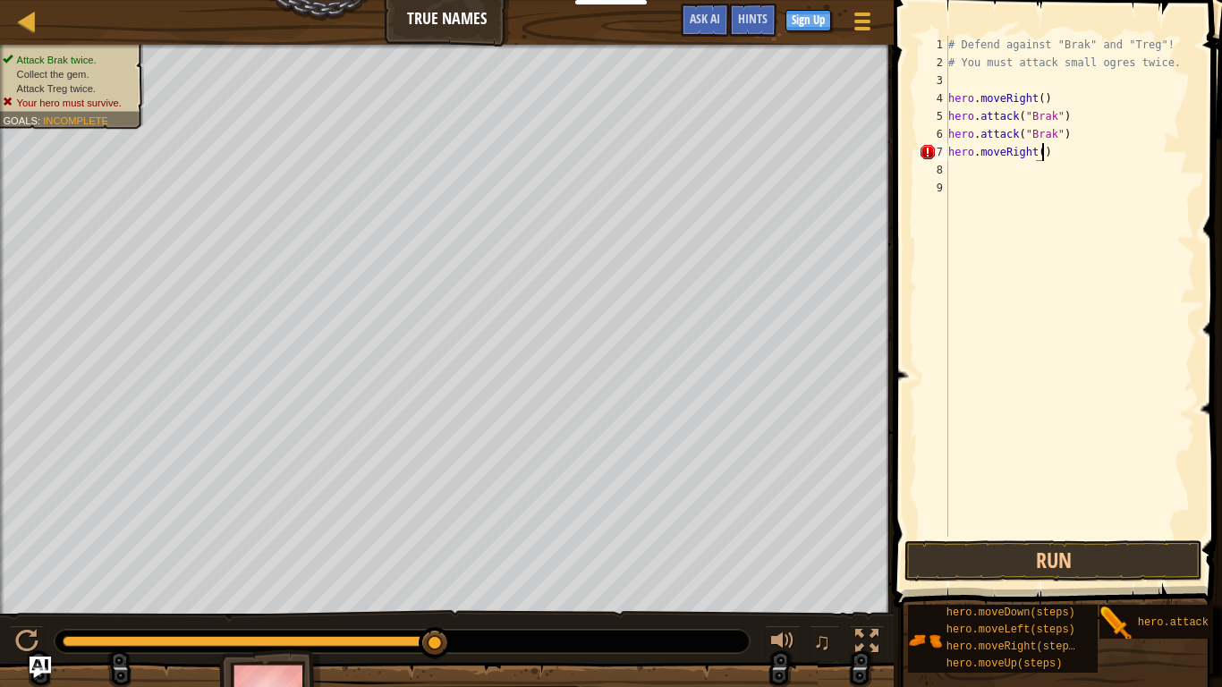
scroll to position [8, 13]
click at [972, 167] on div "# Defend against "Brak" and "Treg"! # You must attack small ogres twice. hero .…" at bounding box center [1069, 304] width 250 height 537
type textarea "hero.attack(¨Treg¨)"
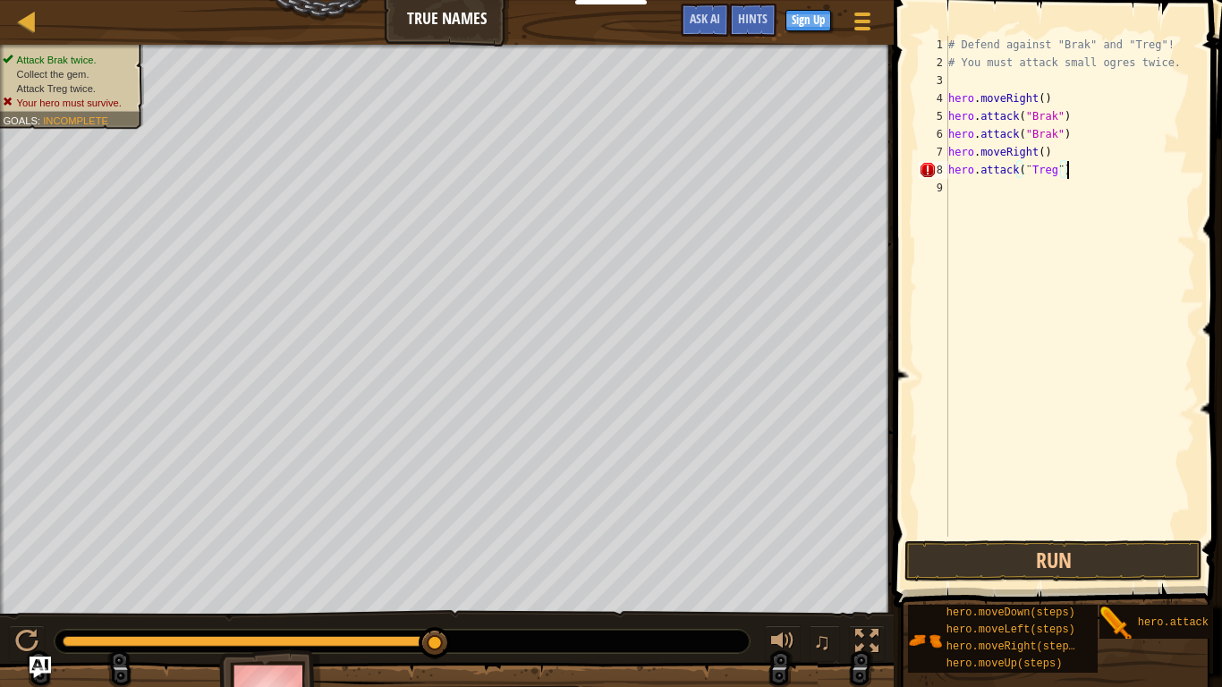
click at [980, 199] on div "# Defend against "Brak" and "Treg"! # You must attack small ogres twice. hero .…" at bounding box center [1069, 304] width 250 height 537
type textarea "hero.attack(¨Treg¨)"
click at [970, 224] on div "# Defend against "Brak" and "Treg"! # You must attack small ogres twice. hero .…" at bounding box center [1073, 304] width 244 height 537
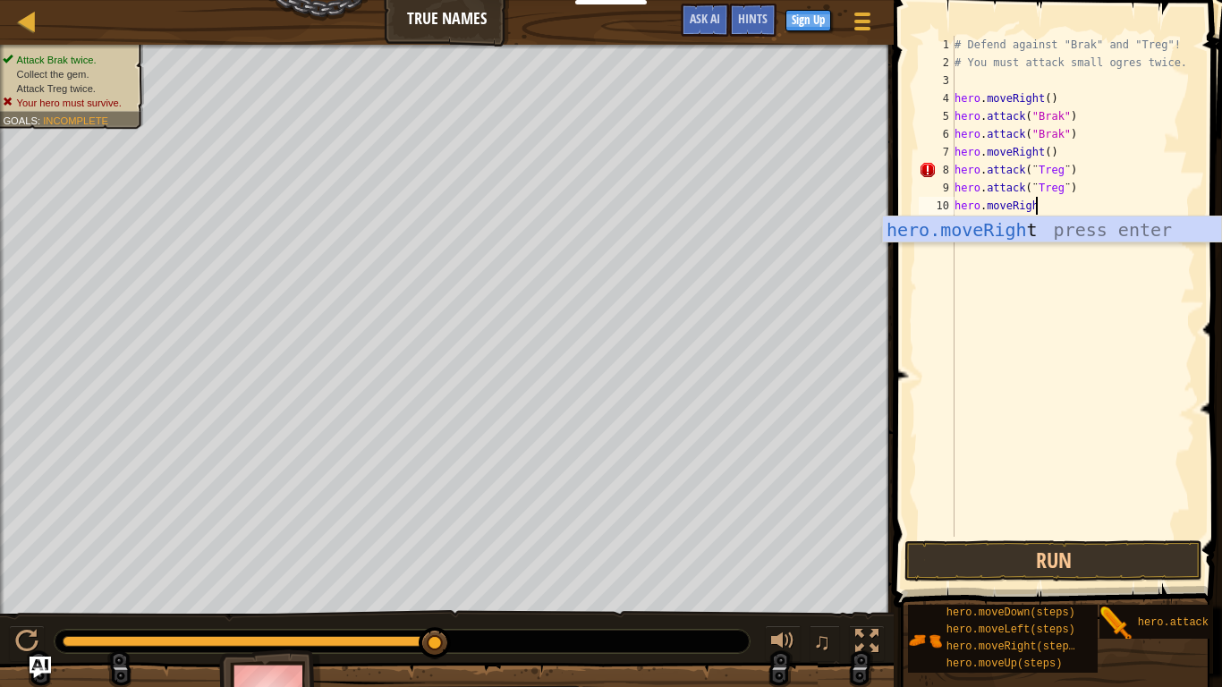
scroll to position [8, 12]
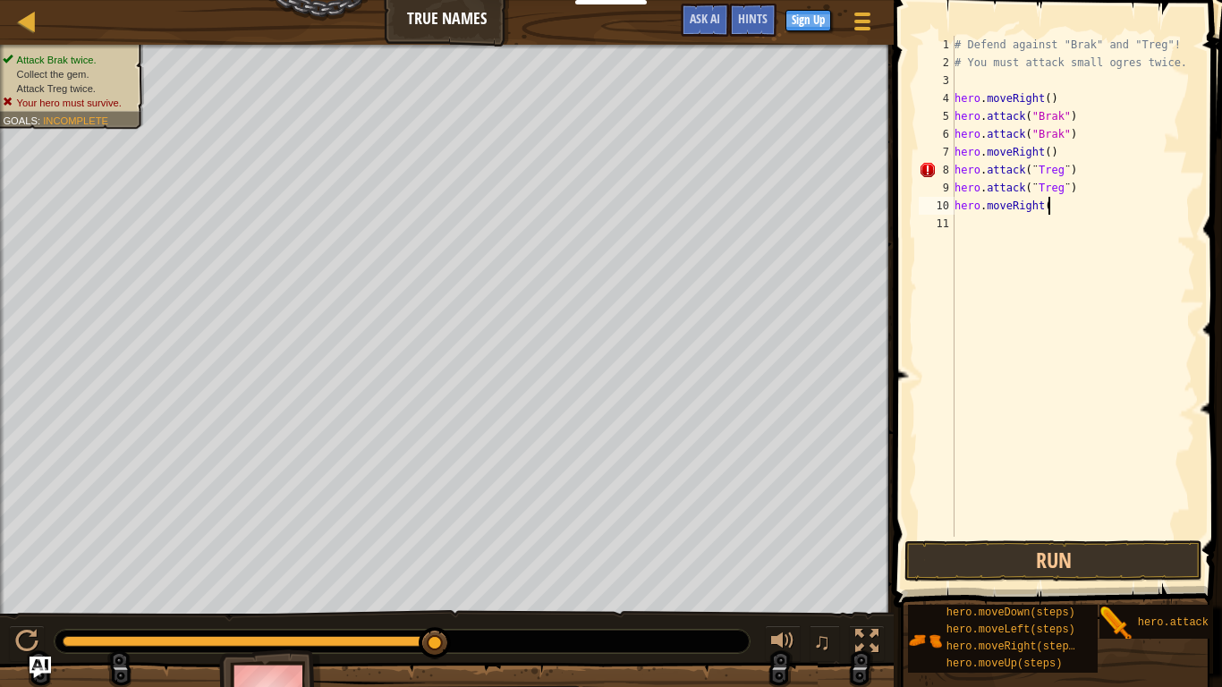
type textarea "hero.moveRight()"
click at [1057, 535] on button "Run" at bounding box center [1053, 560] width 298 height 41
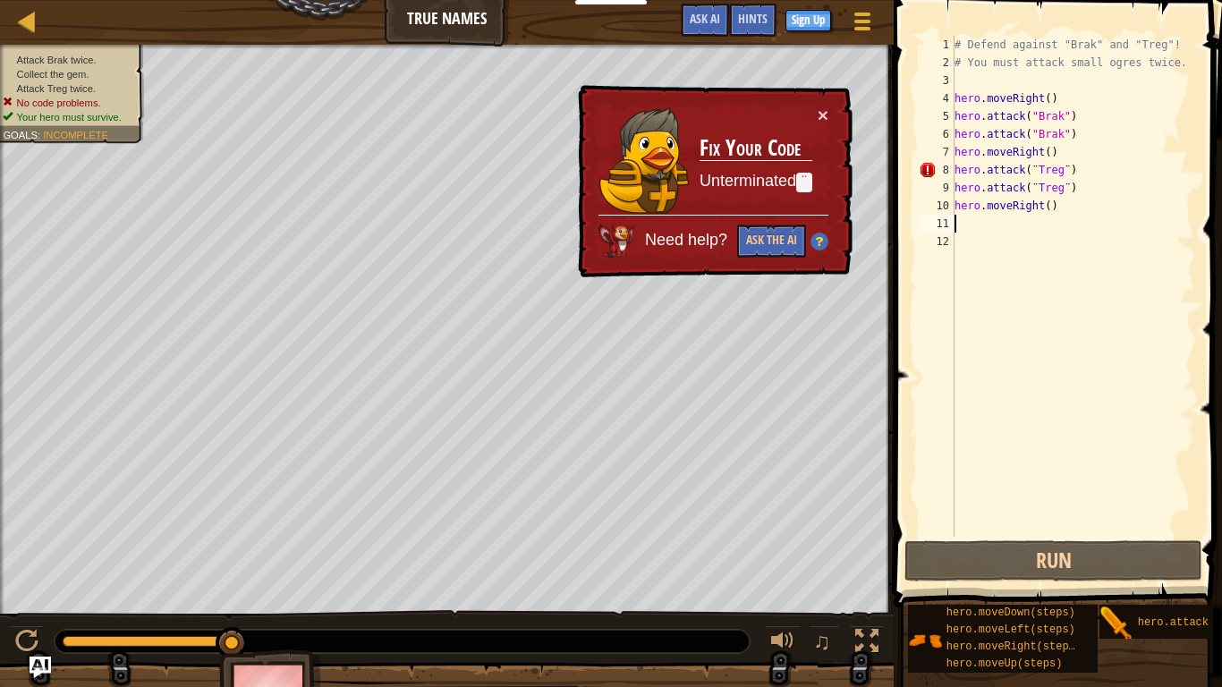
click at [954, 98] on div "# Defend against "Brak" and "Treg"! # You must attack small ogres twice. hero .…" at bounding box center [1073, 304] width 244 height 537
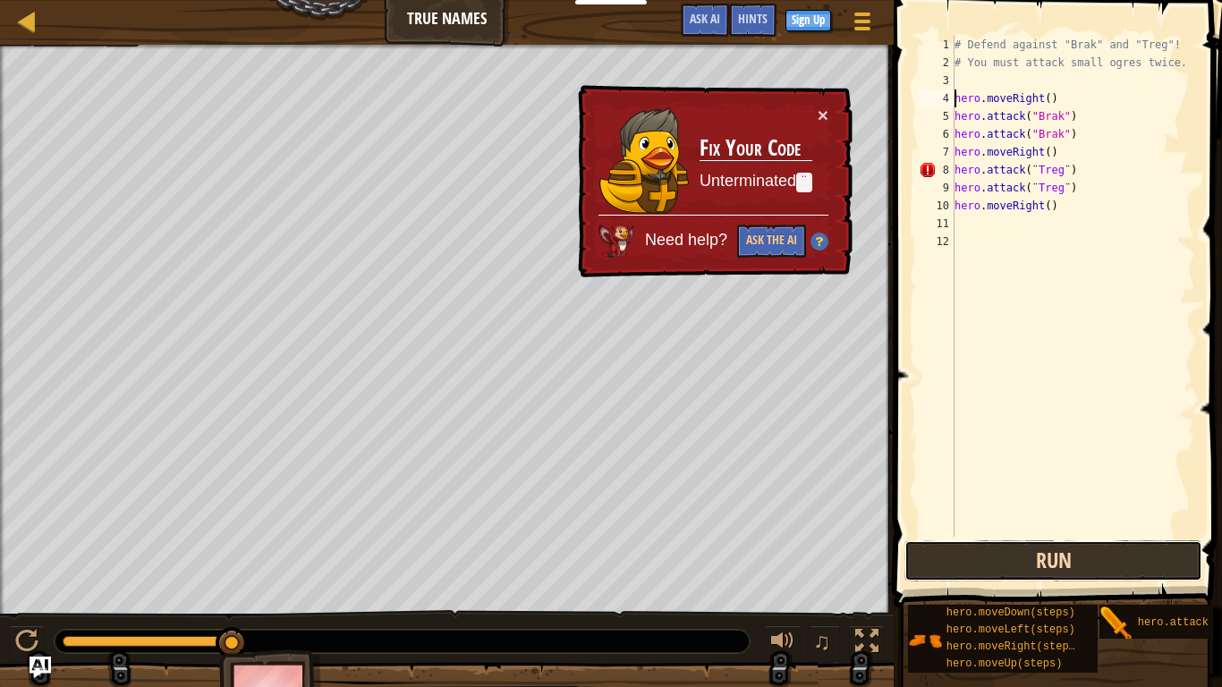
click at [987, 535] on button "Run" at bounding box center [1053, 560] width 298 height 41
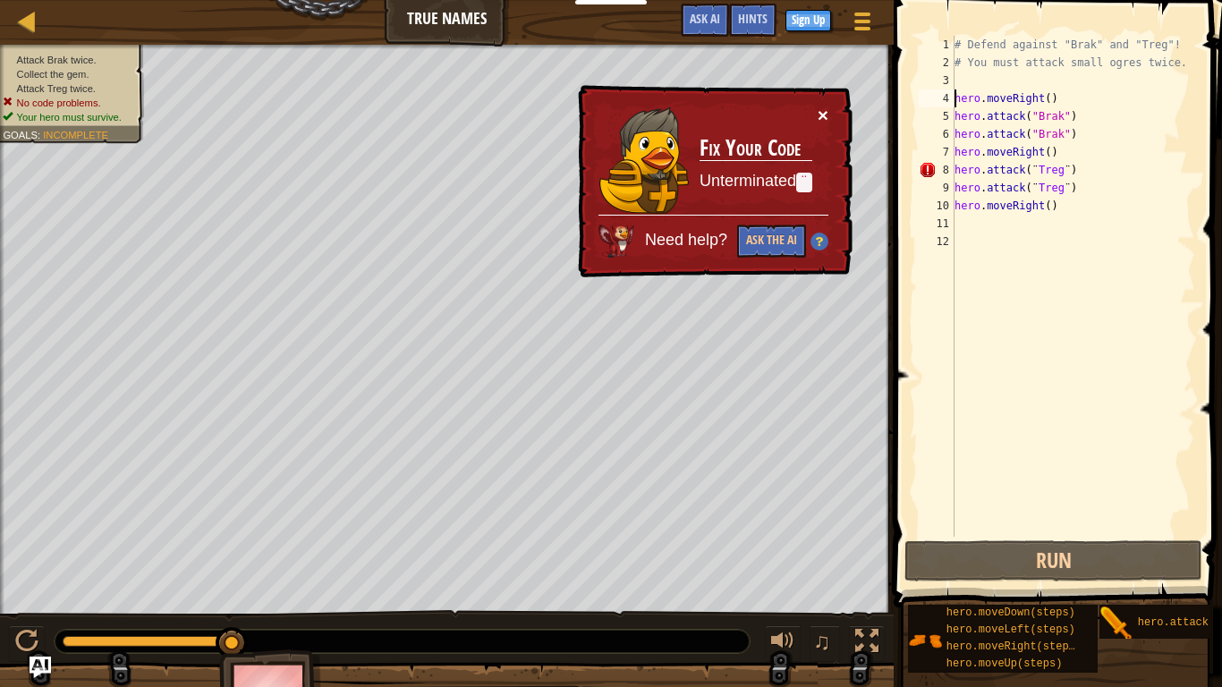
click at [821, 114] on button "×" at bounding box center [822, 115] width 11 height 19
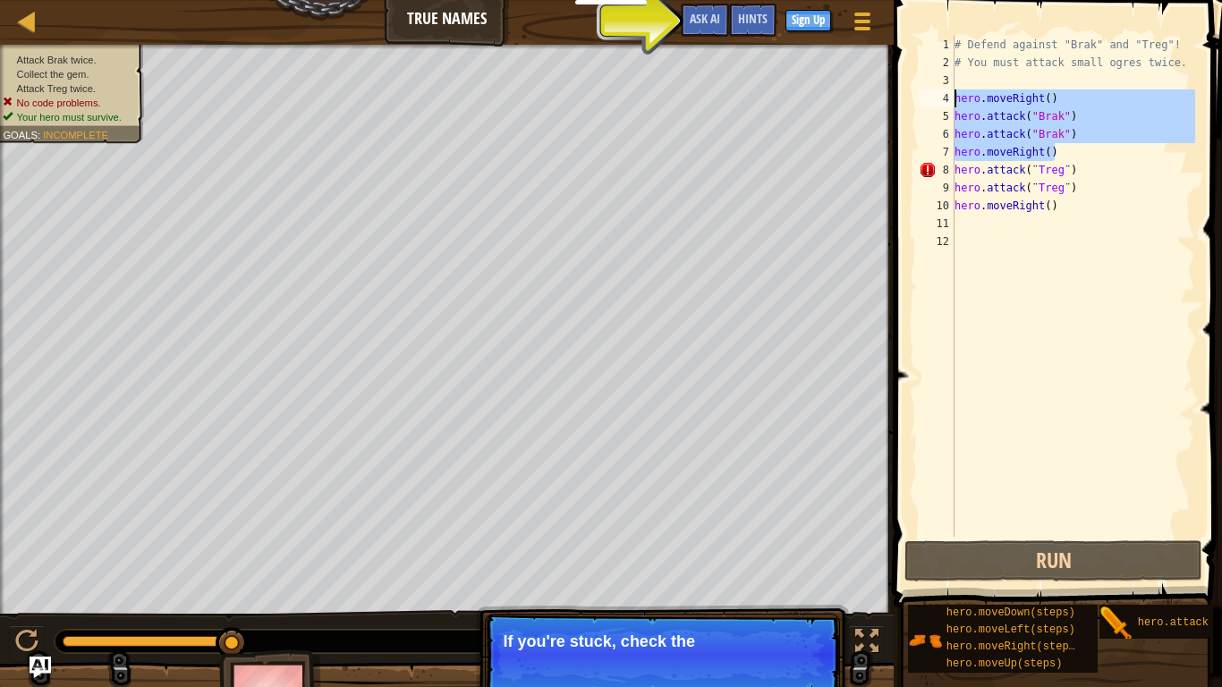
drag, startPoint x: 1070, startPoint y: 150, endPoint x: 955, endPoint y: 97, distance: 126.9
click at [955, 97] on div "# Defend against "Brak" and "Treg"! # You must attack small ogres twice. hero .…" at bounding box center [1073, 304] width 244 height 537
type textarea "hero.moveRight() hero.attack("Brak")"
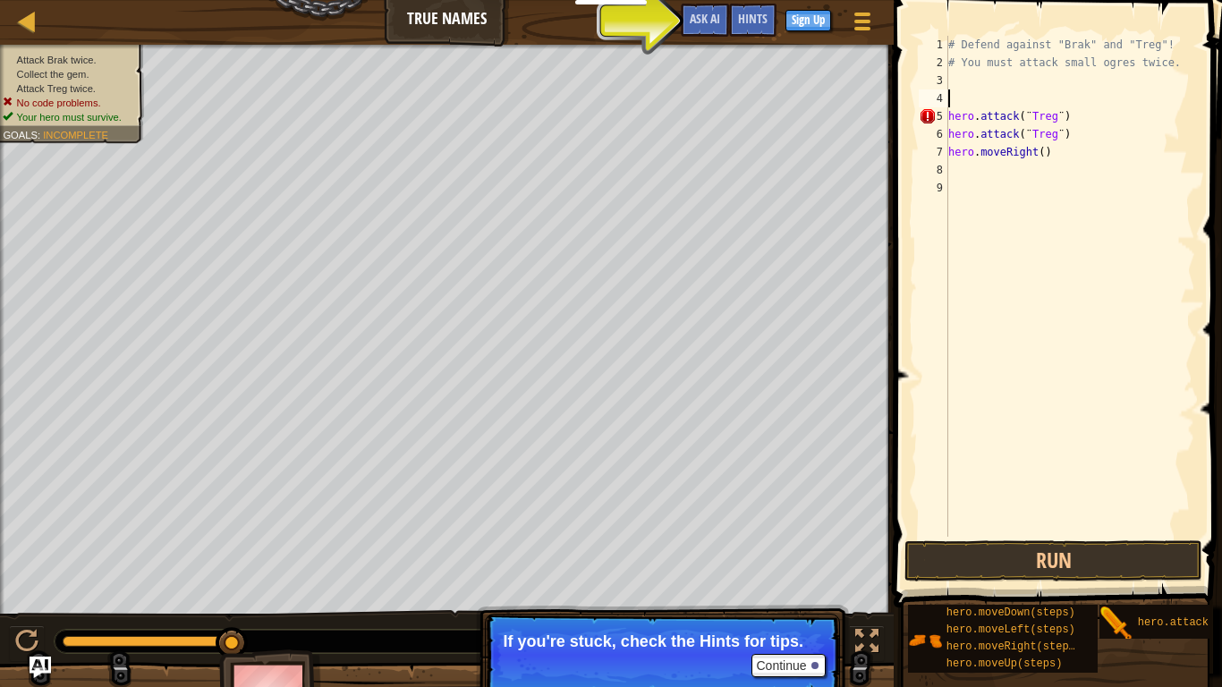
click at [952, 103] on div "# Defend against "Brak" and "Treg"! # You must attack small ogres twice. hero .…" at bounding box center [1069, 304] width 250 height 537
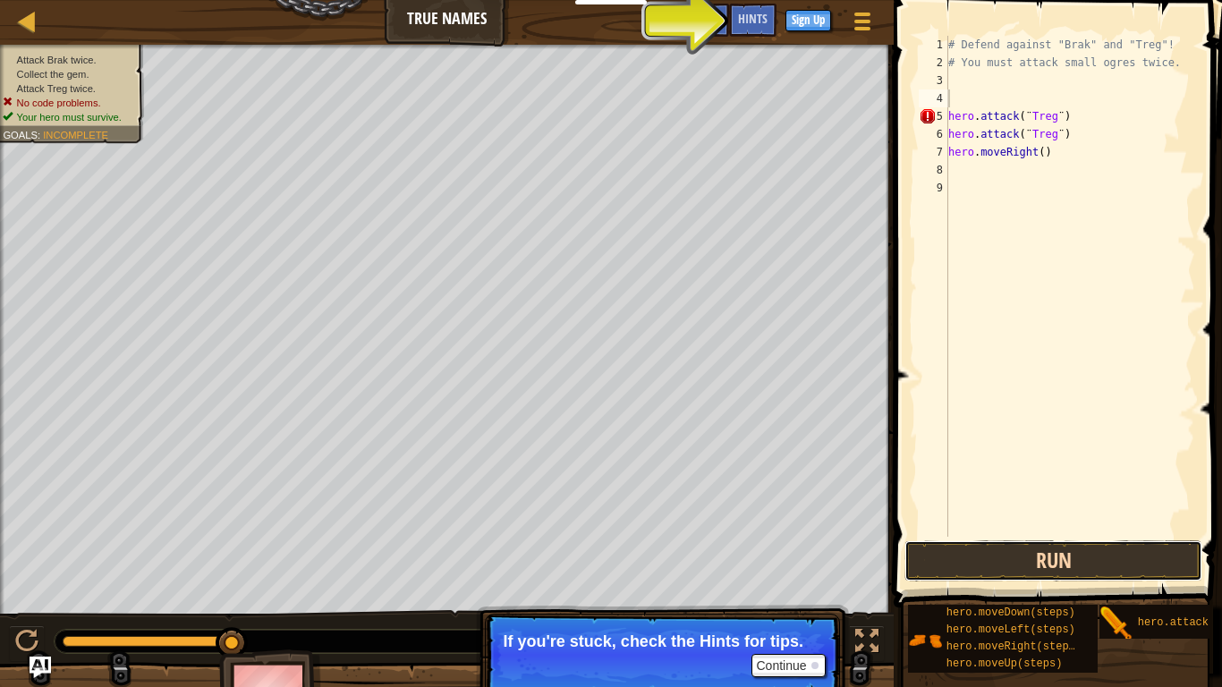
click at [1048, 535] on button "Run" at bounding box center [1053, 560] width 298 height 41
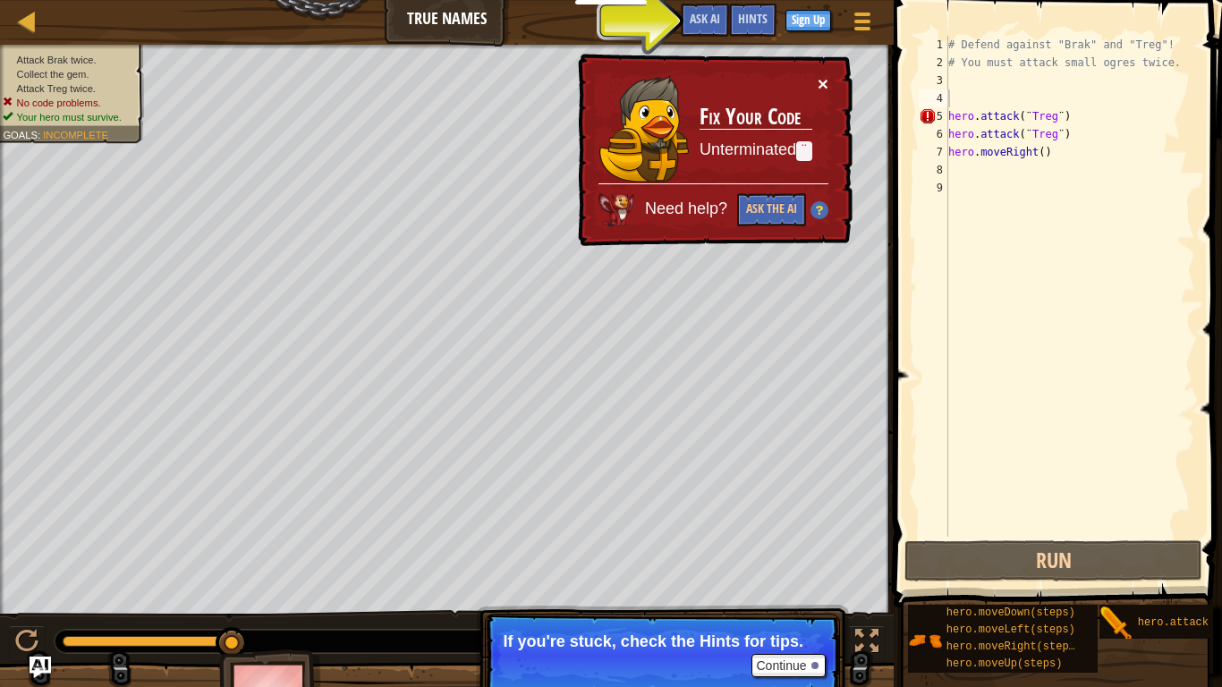
click at [824, 86] on button "×" at bounding box center [822, 83] width 11 height 19
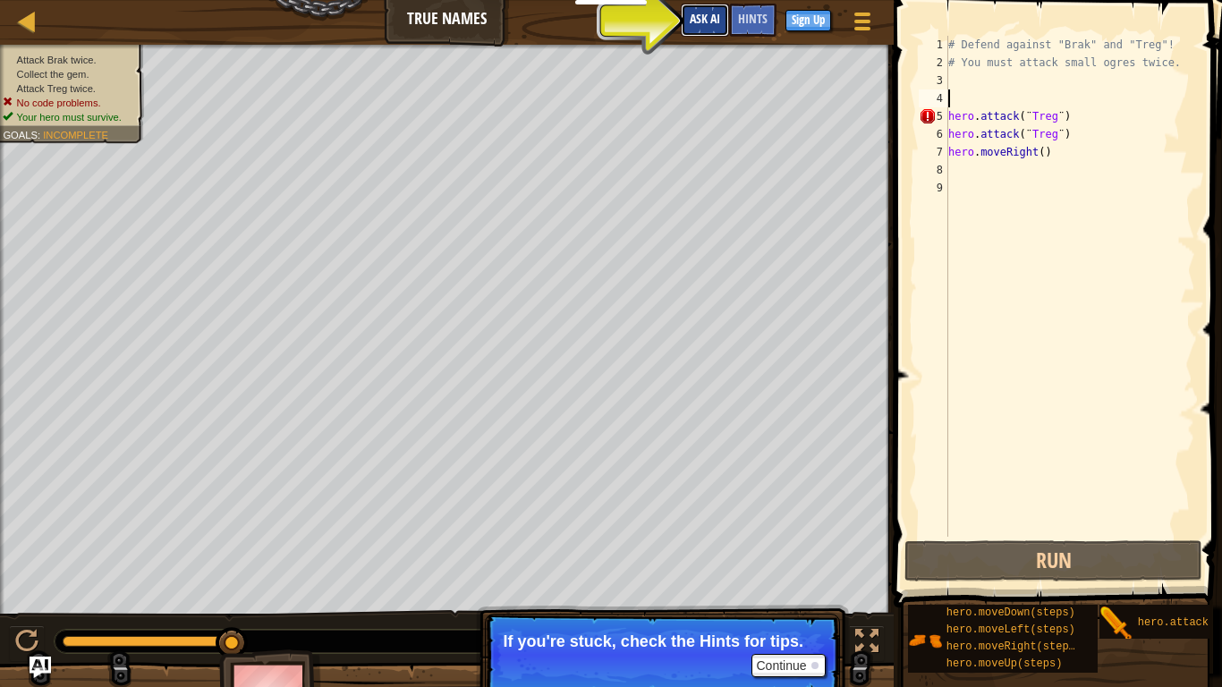
click at [698, 16] on span "Ask AI" at bounding box center [704, 18] width 30 height 17
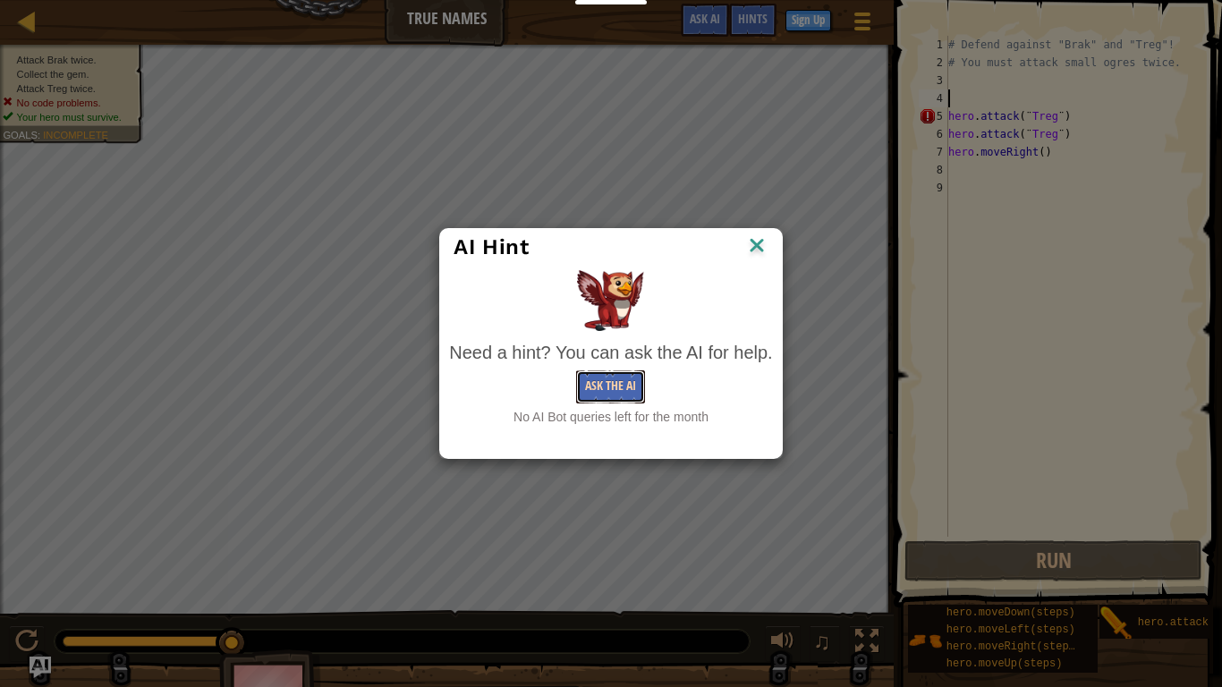
click at [622, 386] on button "Ask the AI" at bounding box center [610, 386] width 69 height 33
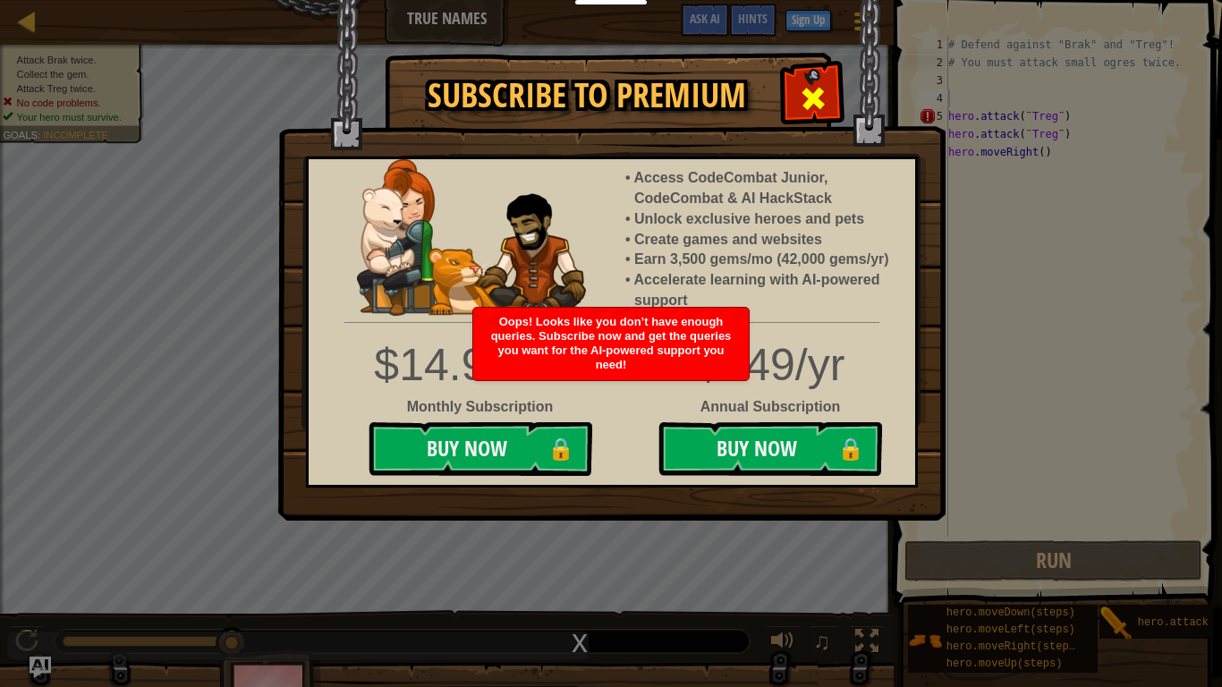
click at [827, 80] on div at bounding box center [812, 96] width 56 height 56
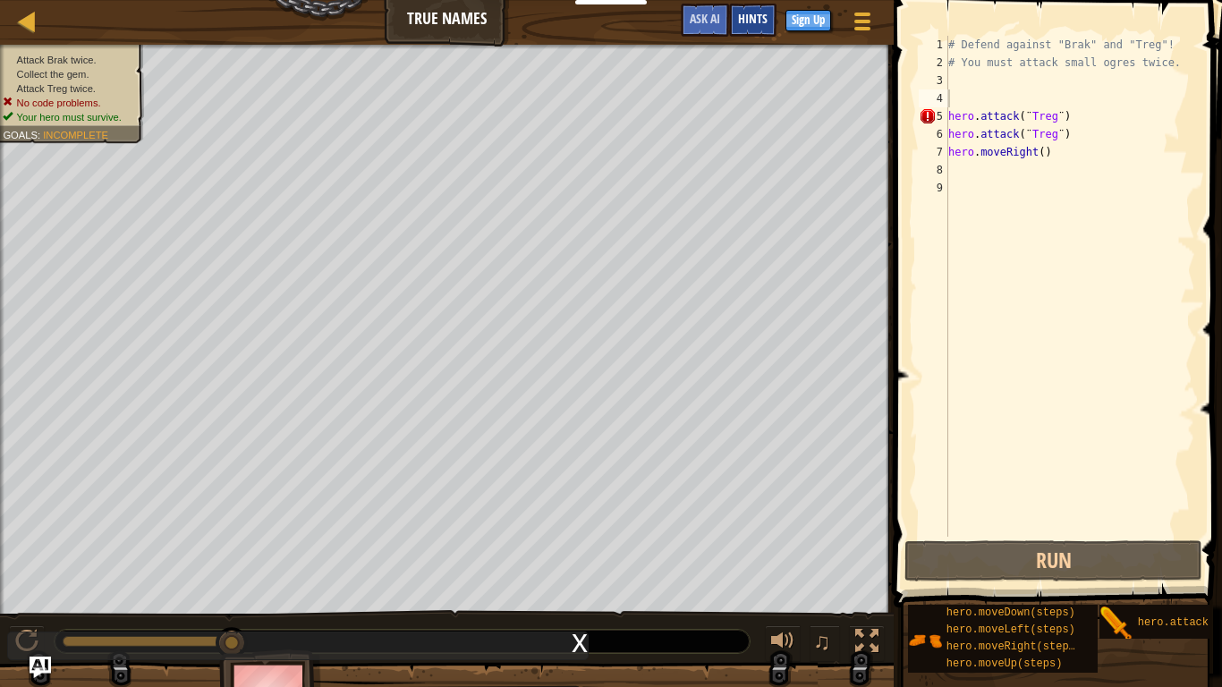
click at [743, 15] on span "Hints" at bounding box center [753, 18] width 30 height 17
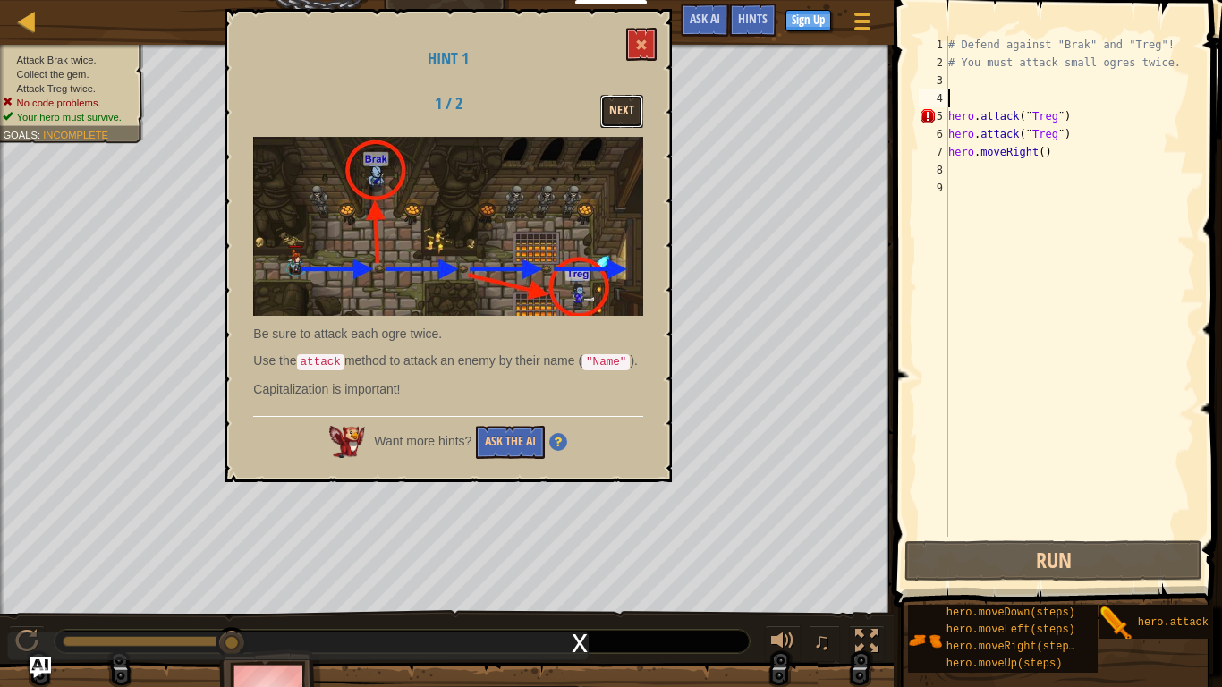
click at [627, 101] on button "Next" at bounding box center [621, 111] width 43 height 33
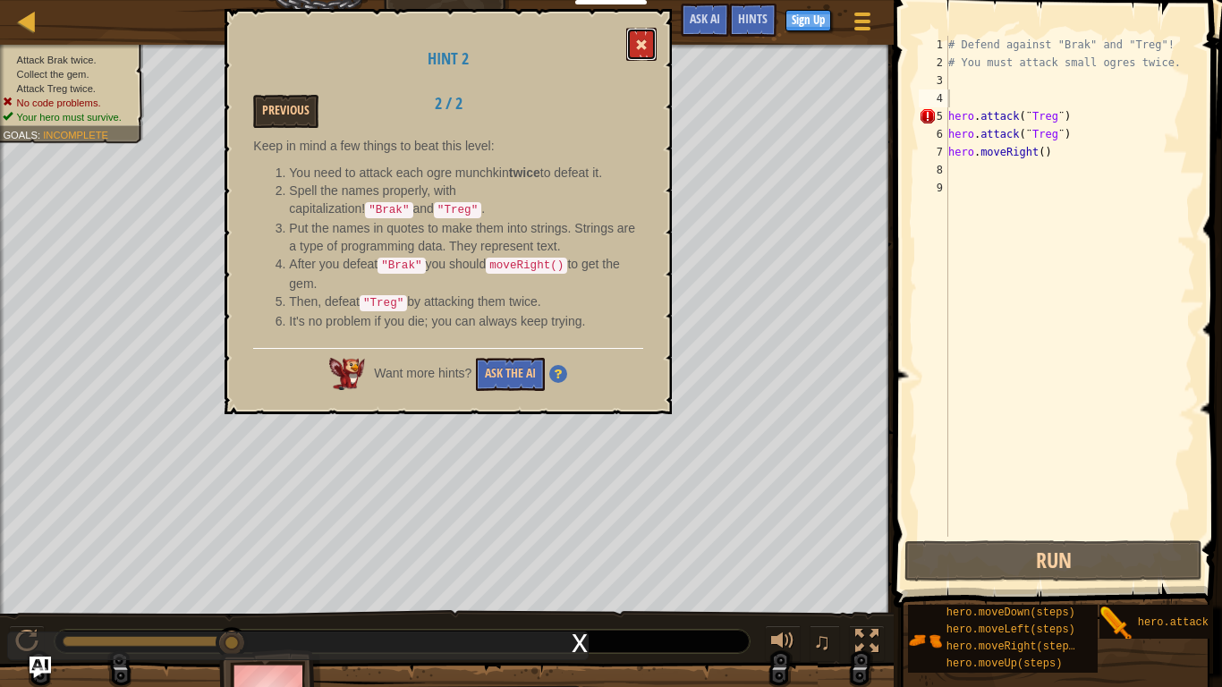
click at [645, 43] on span at bounding box center [641, 44] width 13 height 13
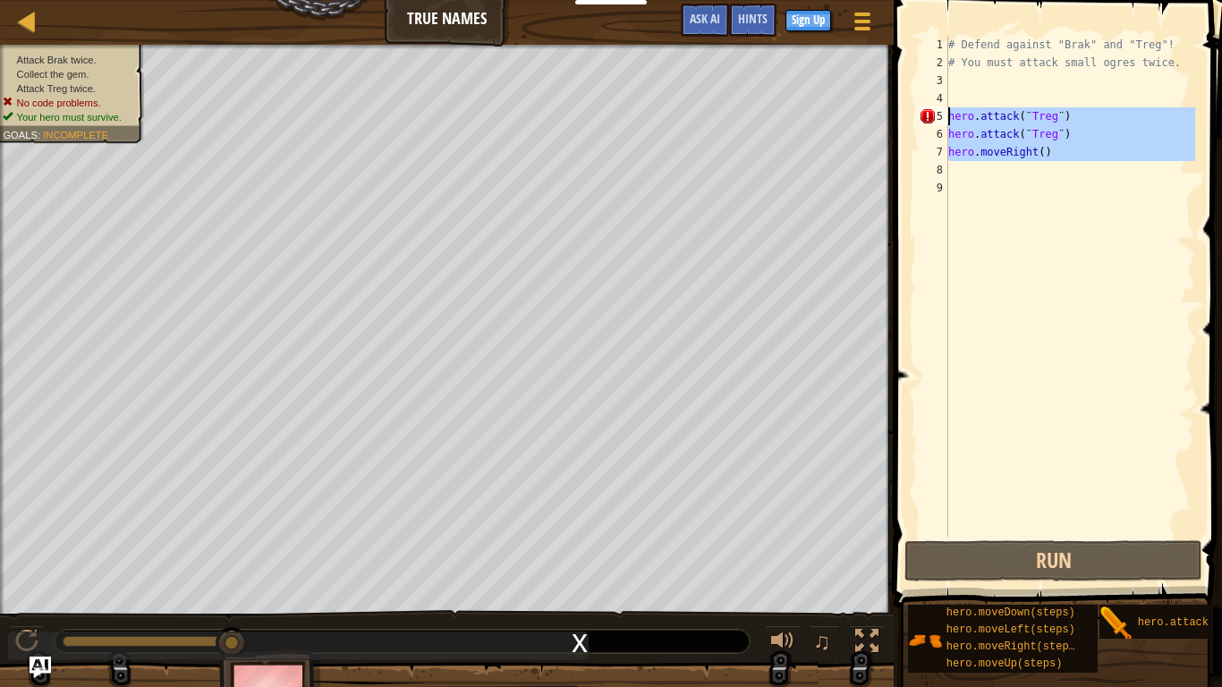
drag, startPoint x: 1050, startPoint y: 166, endPoint x: 945, endPoint y: 117, distance: 115.6
click at [945, 117] on div "1 2 3 4 5 6 7 8 9 # Defend against "Brak" and "Treg"! # You must attack small o…" at bounding box center [1055, 286] width 280 height 501
type textarea "hero.attack(¨Treg¨) hero.attack(¨Treg¨)"
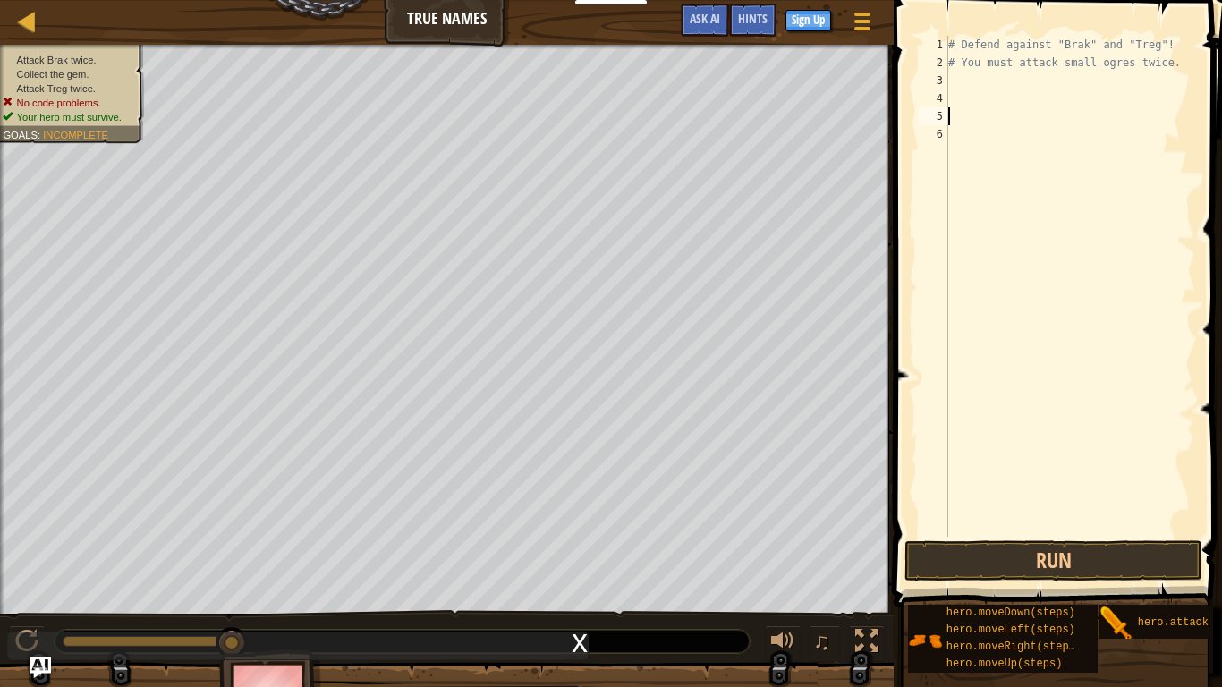
click at [950, 50] on div "# Defend against "Brak" and "Treg"! # You must attack small ogres twice." at bounding box center [1069, 304] width 250 height 537
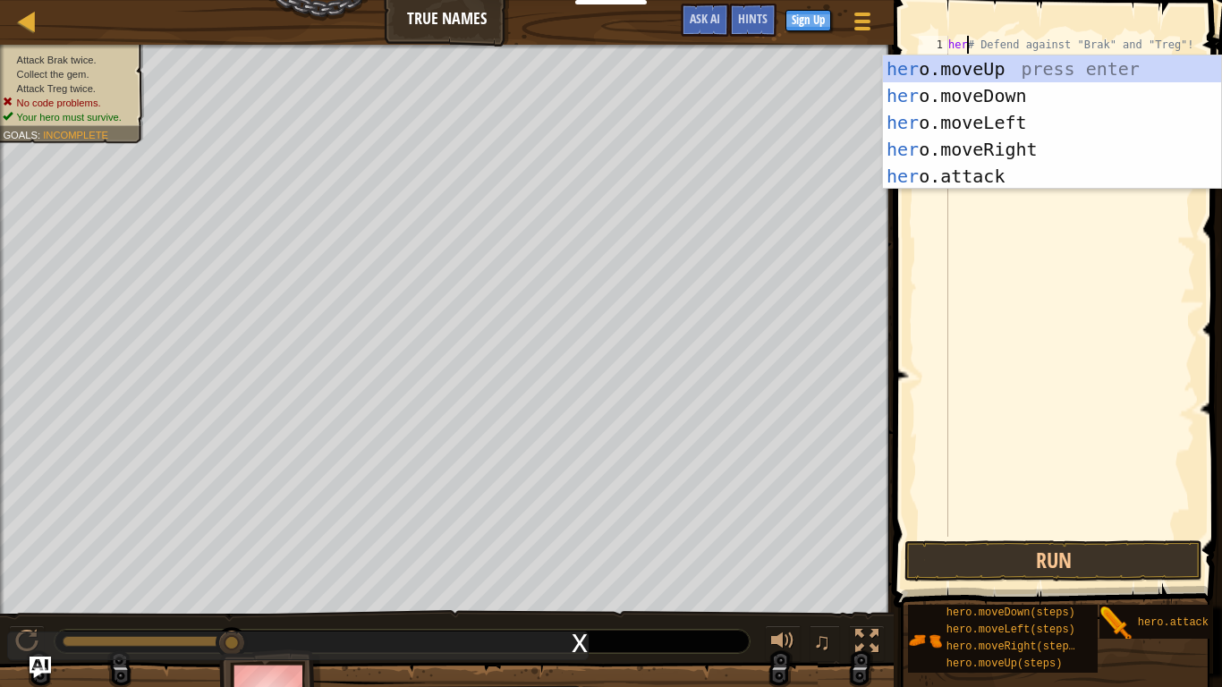
scroll to position [8, 4]
type textarea "hero# Defend against "Brak" and "Treg"!"
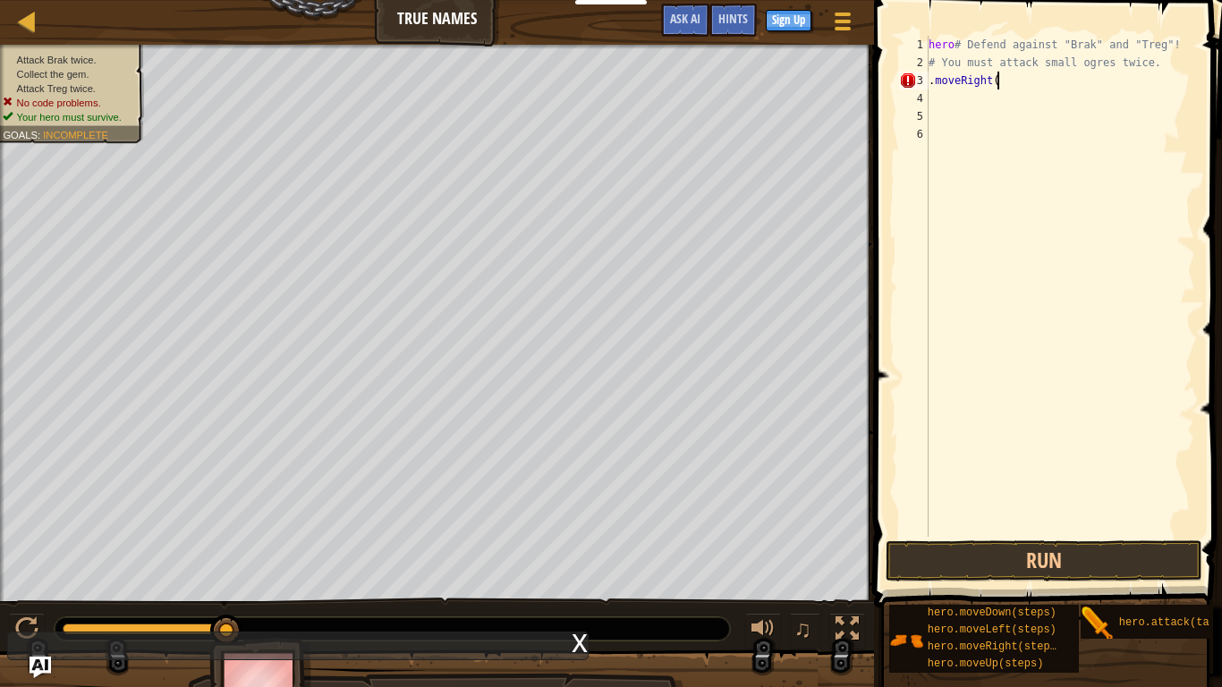
scroll to position [8, 10]
type textarea ".moveRight()"
type textarea "m"
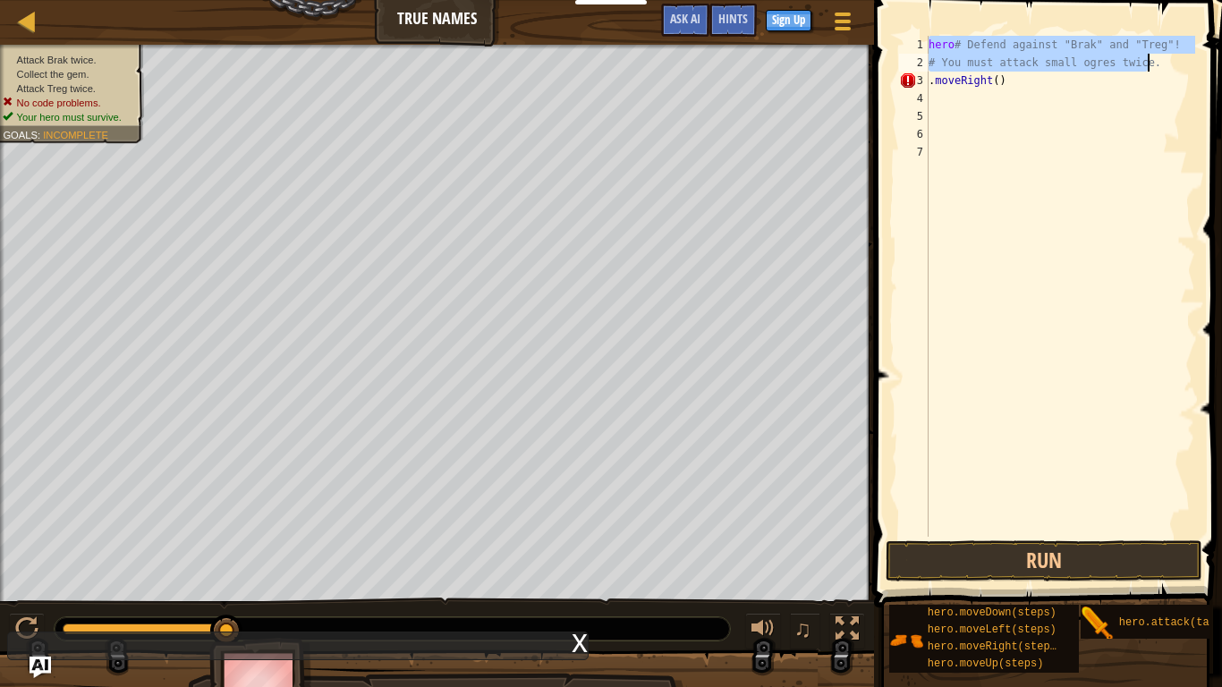
drag, startPoint x: 930, startPoint y: 43, endPoint x: 1149, endPoint y: 62, distance: 219.9
click at [1149, 62] on div "hero # Defend against "Brak" and "Treg"! # You must attack small ogres twice. .…" at bounding box center [1060, 304] width 270 height 537
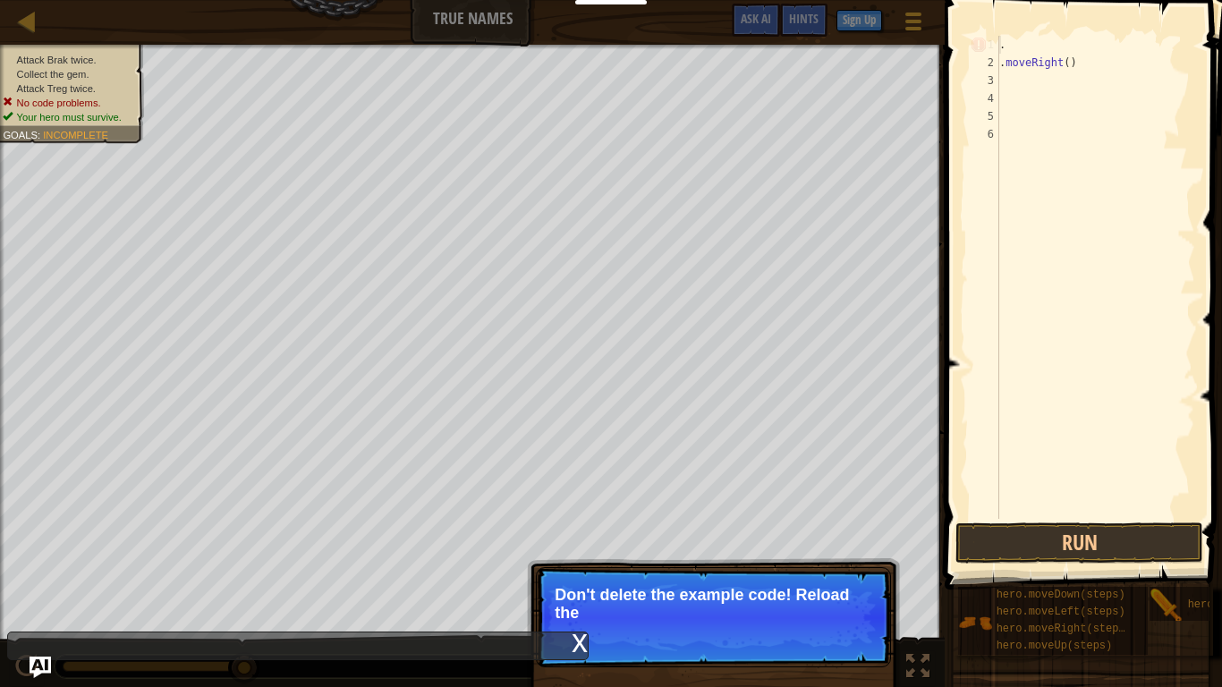
click at [1002, 60] on div ". . moveRight ( )" at bounding box center [1094, 295] width 199 height 519
type textarea ".moveRight()"
click at [1120, 9] on div ".moveRight() 1 2 3 4 5 6 . . moveRight ( ) הההההההההההההההההההההההההההההההההההה…" at bounding box center [1080, 330] width 283 height 642
drag, startPoint x: 1075, startPoint y: 59, endPoint x: 968, endPoint y: 64, distance: 107.4
click at [968, 64] on div ".moveRight() 1 2 3 4 5 6 . . moveRight ( ) הההההההההההההההההההההההההההההההההההה…" at bounding box center [1080, 277] width 229 height 483
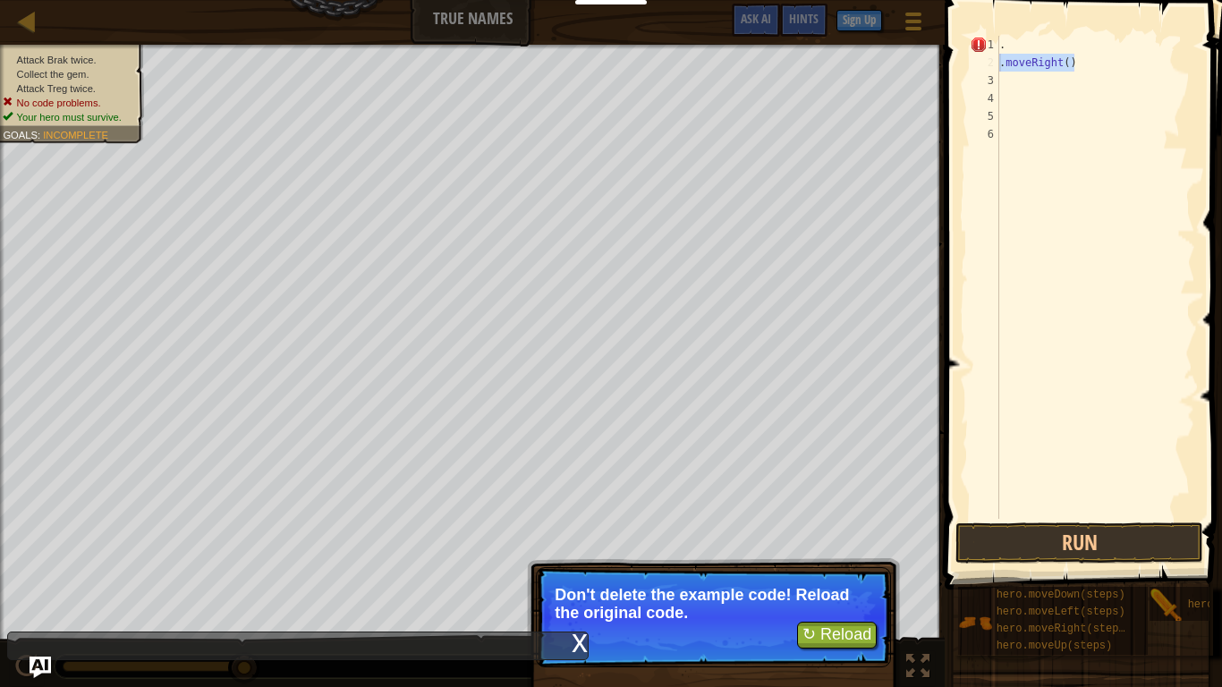
click at [1066, 67] on div ". . moveRight ( )" at bounding box center [1094, 277] width 199 height 483
drag, startPoint x: 1070, startPoint y: 62, endPoint x: 1017, endPoint y: 65, distance: 53.8
click at [1017, 65] on div ". . moveRight ( )" at bounding box center [1094, 295] width 199 height 519
click at [1074, 68] on div ". . moveRight ( )" at bounding box center [1094, 295] width 199 height 519
click at [798, 535] on button "↻ Reload" at bounding box center [837, 635] width 80 height 27
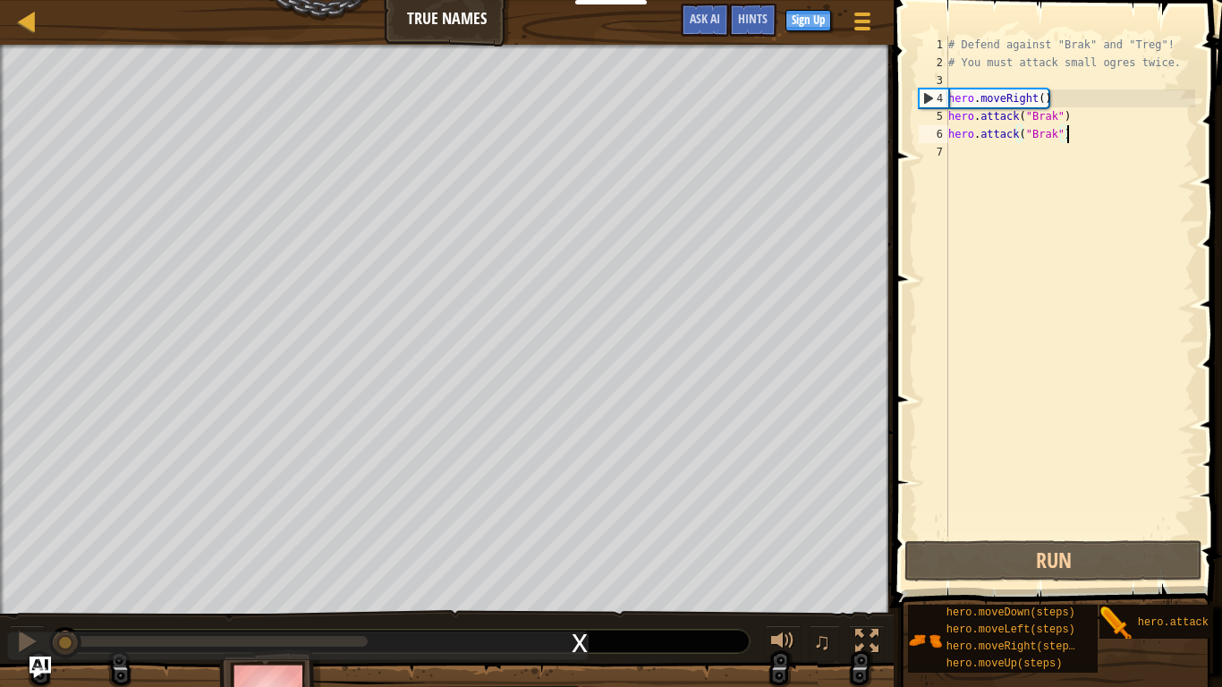
drag, startPoint x: 1066, startPoint y: 141, endPoint x: 1080, endPoint y: 140, distance: 14.3
click at [1080, 140] on div "# Defend against "Brak" and "Treg"! # You must attack small ogres twice. hero .…" at bounding box center [1069, 304] width 250 height 537
type textarea "hero.attack("Brak")"
click at [953, 149] on div "# Defend against "Brak" and "Treg"! # You must attack small ogres twice. hero .…" at bounding box center [1069, 304] width 250 height 537
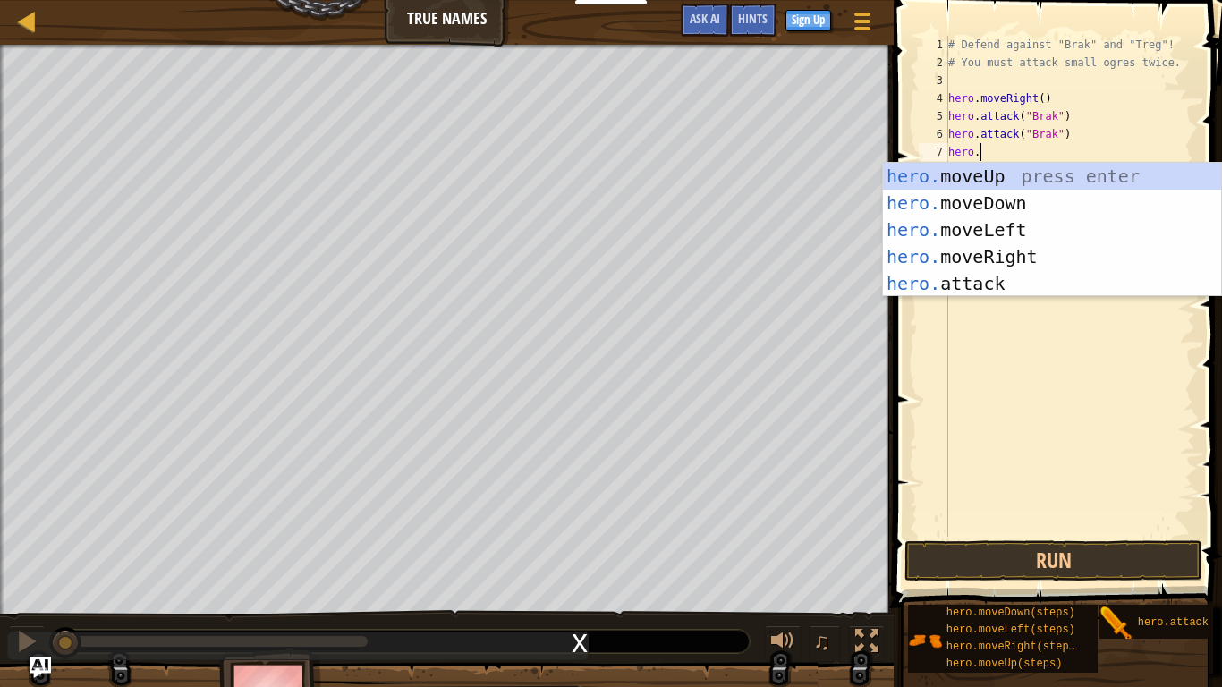
scroll to position [8, 4]
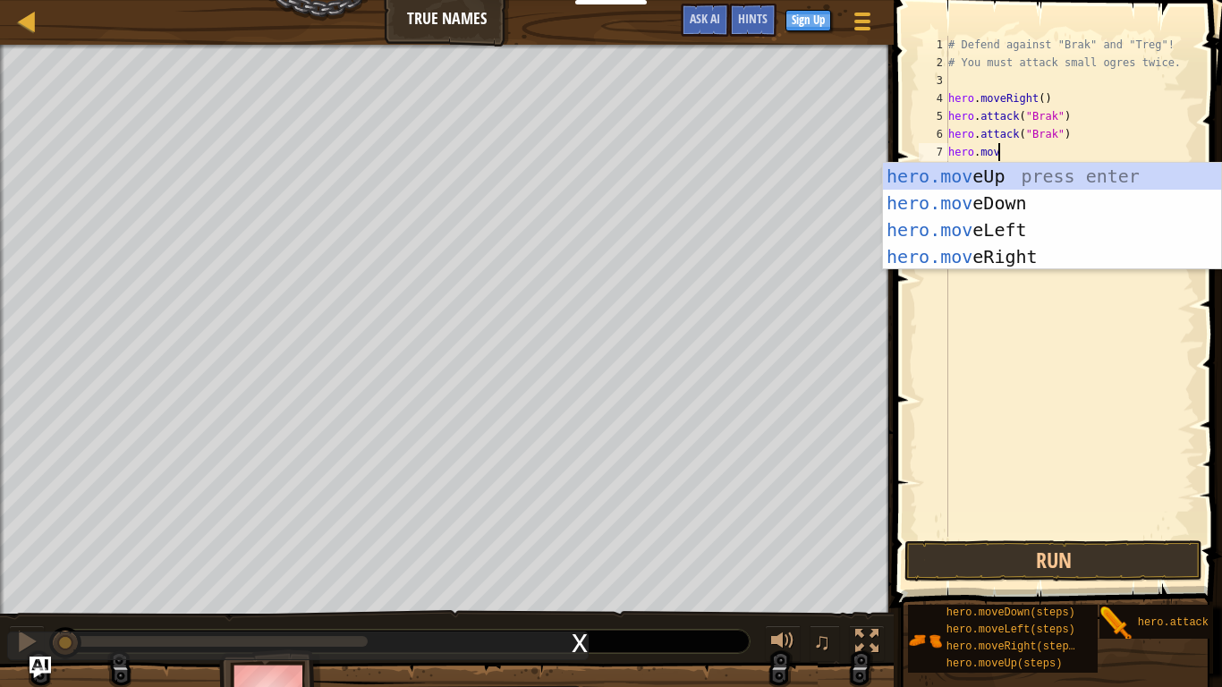
type textarea "hero.move"
click at [1009, 202] on div "hero.move Up press enter hero.move Down press enter hero.move Left press enter …" at bounding box center [1052, 243] width 338 height 161
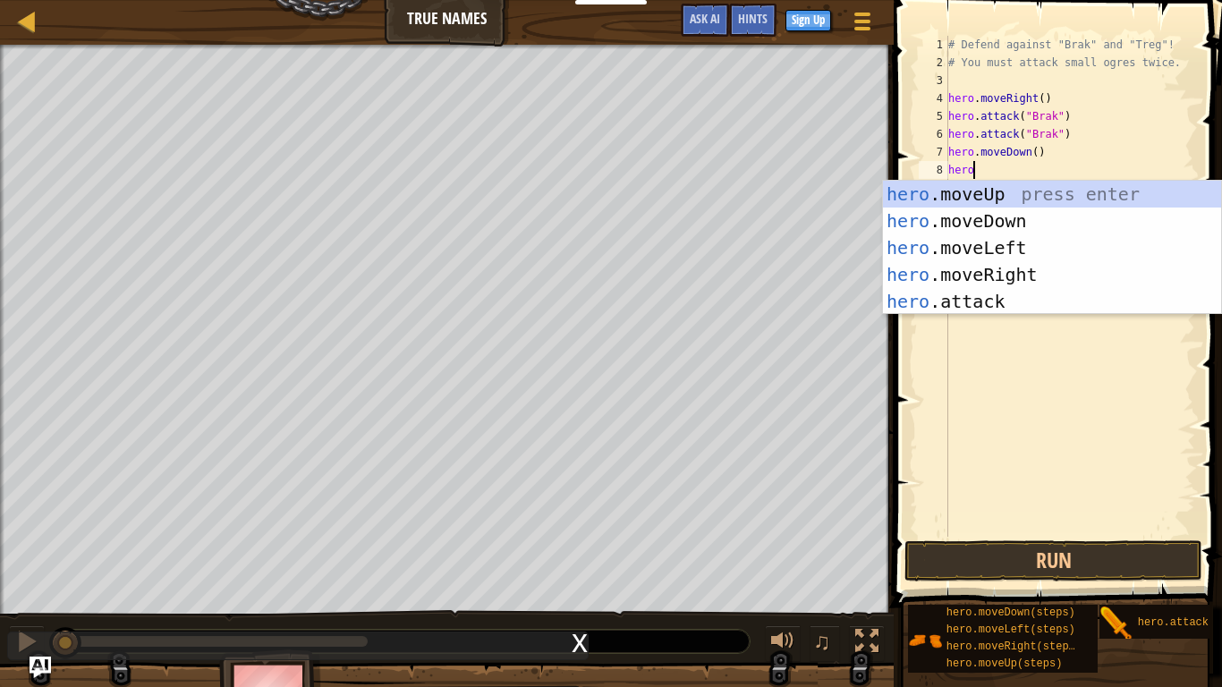
type textarea "hero."
click at [1027, 271] on div "hero. moveUp press enter hero. moveDown press enter hero. moveLeft press enter …" at bounding box center [1052, 275] width 338 height 188
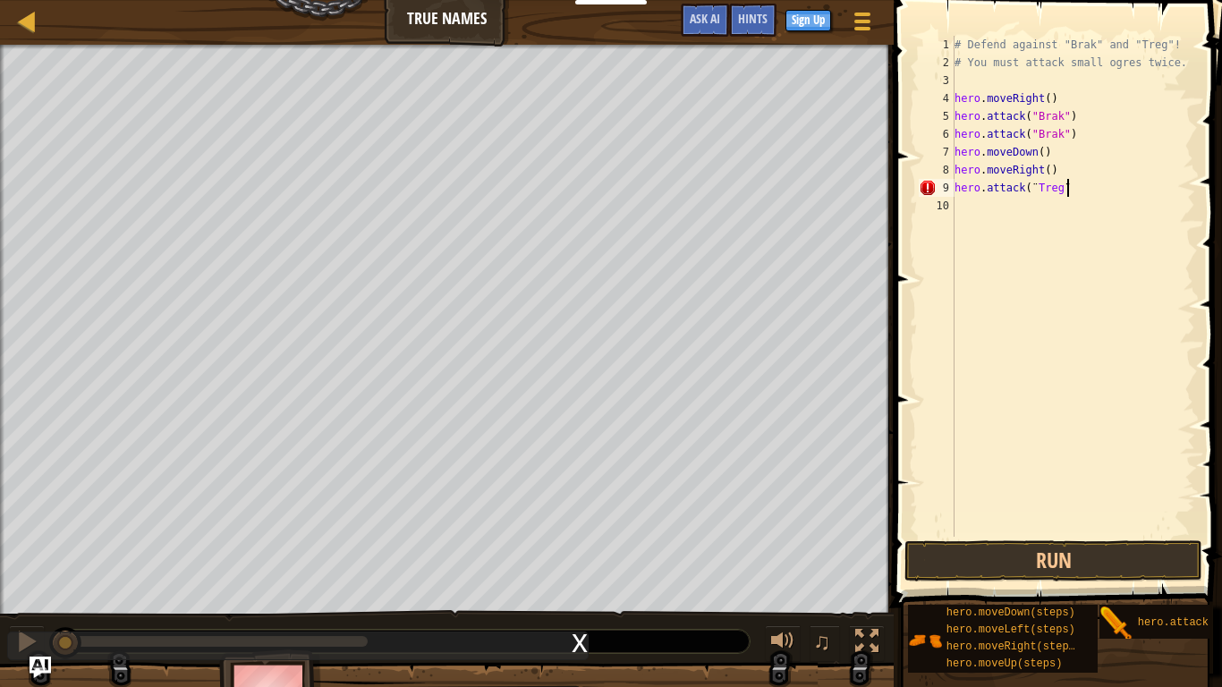
scroll to position [8, 15]
type textarea "hero.attack(¨Treg¨)"
click at [1121, 535] on button "Run" at bounding box center [1053, 560] width 298 height 41
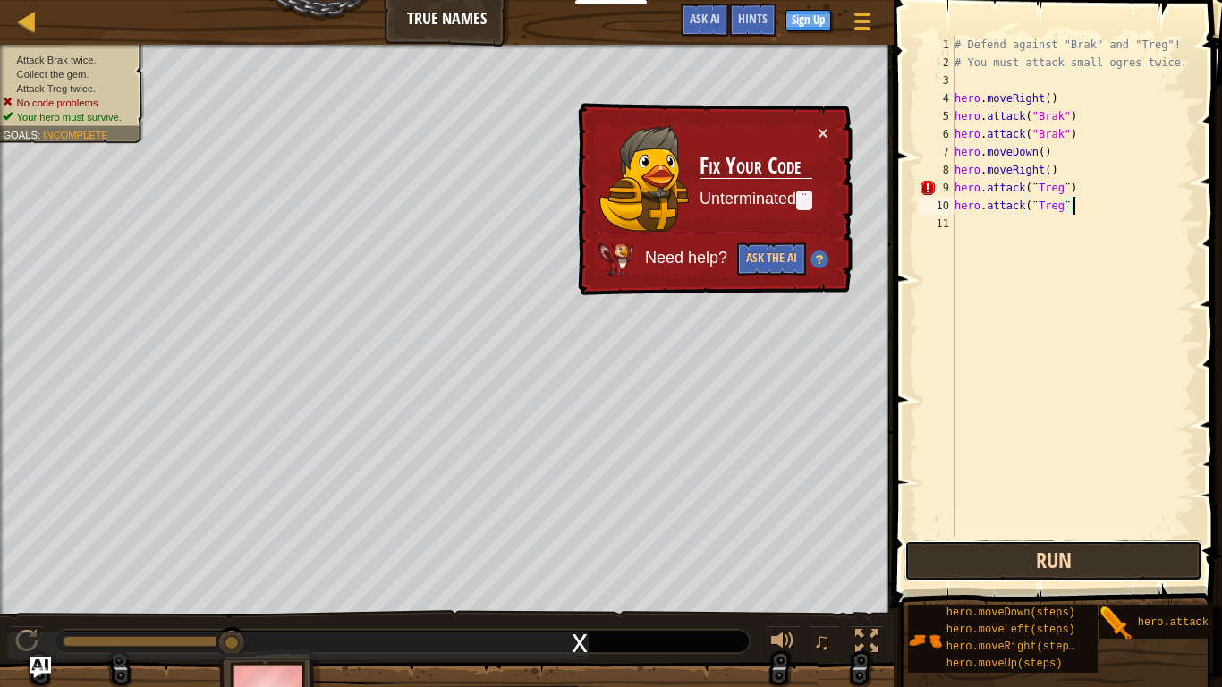
click at [1042, 535] on button "Run" at bounding box center [1053, 560] width 298 height 41
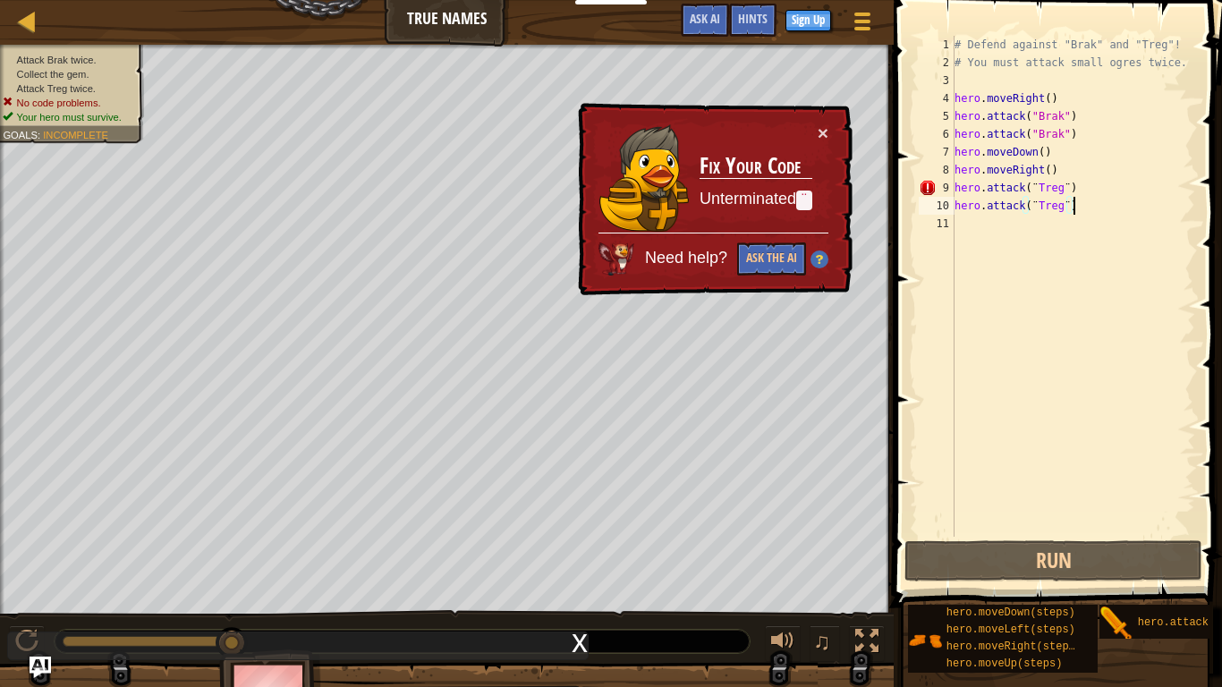
click at [1087, 210] on div "# Defend against "Brak" and "Treg"! # You must attack small ogres twice. hero .…" at bounding box center [1073, 304] width 244 height 537
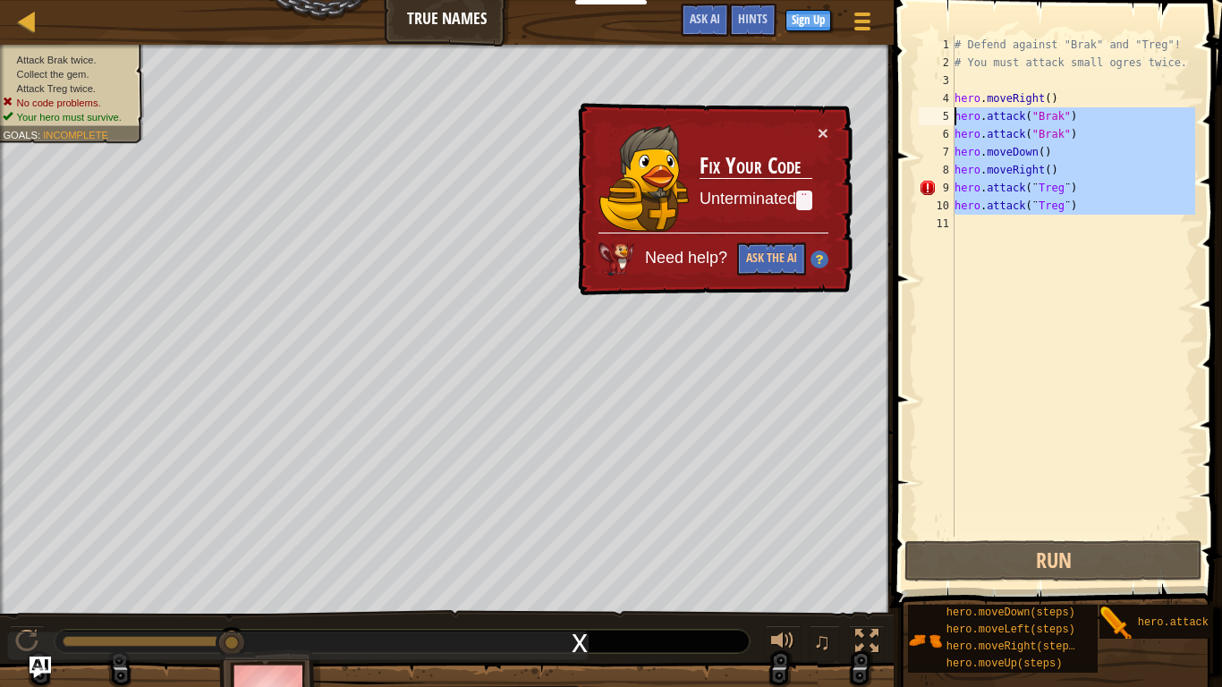
drag, startPoint x: 1092, startPoint y: 215, endPoint x: 951, endPoint y: 123, distance: 168.2
click at [951, 123] on div "hero.attack(¨Treg¨) 1 2 3 4 5 6 7 8 9 10 11 # Defend against "Brak" and "Treg"!…" at bounding box center [1055, 286] width 280 height 501
type textarea "hero.attack("Brak") hero.attack("Brak")"
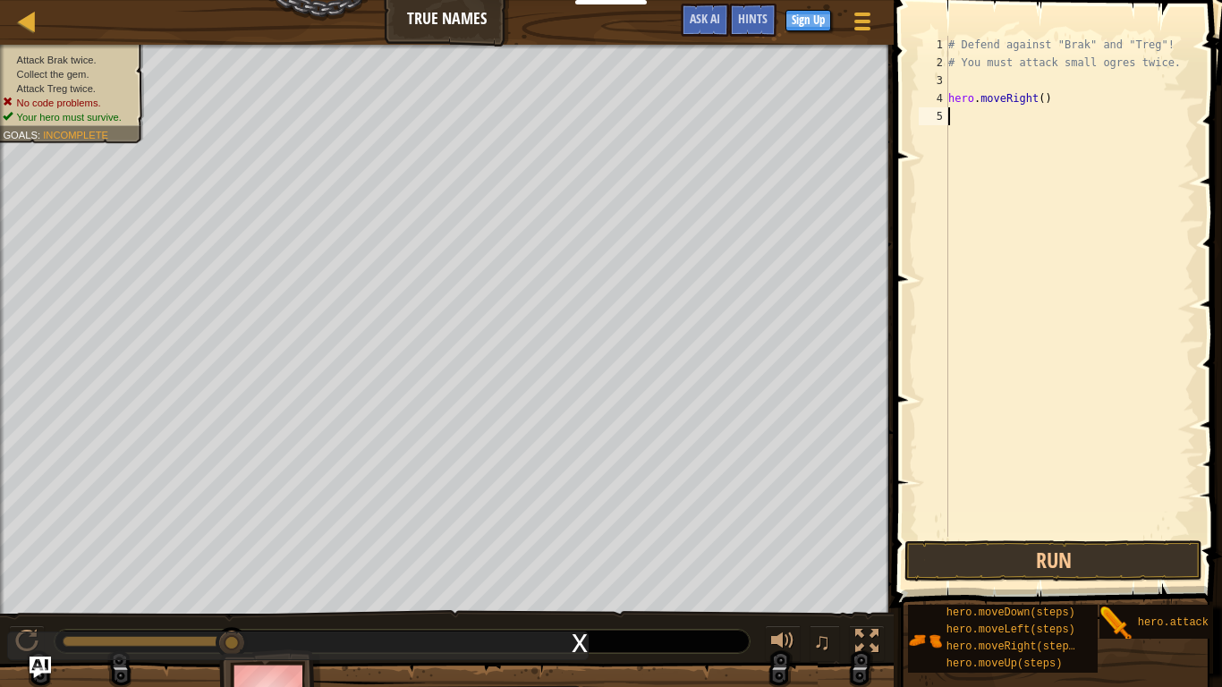
scroll to position [8, 0]
type textarea "h"
type textarea "m"
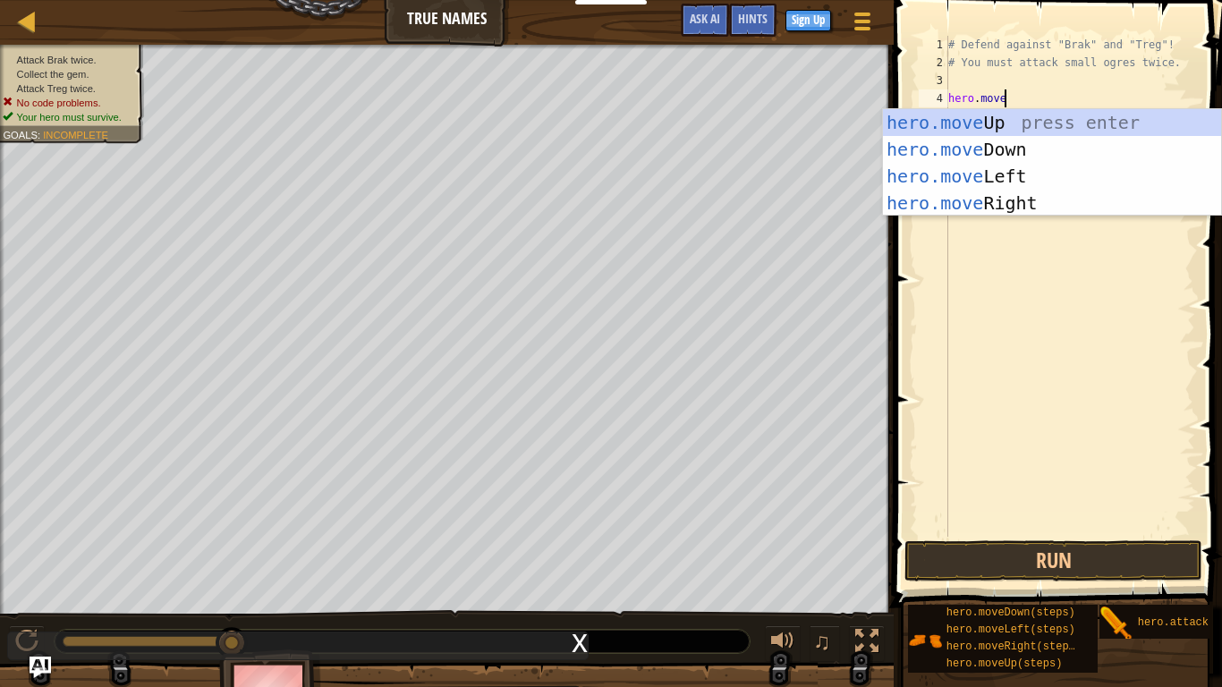
scroll to position [8, 7]
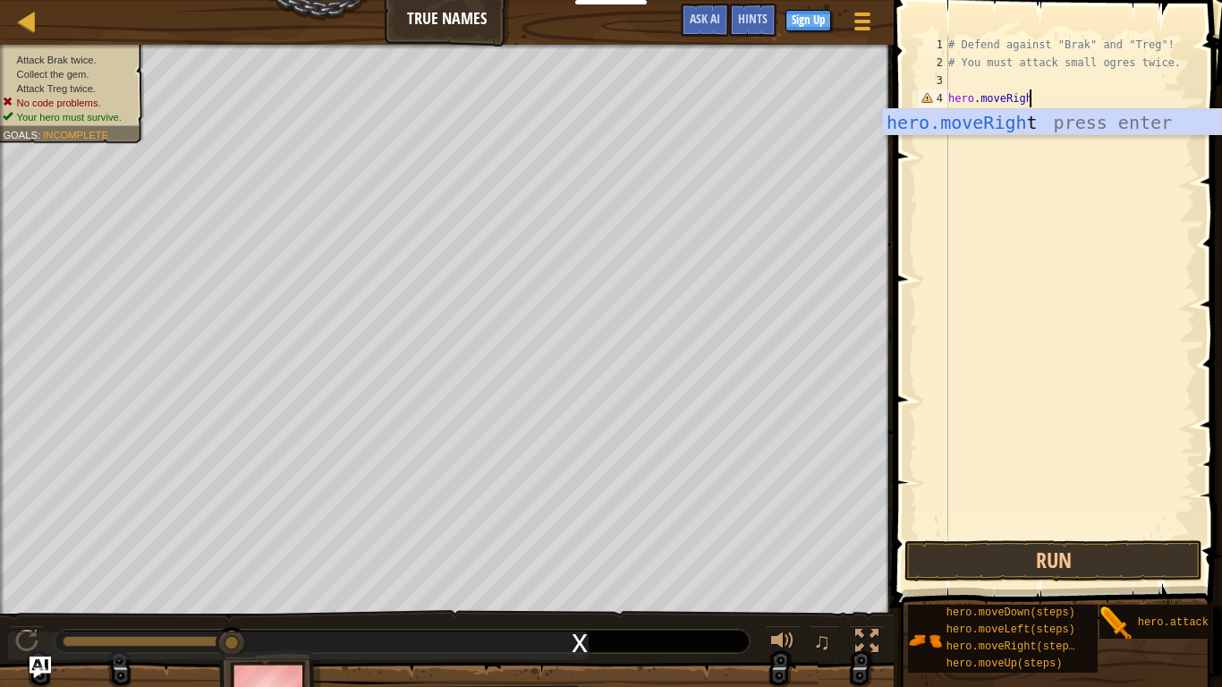
type textarea "hero.moveRight"
click at [1005, 122] on div "hero.moveRight press enter" at bounding box center [1052, 149] width 338 height 80
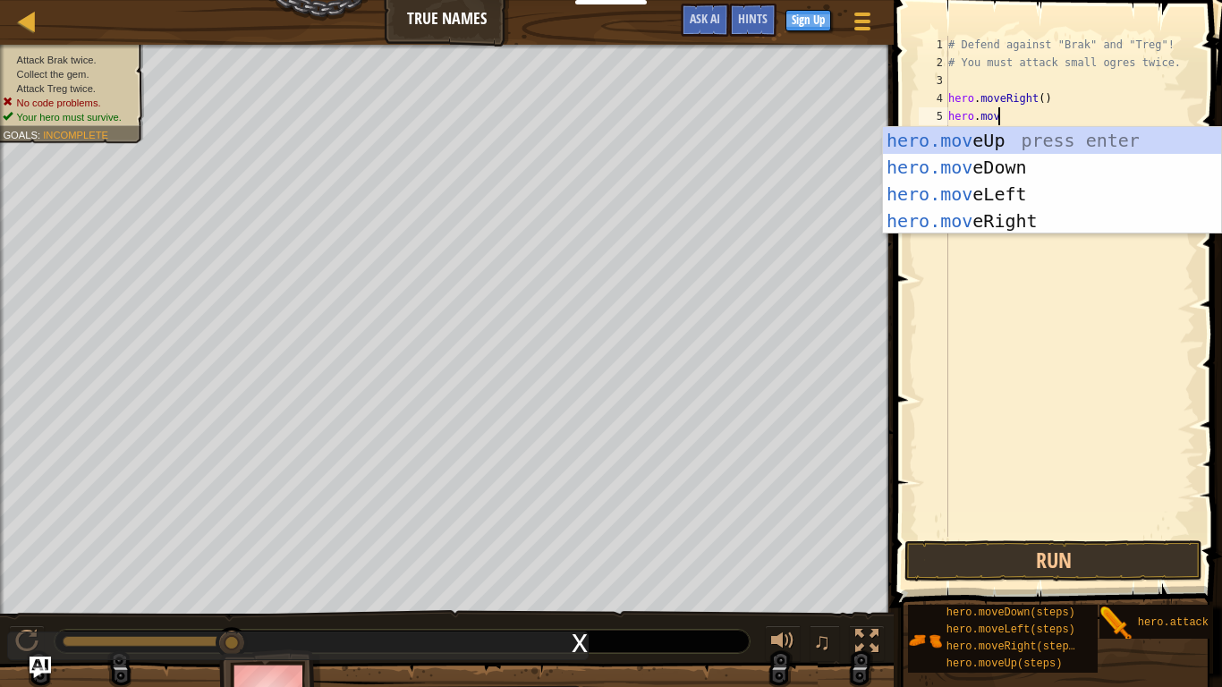
type textarea "hero.move"
click at [998, 141] on div "hero.move Up press enter hero.move Down press enter hero.move Left press enter …" at bounding box center [1052, 207] width 338 height 161
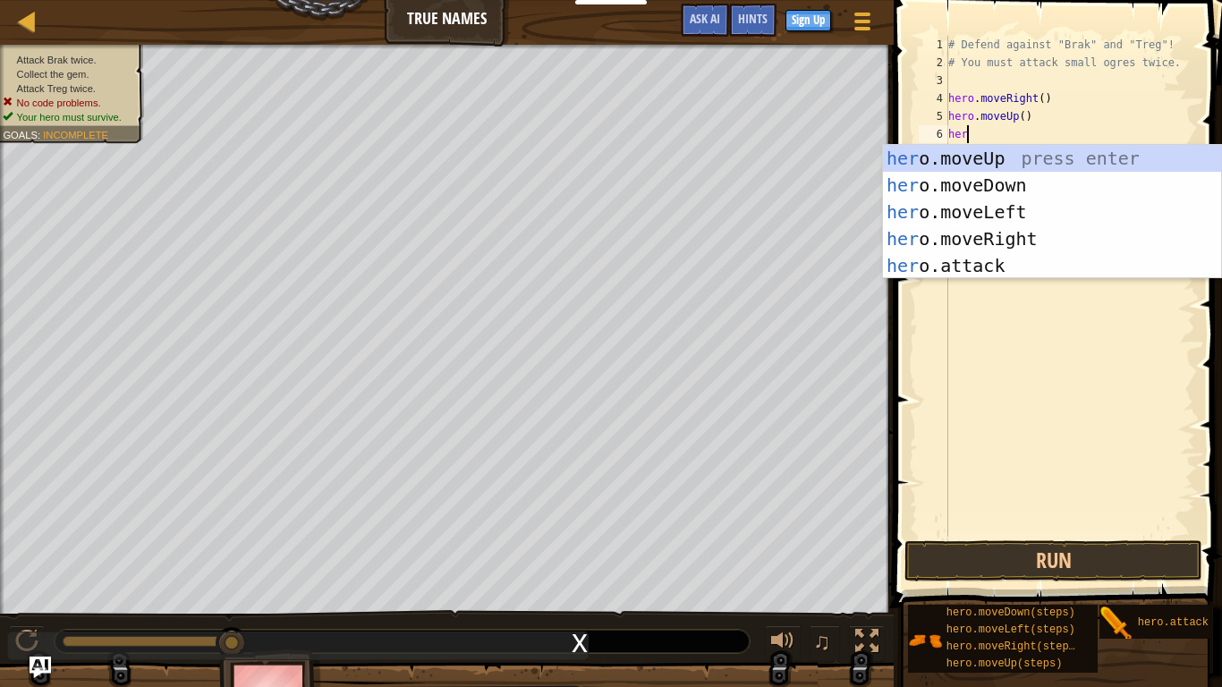
scroll to position [8, 3]
click at [969, 270] on div "hero .moveUp press enter hero .moveDown press enter hero .moveLeft press enter …" at bounding box center [1052, 239] width 338 height 188
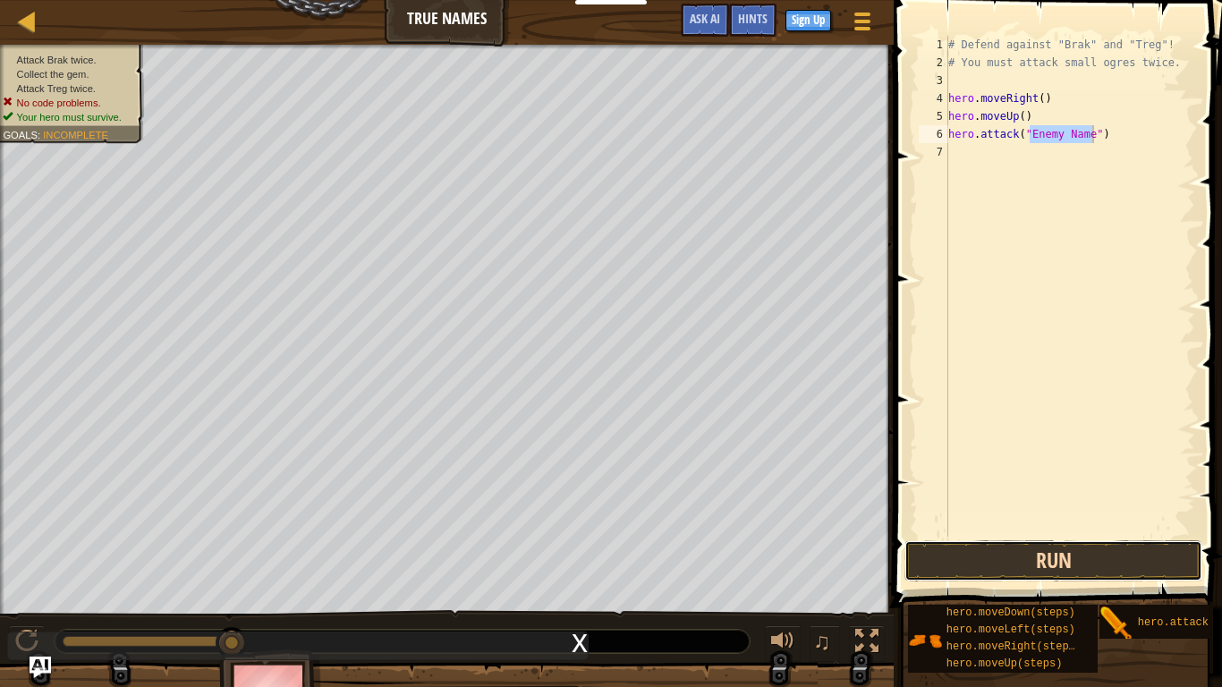
click at [1039, 535] on button "Run" at bounding box center [1053, 560] width 298 height 41
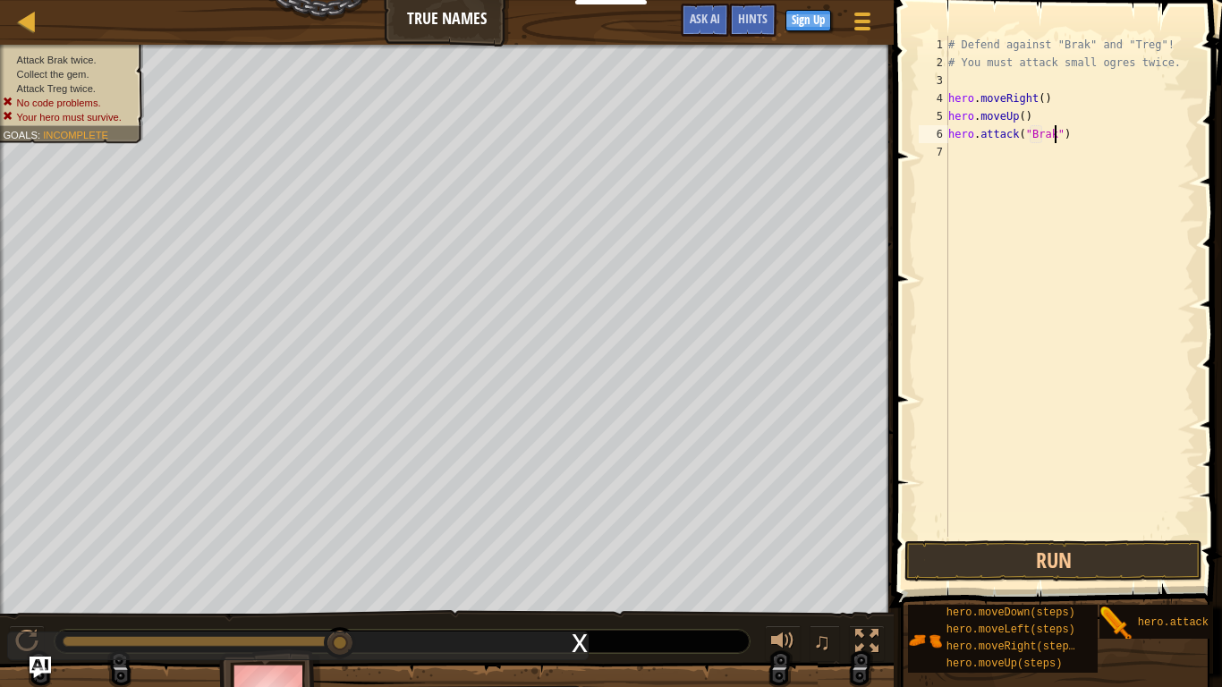
scroll to position [8, 15]
type textarea "hero.attack("Brak")"
click at [1056, 535] on button "Run" at bounding box center [1053, 560] width 298 height 41
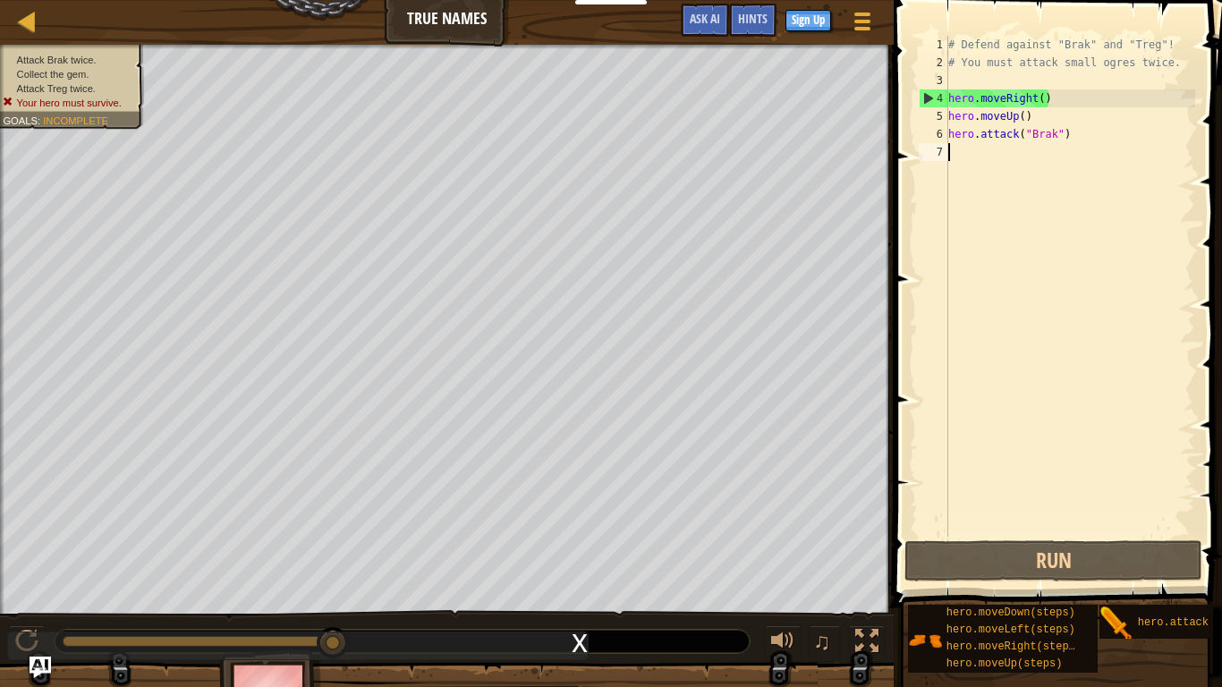
click at [994, 149] on div "# Defend against "Brak" and "Treg"! # You must attack small ogres twice. hero .…" at bounding box center [1069, 304] width 250 height 537
click at [1053, 130] on div "# Defend against "Brak" and "Treg"! # You must attack small ogres twice. hero .…" at bounding box center [1069, 304] width 250 height 537
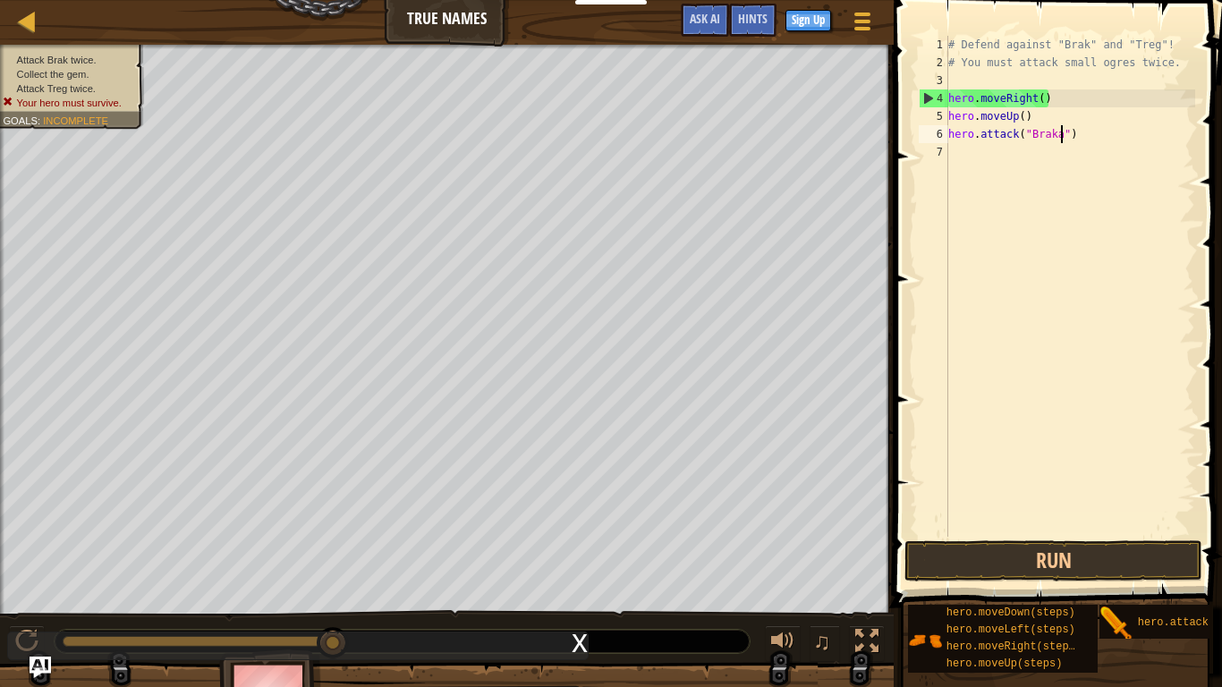
scroll to position [8, 16]
type textarea "hero.attack("Brak")"
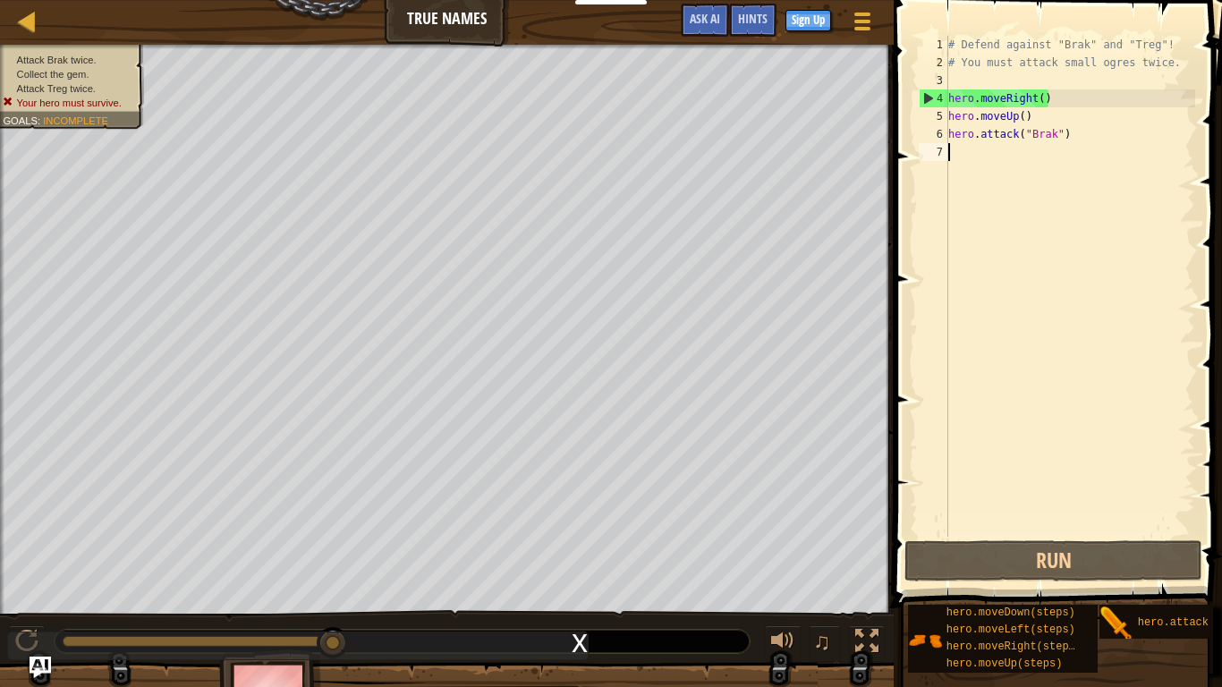
click at [968, 145] on div "# Defend against "Brak" and "Treg"! # You must attack small ogres twice. hero .…" at bounding box center [1069, 304] width 250 height 537
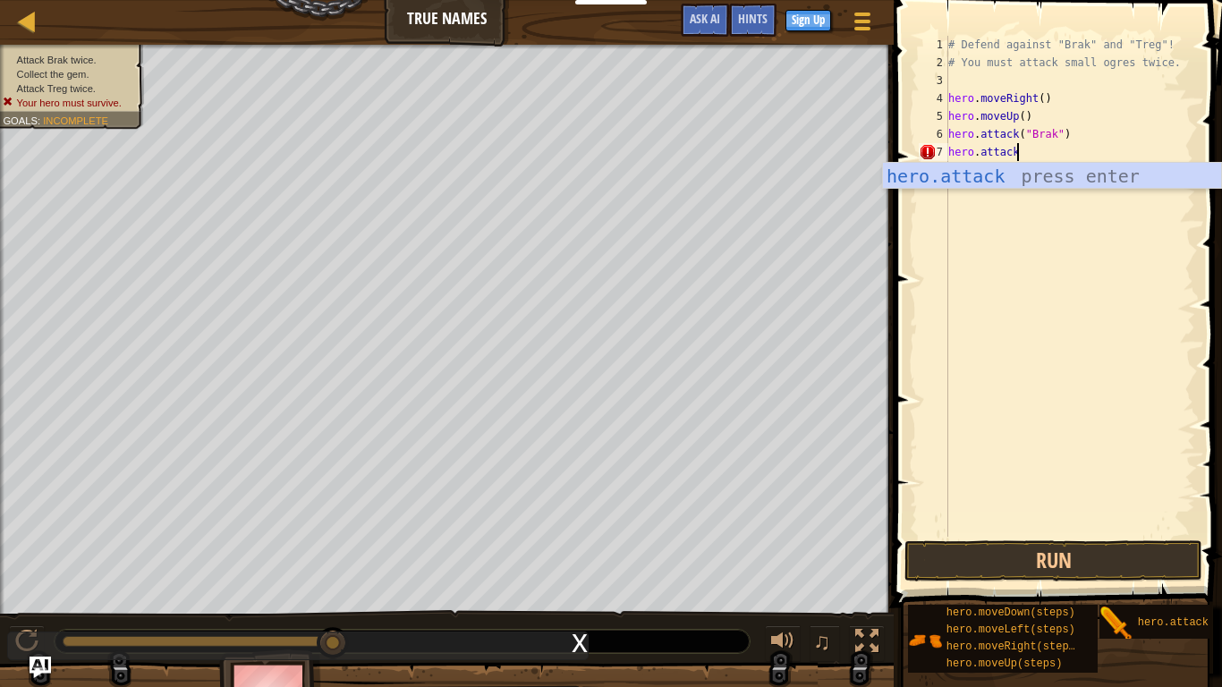
scroll to position [8, 9]
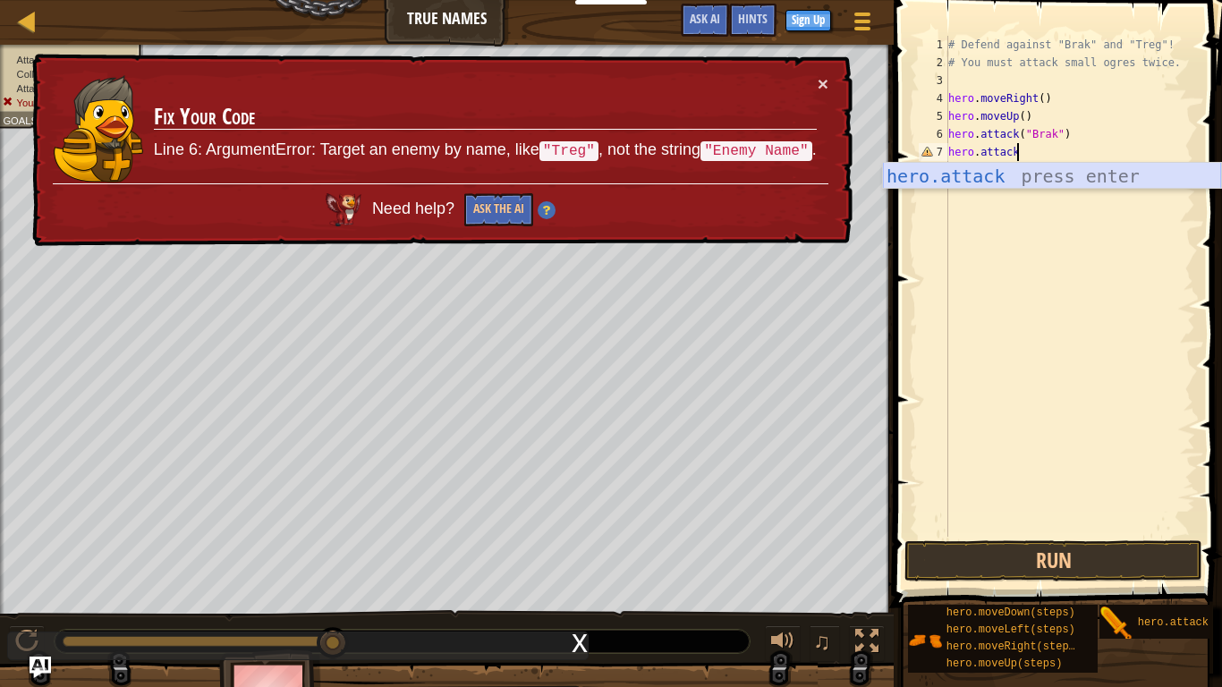
click at [931, 179] on div "hero.attack press enter" at bounding box center [1052, 203] width 338 height 80
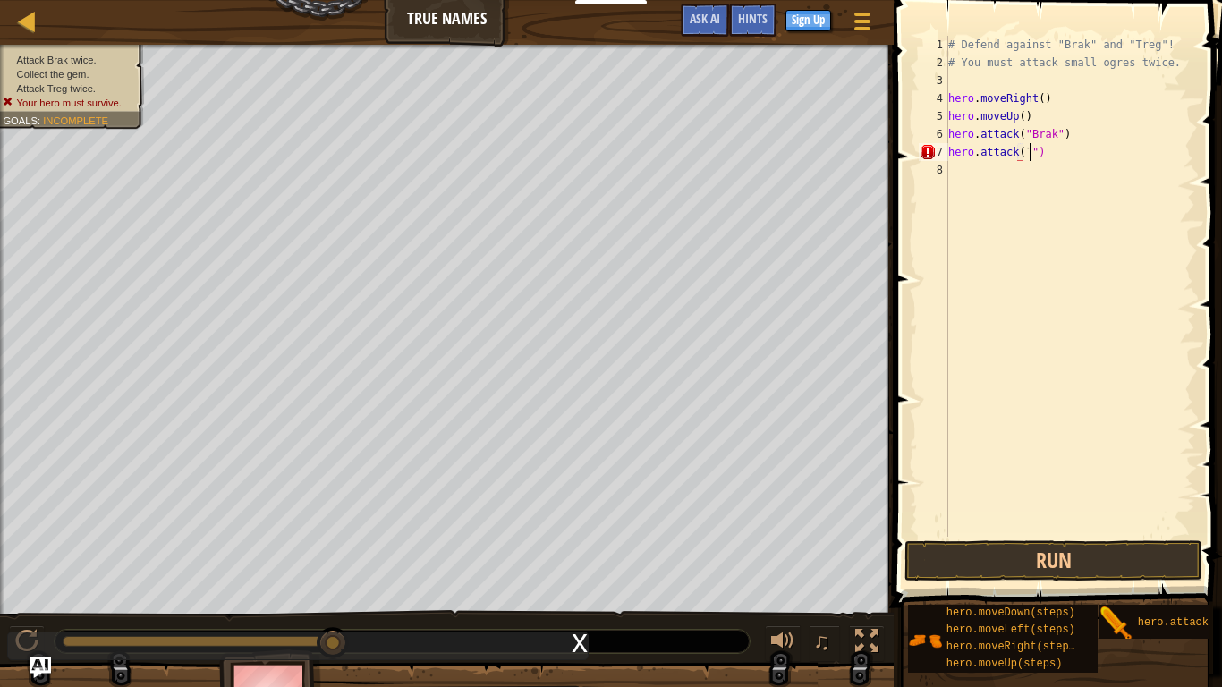
scroll to position [8, 12]
type textarea "hero.attack(")"
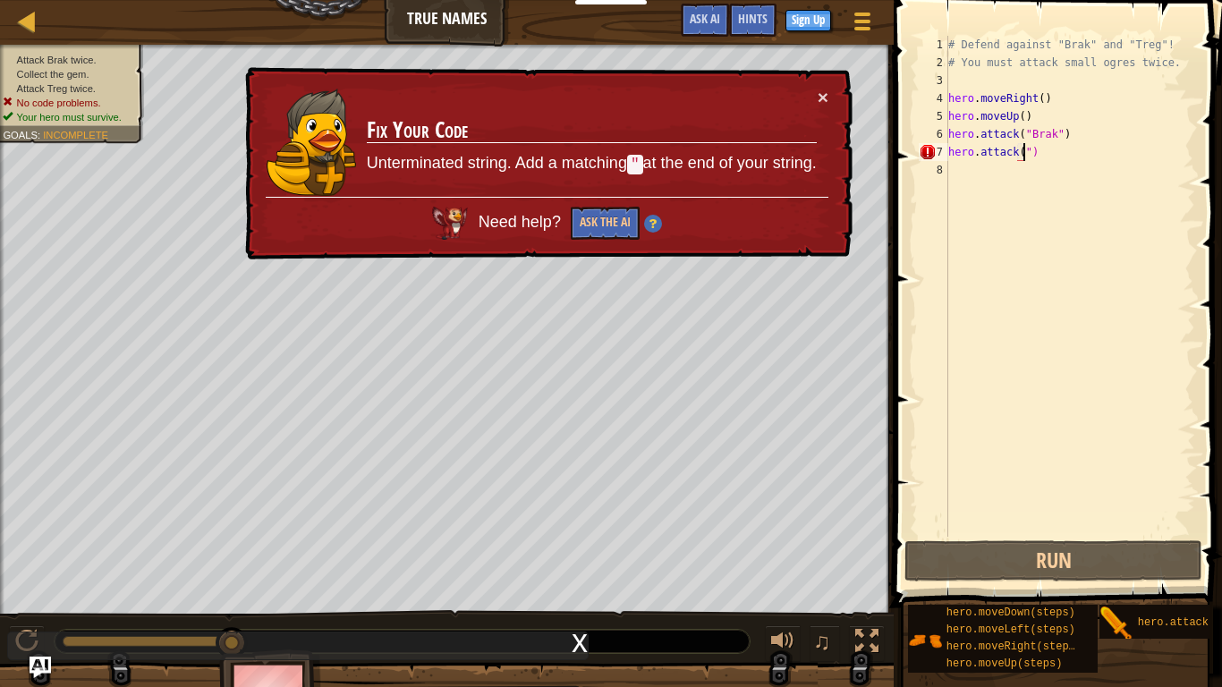
click at [1027, 164] on div "# Defend against "Brak" and "Treg"! # You must attack small ogres twice. hero .…" at bounding box center [1069, 304] width 250 height 537
click at [1041, 156] on div "# Defend against "Brak" and "Treg"! # You must attack small ogres twice. hero .…" at bounding box center [1069, 304] width 250 height 537
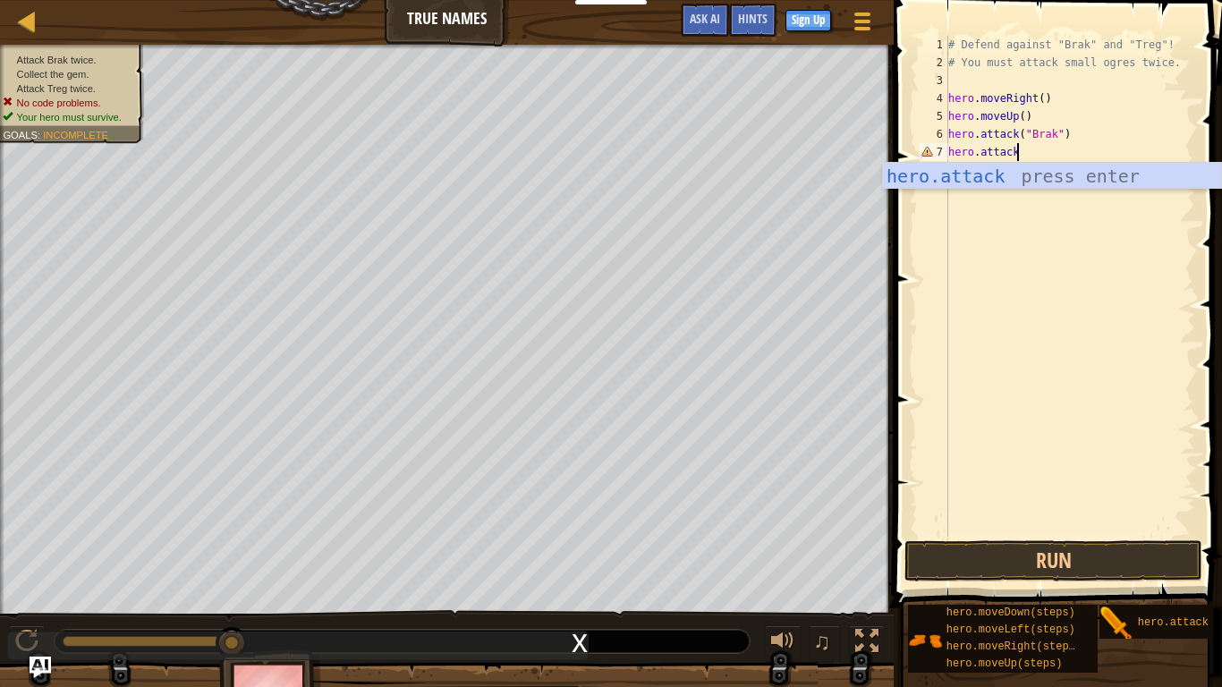
scroll to position [8, 9]
click at [1059, 181] on div "hero.attack press enter" at bounding box center [1052, 203] width 338 height 80
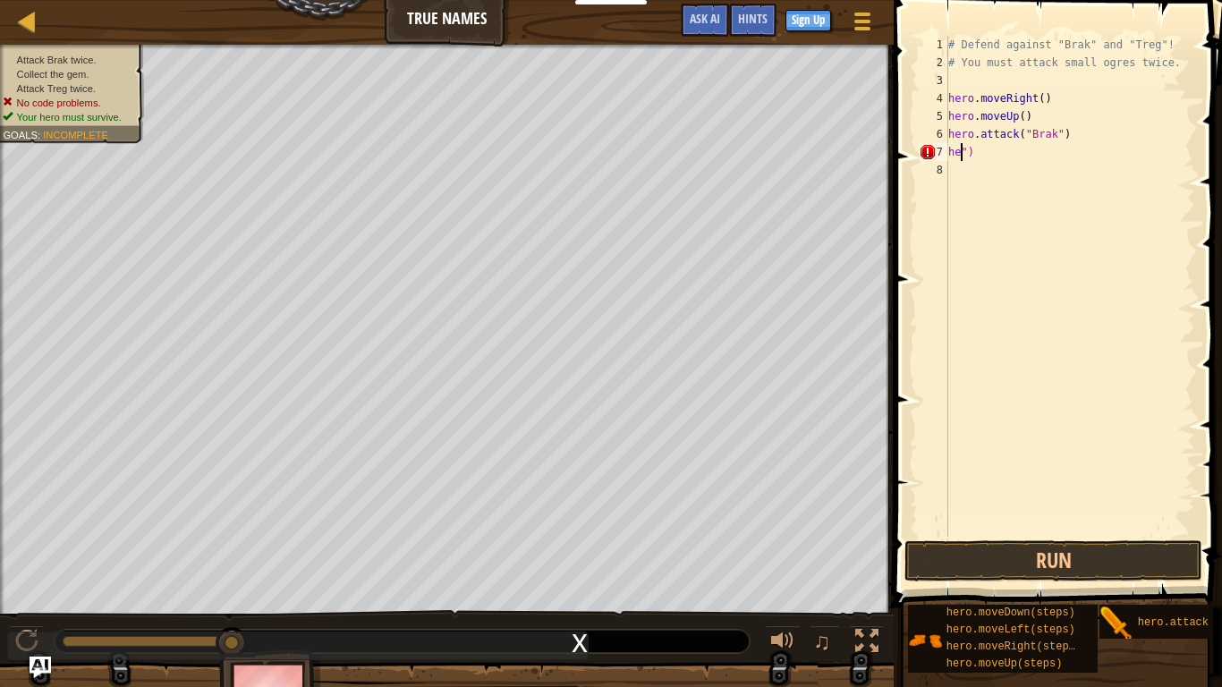
scroll to position [8, 2]
click at [978, 148] on div "# Defend against "Brak" and "Treg"! # You must attack small ogres twice. hero .…" at bounding box center [1069, 304] width 250 height 537
type textarea "h"
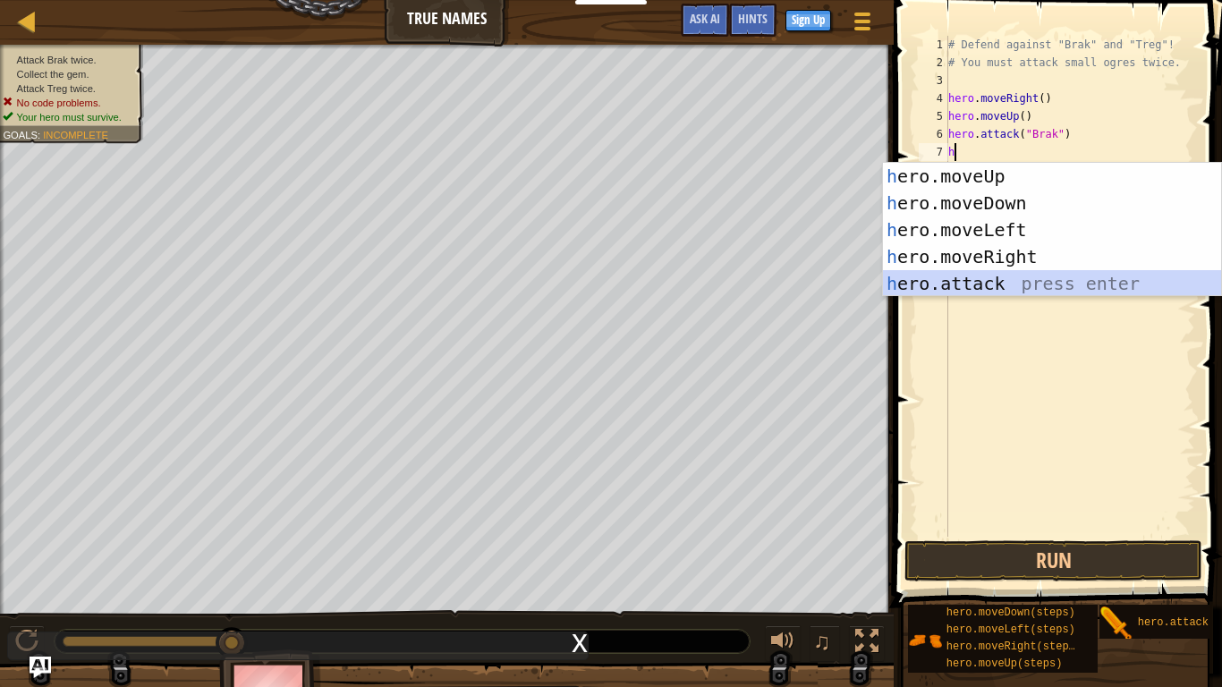
click at [925, 284] on div "h ero.moveUp press enter h ero.moveDown press enter h ero.moveLeft press enter …" at bounding box center [1052, 257] width 338 height 188
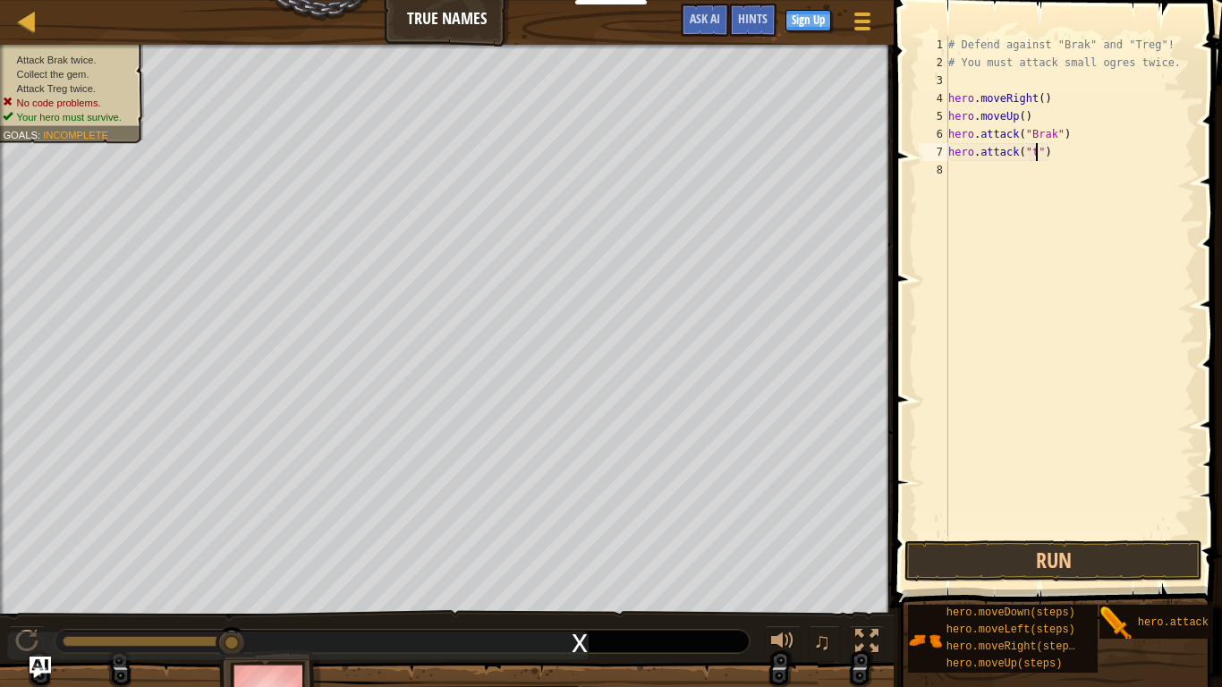
scroll to position [8, 13]
type textarea "hero.attack("Treg")"
click at [964, 170] on div "# Defend against "Brak" and "Treg"! # You must attack small ogres twice. hero .…" at bounding box center [1069, 304] width 250 height 537
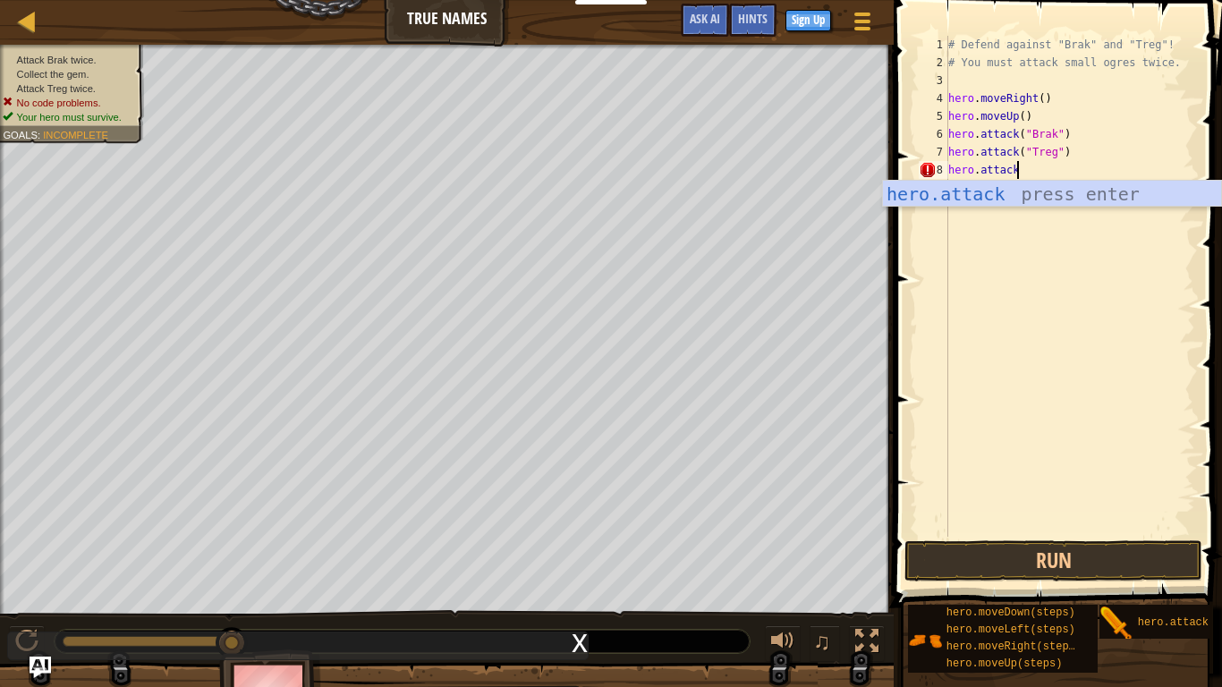
scroll to position [8, 9]
click at [977, 195] on div "hero.attack press enter" at bounding box center [1052, 221] width 338 height 80
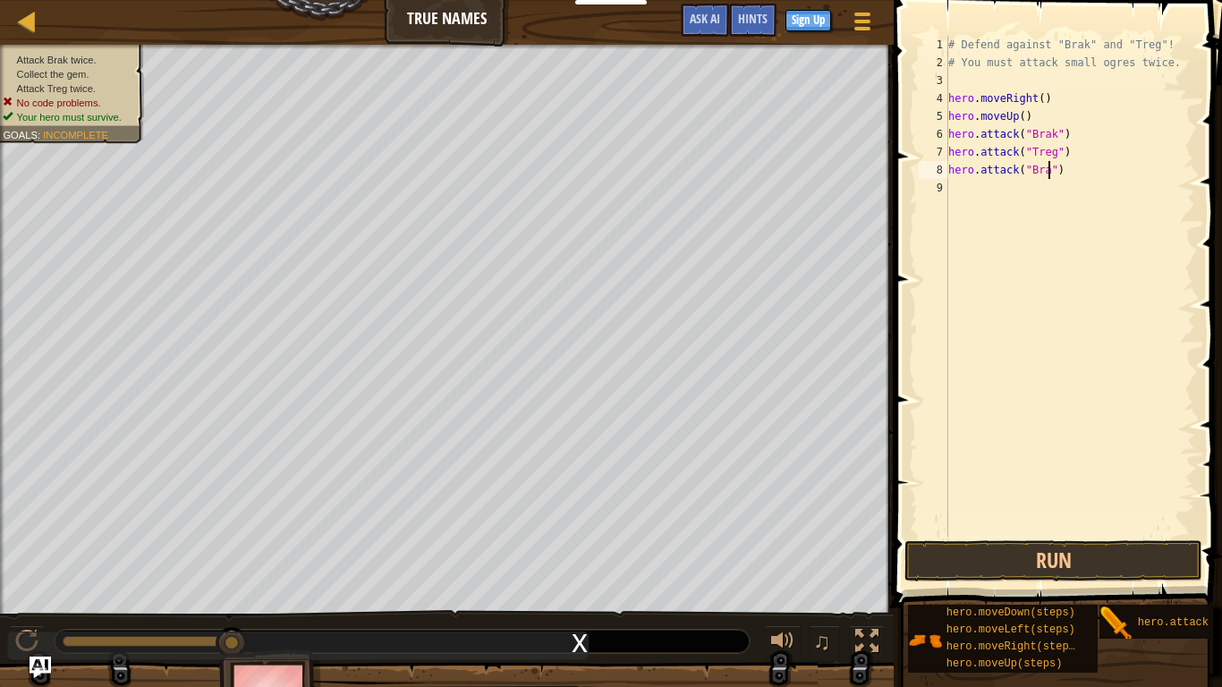
type textarea "hero.attack("Brak")"
click at [962, 190] on div "# Defend against "Brak" and "Treg"! # You must attack small ogres twice. hero .…" at bounding box center [1069, 304] width 250 height 537
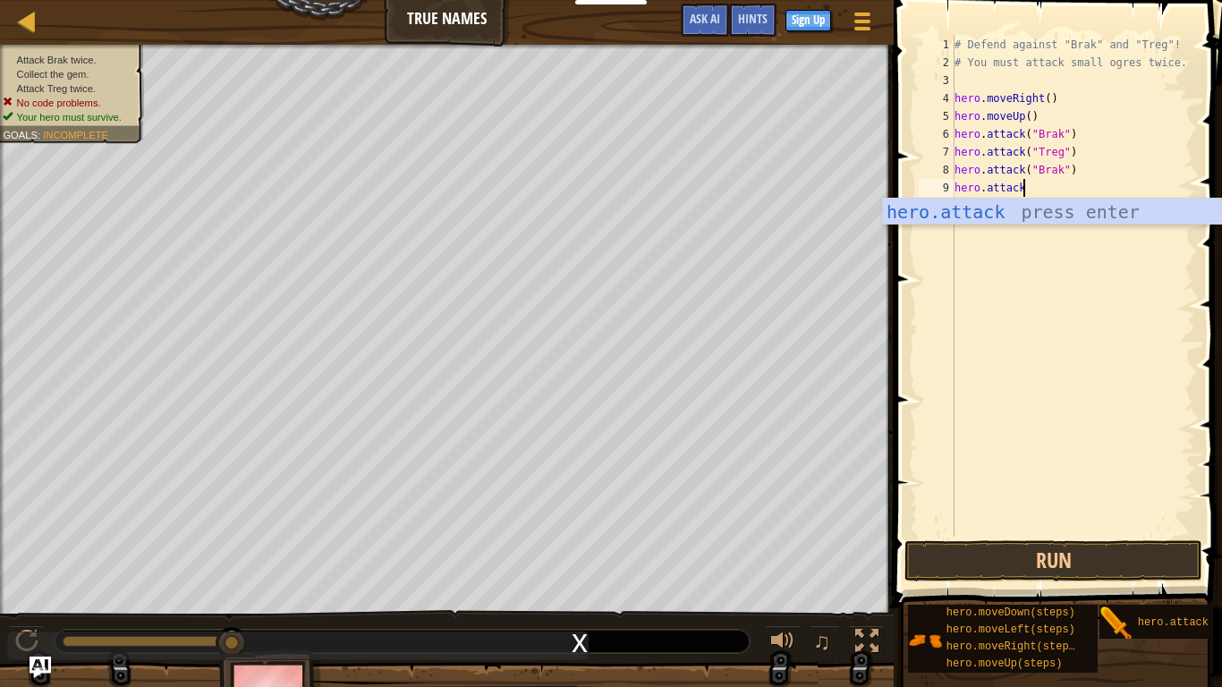
scroll to position [8, 9]
click at [950, 208] on div "hero.attack press enter" at bounding box center [1052, 239] width 338 height 80
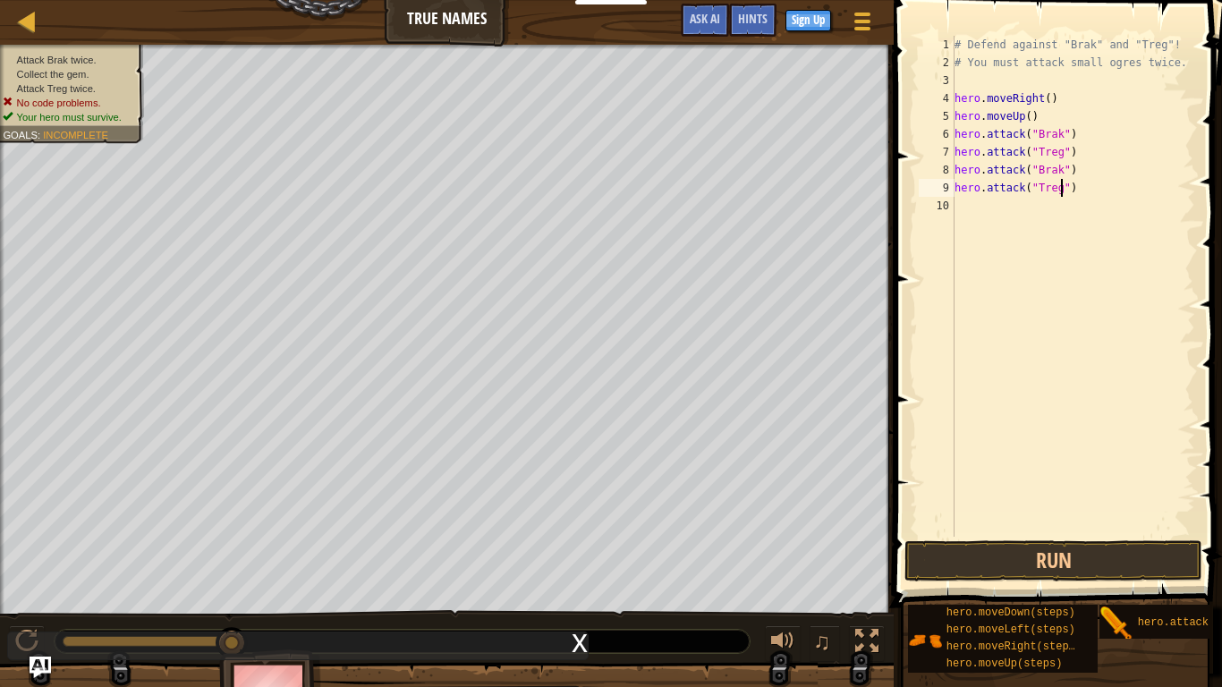
scroll to position [8, 15]
click at [956, 535] on button "Run" at bounding box center [1053, 560] width 298 height 41
click at [1061, 169] on div "# Defend against "Brak" and "Treg"! # You must attack small ogres twice. hero .…" at bounding box center [1073, 304] width 244 height 537
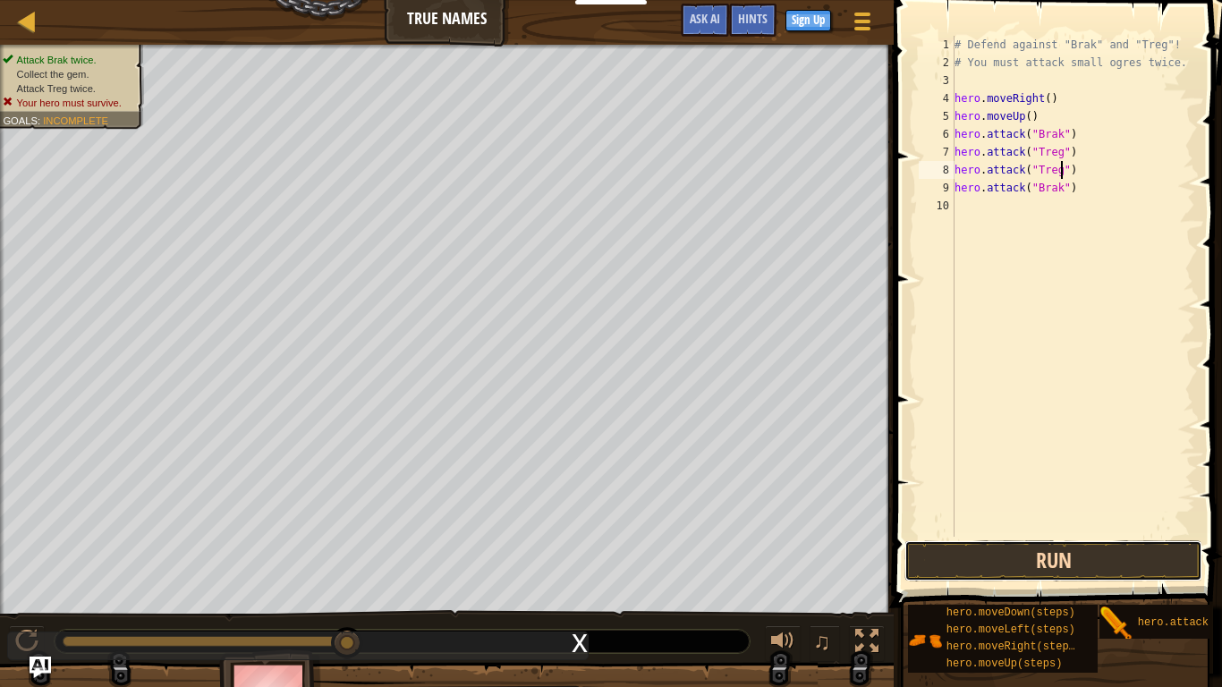
click at [1075, 535] on button "Run" at bounding box center [1053, 560] width 298 height 41
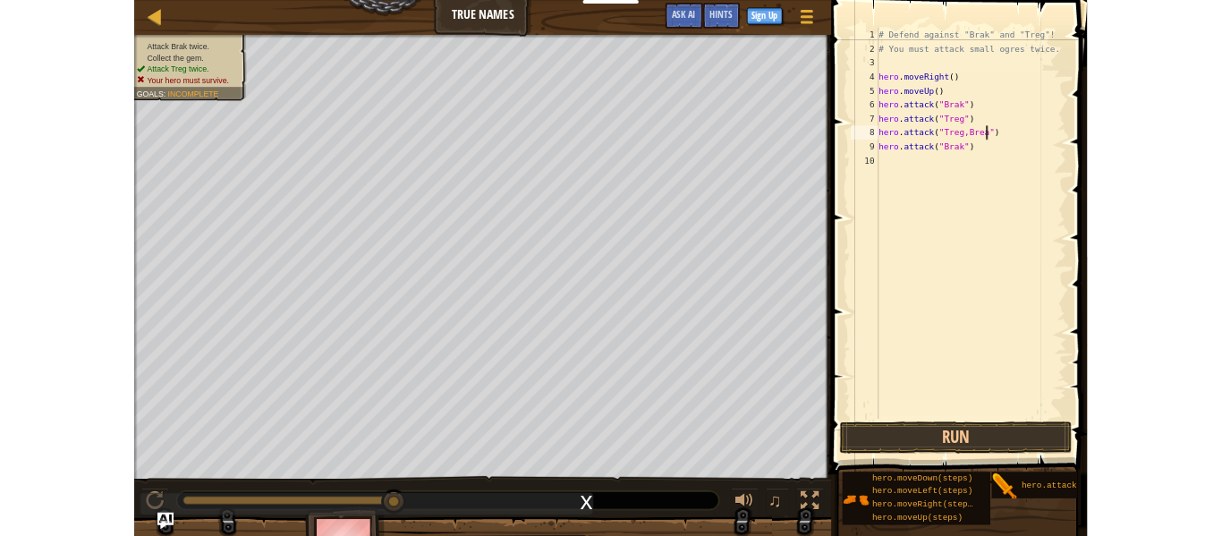
scroll to position [8, 20]
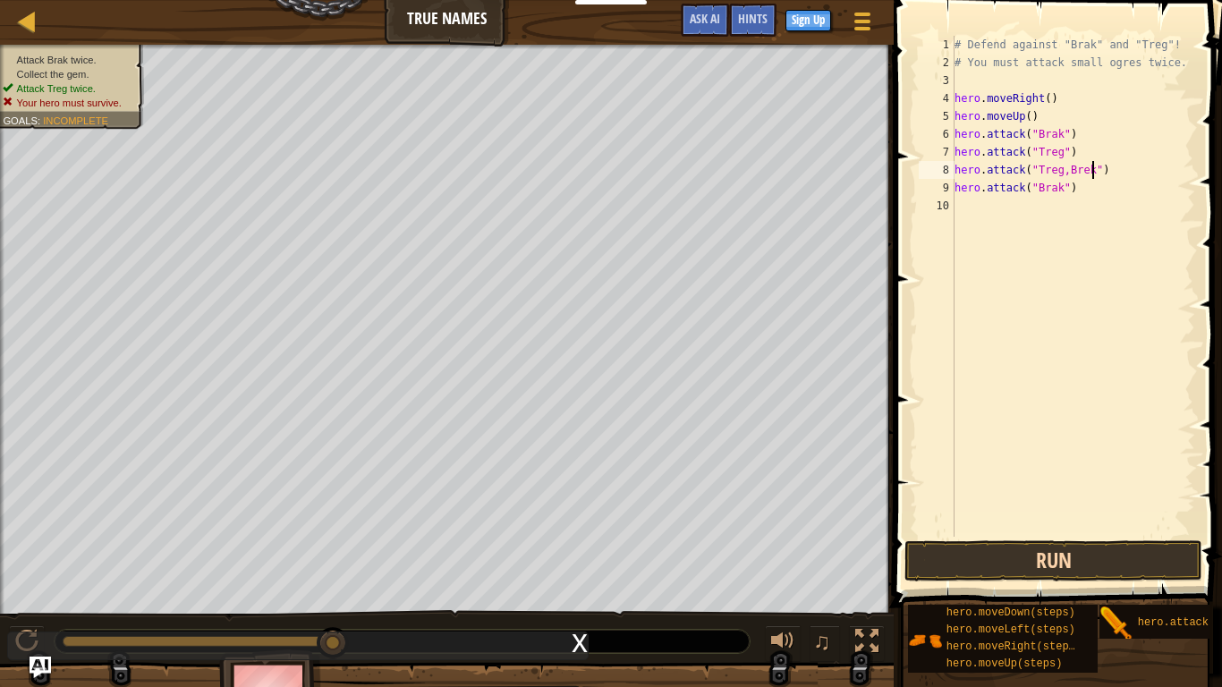
type textarea "hero.attack("Treg,Brek")"
click at [958, 535] on button "Run" at bounding box center [1053, 560] width 298 height 41
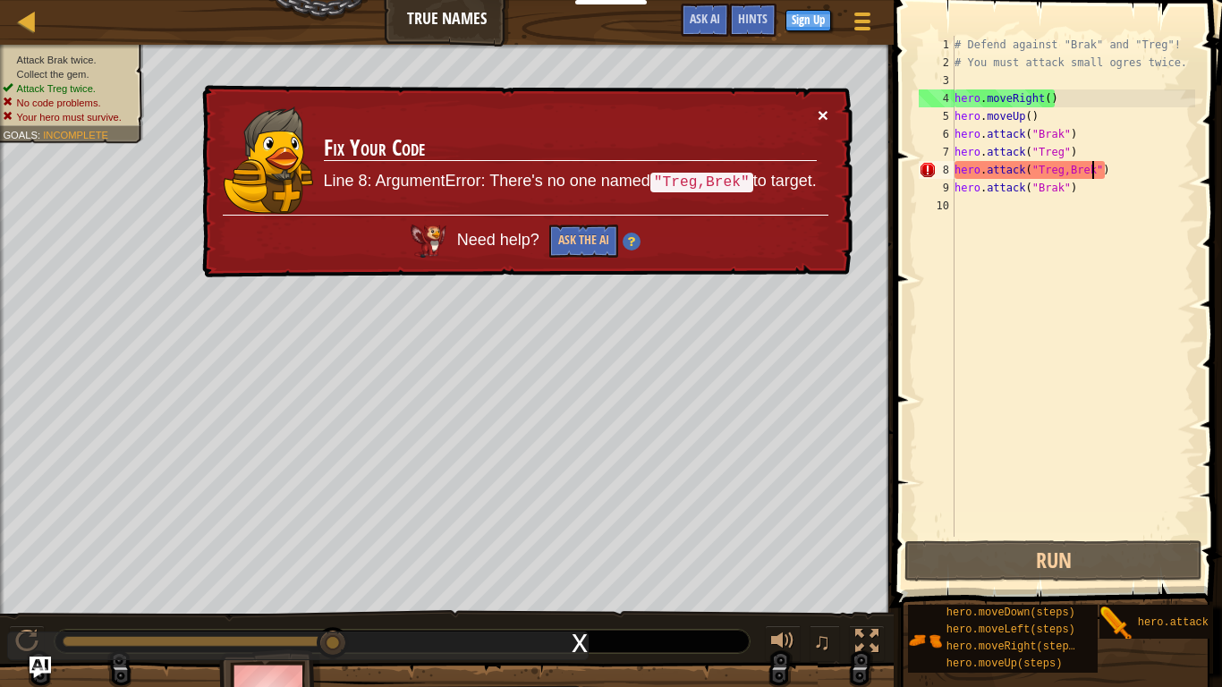
click at [821, 111] on button "×" at bounding box center [822, 115] width 11 height 19
